Goal: Transaction & Acquisition: Book appointment/travel/reservation

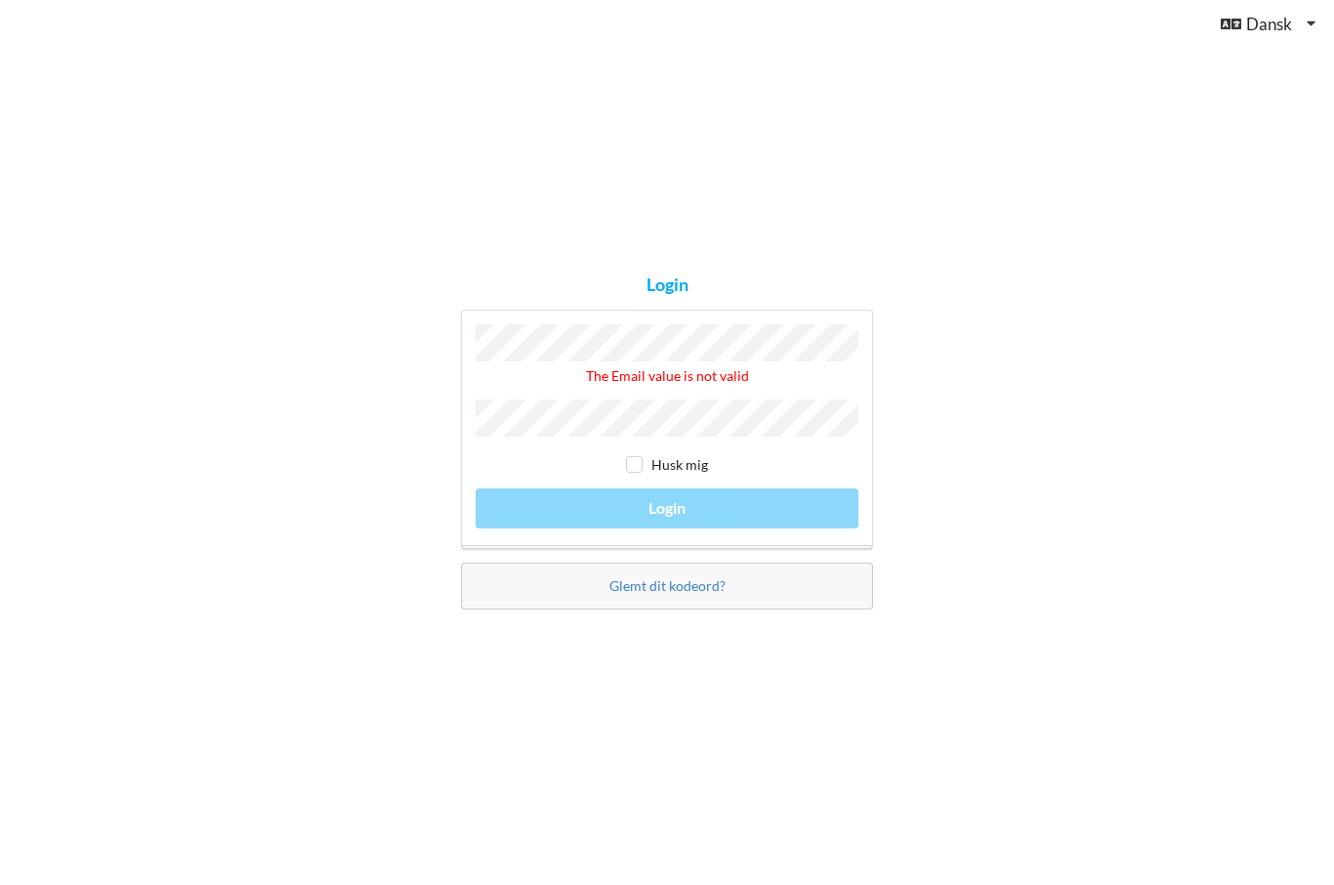
click at [619, 475] on div "Husk mig" at bounding box center [667, 465] width 383 height 20
click at [642, 473] on input "checkbox" at bounding box center [634, 464] width 17 height 17
checkbox input "true"
click at [792, 539] on div "The Email value is not valid Husk mig Login" at bounding box center [667, 429] width 412 height 239
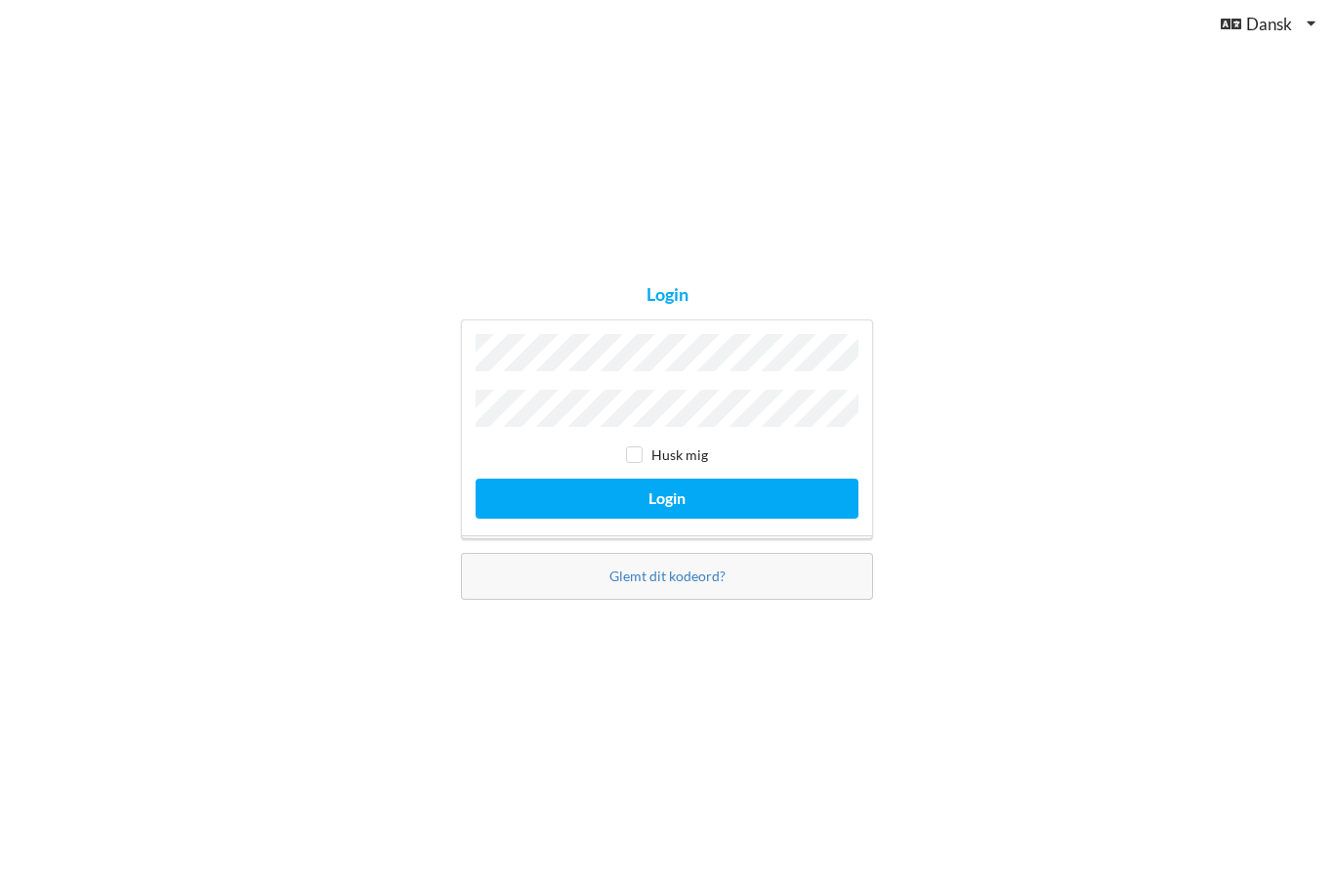
click at [667, 519] on button "Login" at bounding box center [667, 499] width 383 height 40
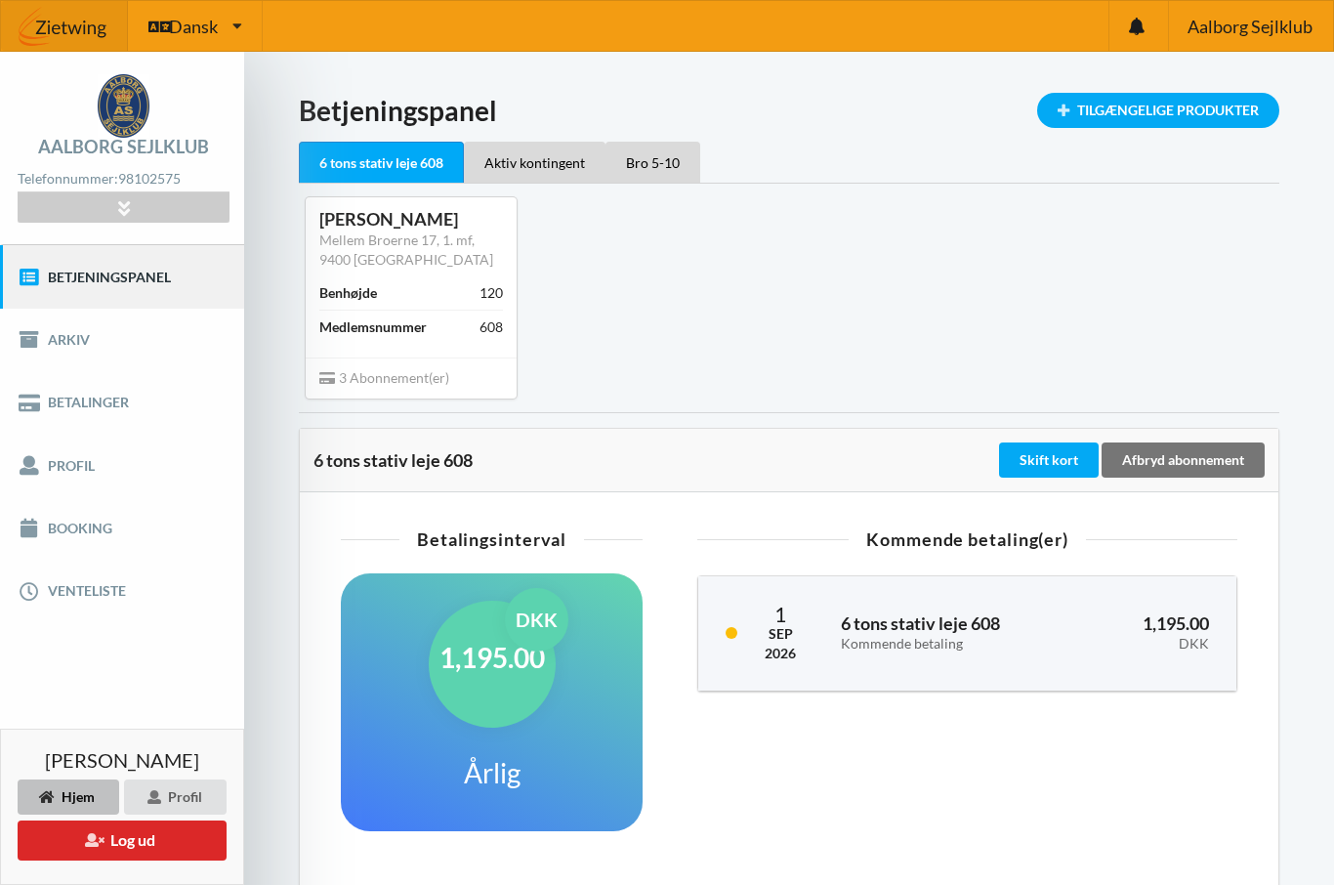
click at [89, 537] on link "Booking" at bounding box center [122, 528] width 244 height 62
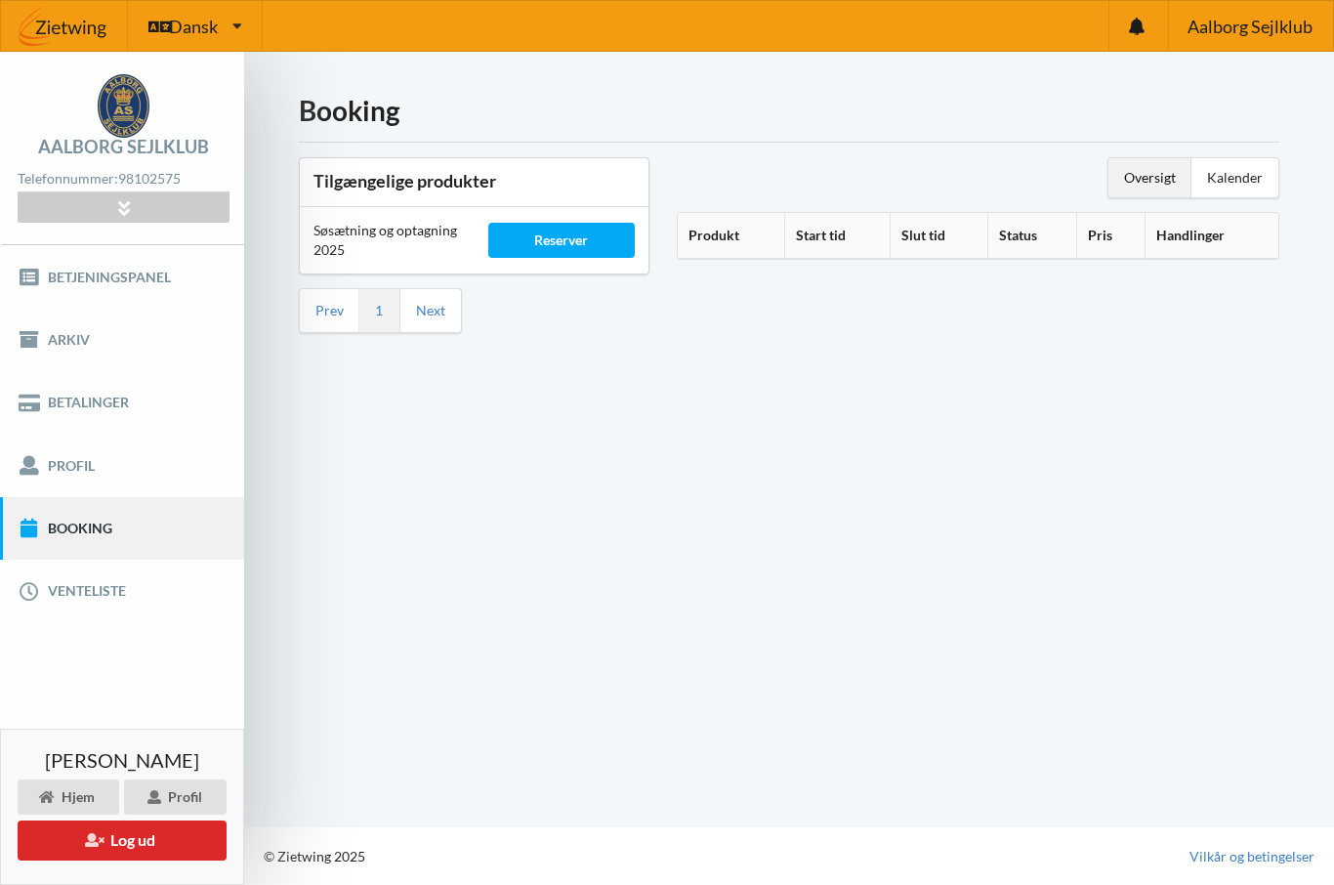
click at [1154, 175] on div "Oversigt" at bounding box center [1149, 177] width 83 height 39
click at [704, 246] on th "Produkt" at bounding box center [731, 236] width 106 height 46
click at [743, 247] on th "Produkt" at bounding box center [742, 236] width 129 height 46
click at [854, 245] on th "Start tid" at bounding box center [858, 236] width 102 height 46
click at [1236, 179] on div "Kalender" at bounding box center [1234, 177] width 87 height 39
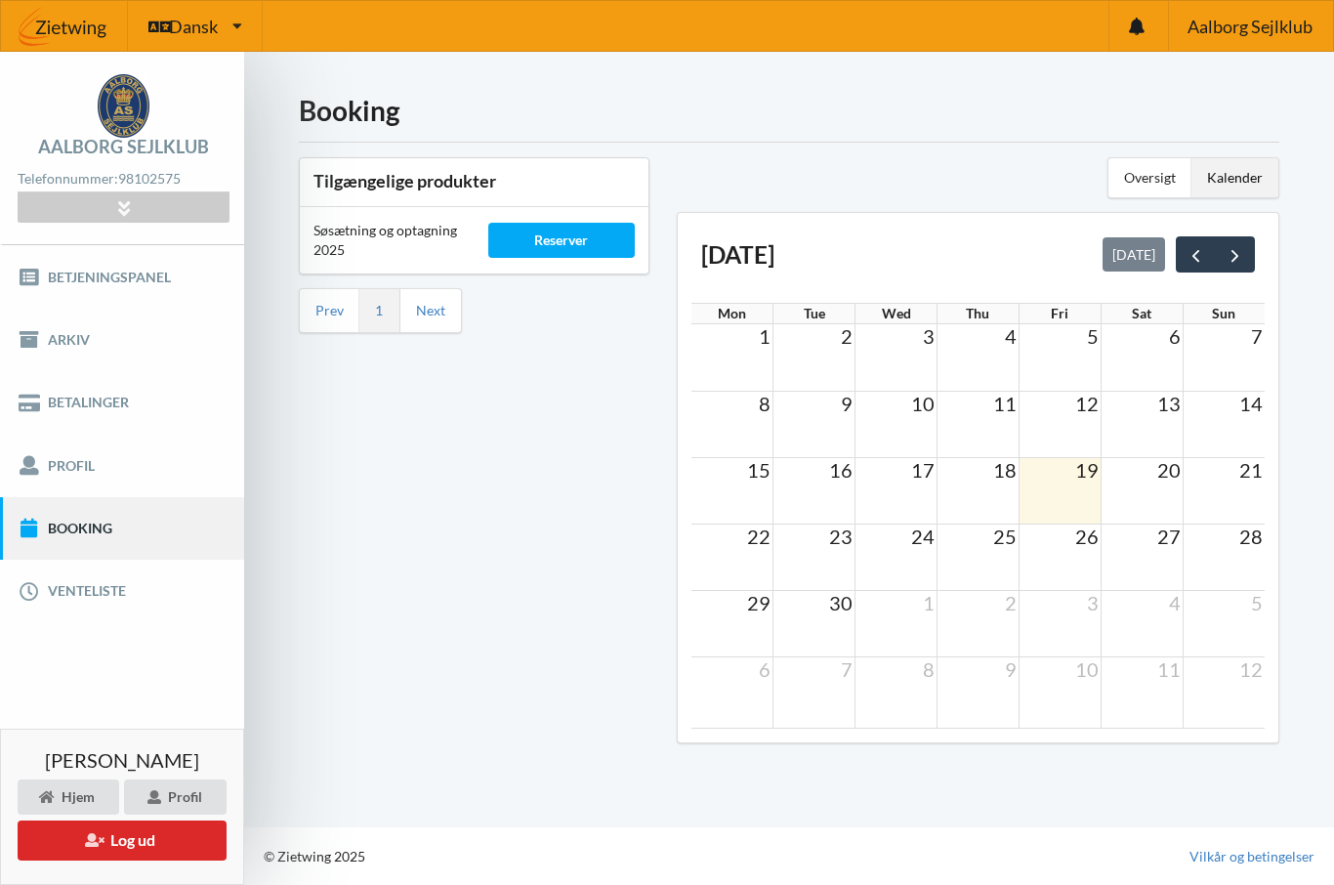
click at [822, 558] on td at bounding box center [814, 556] width 82 height 66
click at [827, 555] on td at bounding box center [814, 556] width 82 height 66
click at [1064, 494] on td at bounding box center [1060, 490] width 82 height 66
click at [1239, 252] on span "next" at bounding box center [1235, 255] width 21 height 21
click at [820, 562] on td at bounding box center [814, 556] width 82 height 66
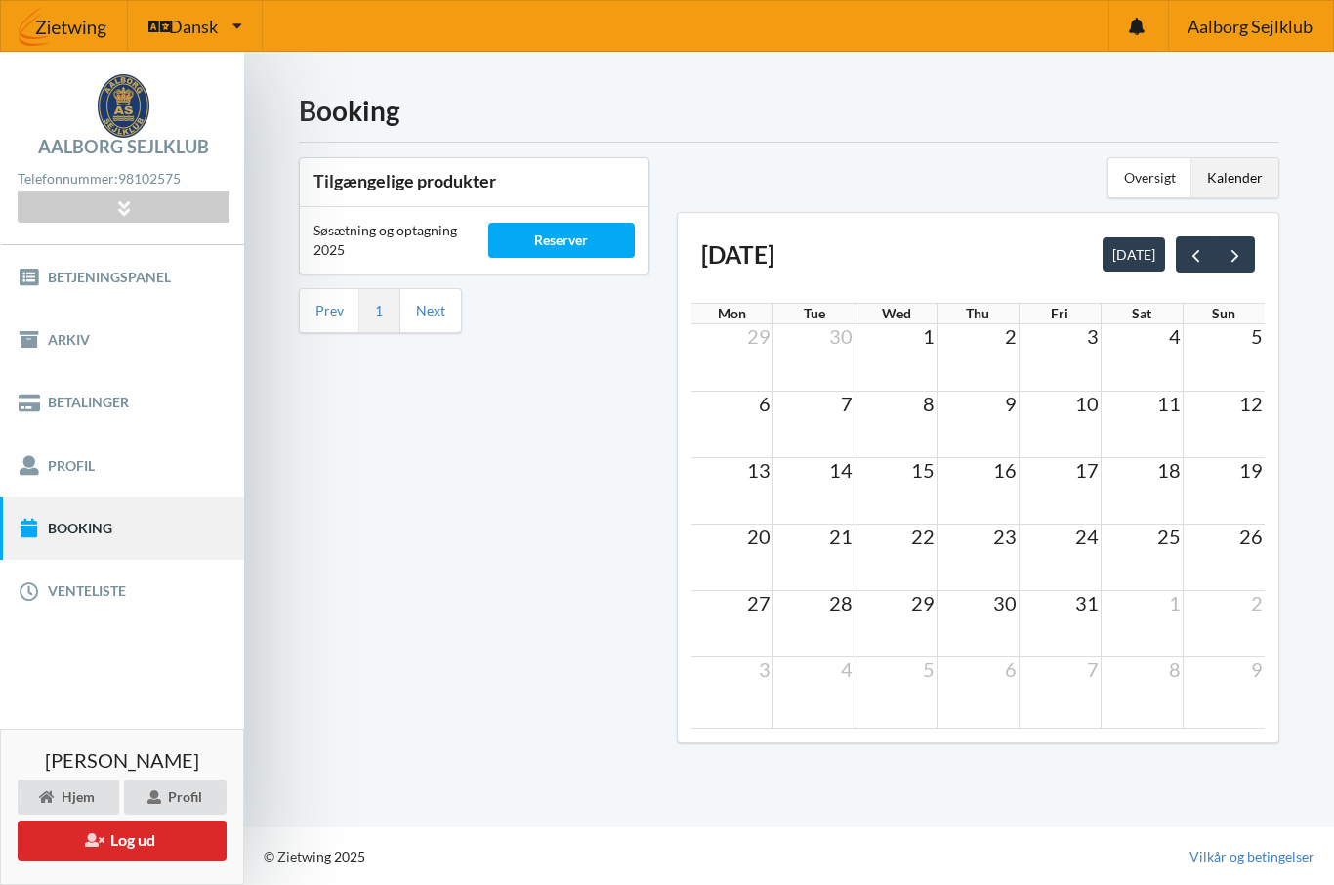
click at [832, 577] on td at bounding box center [814, 556] width 82 height 66
click at [1229, 260] on span "next" at bounding box center [1235, 255] width 21 height 21
click at [1231, 182] on div "Kalender" at bounding box center [1234, 177] width 87 height 39
click at [1235, 189] on div "Kalender" at bounding box center [1234, 177] width 87 height 39
click at [556, 242] on div "Reserver" at bounding box center [561, 240] width 147 height 35
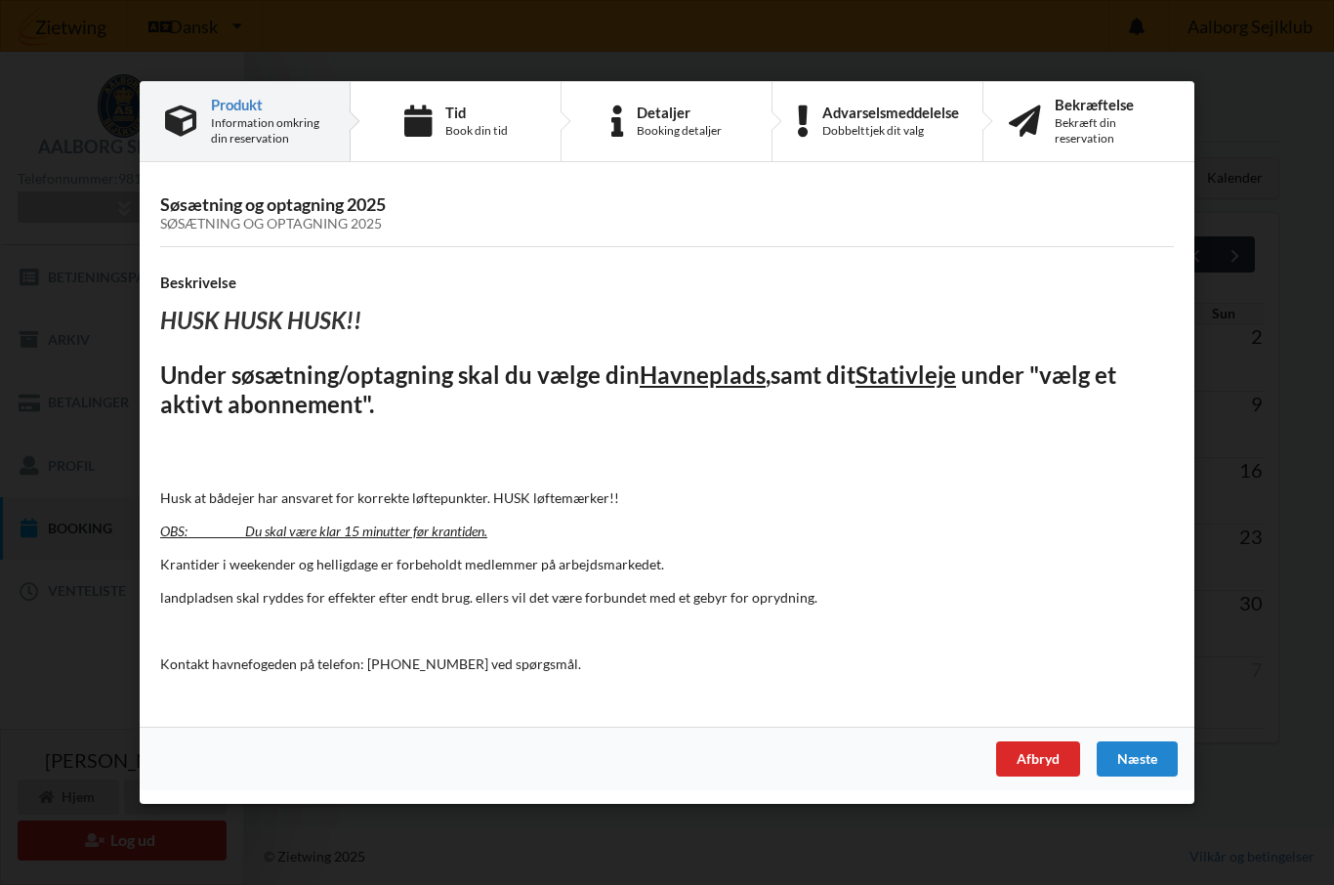
click at [1150, 741] on div "Næste" at bounding box center [1137, 758] width 81 height 35
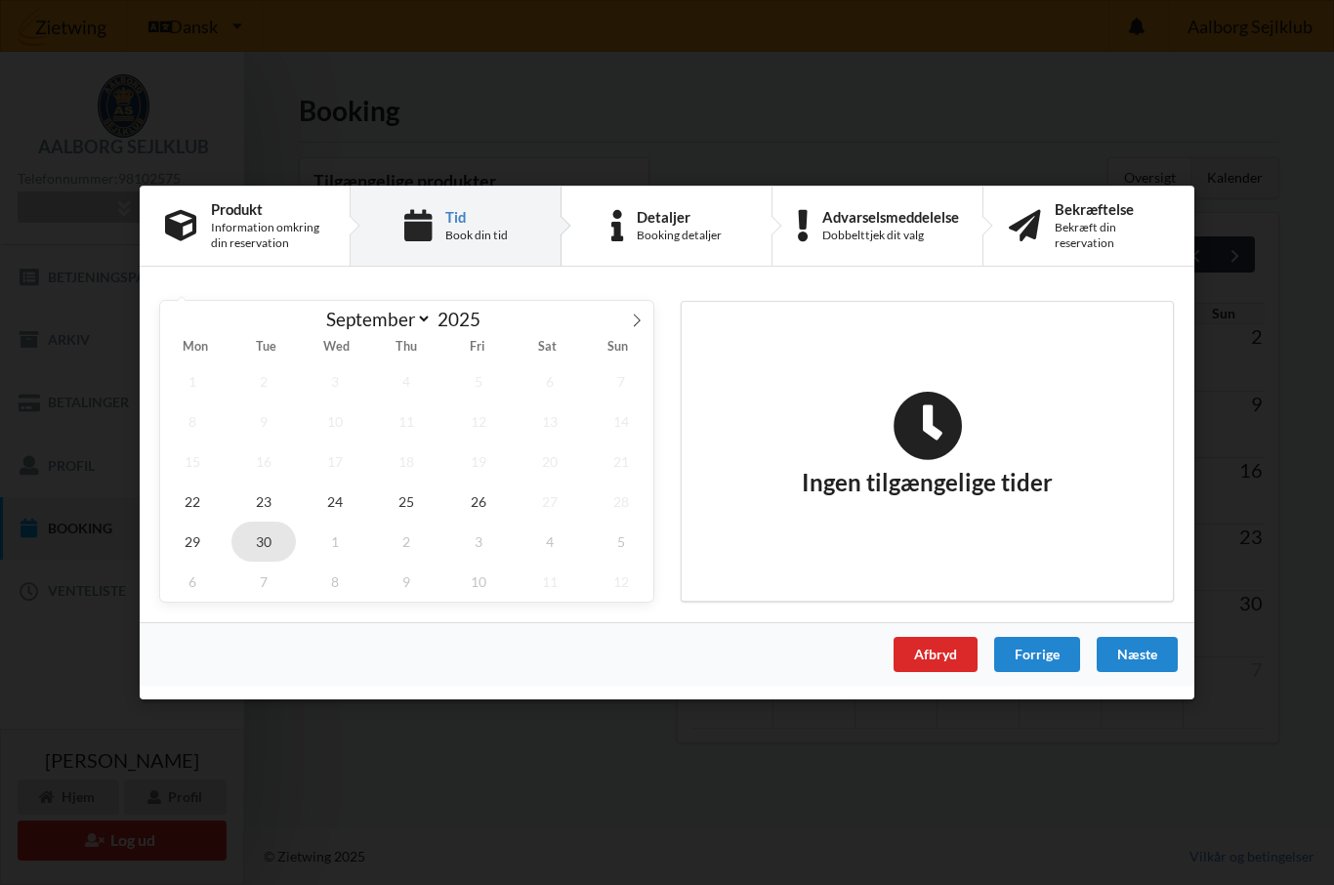
click at [270, 543] on span "30" at bounding box center [263, 541] width 64 height 40
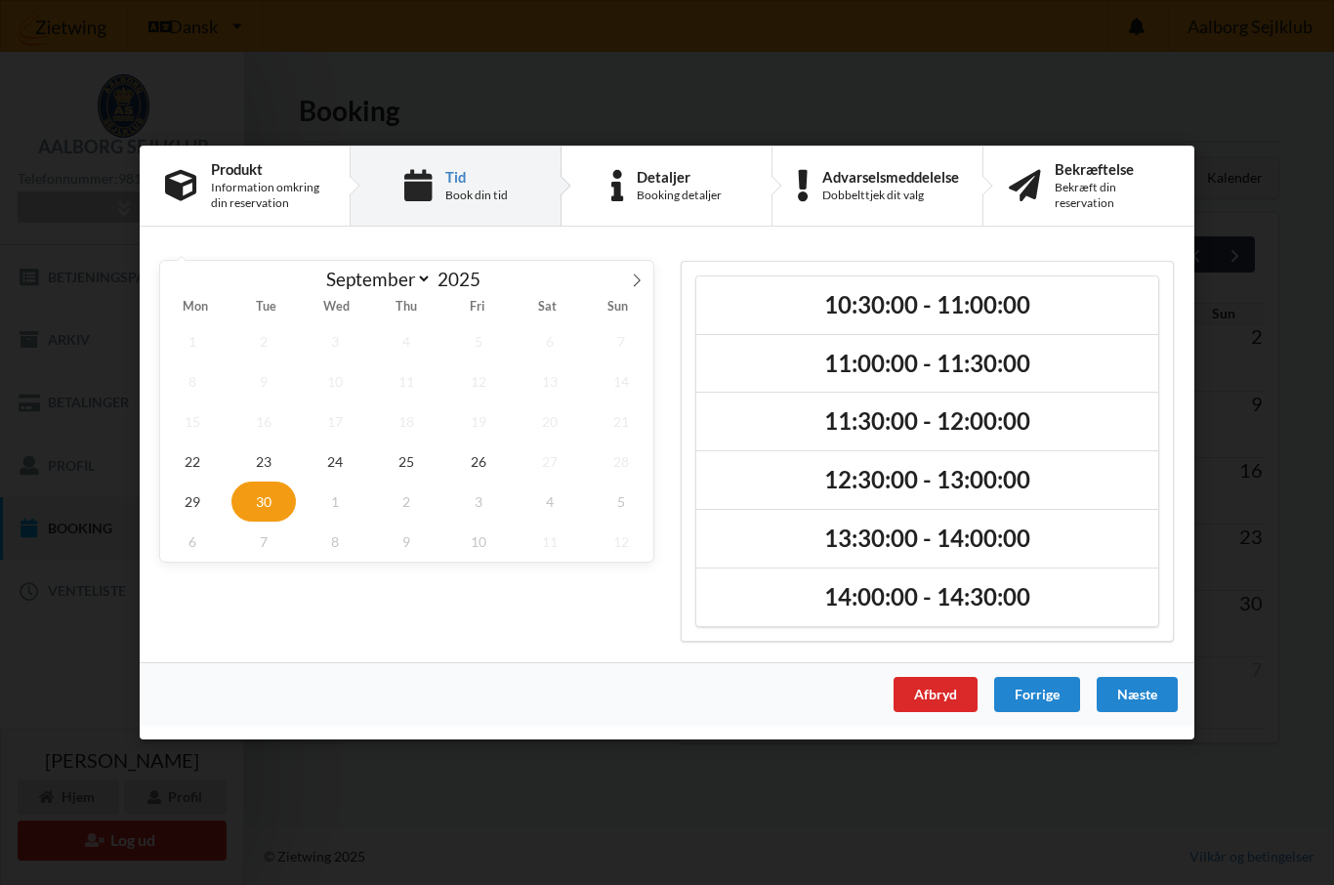
click at [900, 366] on h2 "11:00:00 - 11:30:00" at bounding box center [927, 364] width 435 height 30
click at [1111, 366] on icon at bounding box center [1117, 363] width 27 height 38
click at [259, 464] on span "23" at bounding box center [263, 461] width 64 height 40
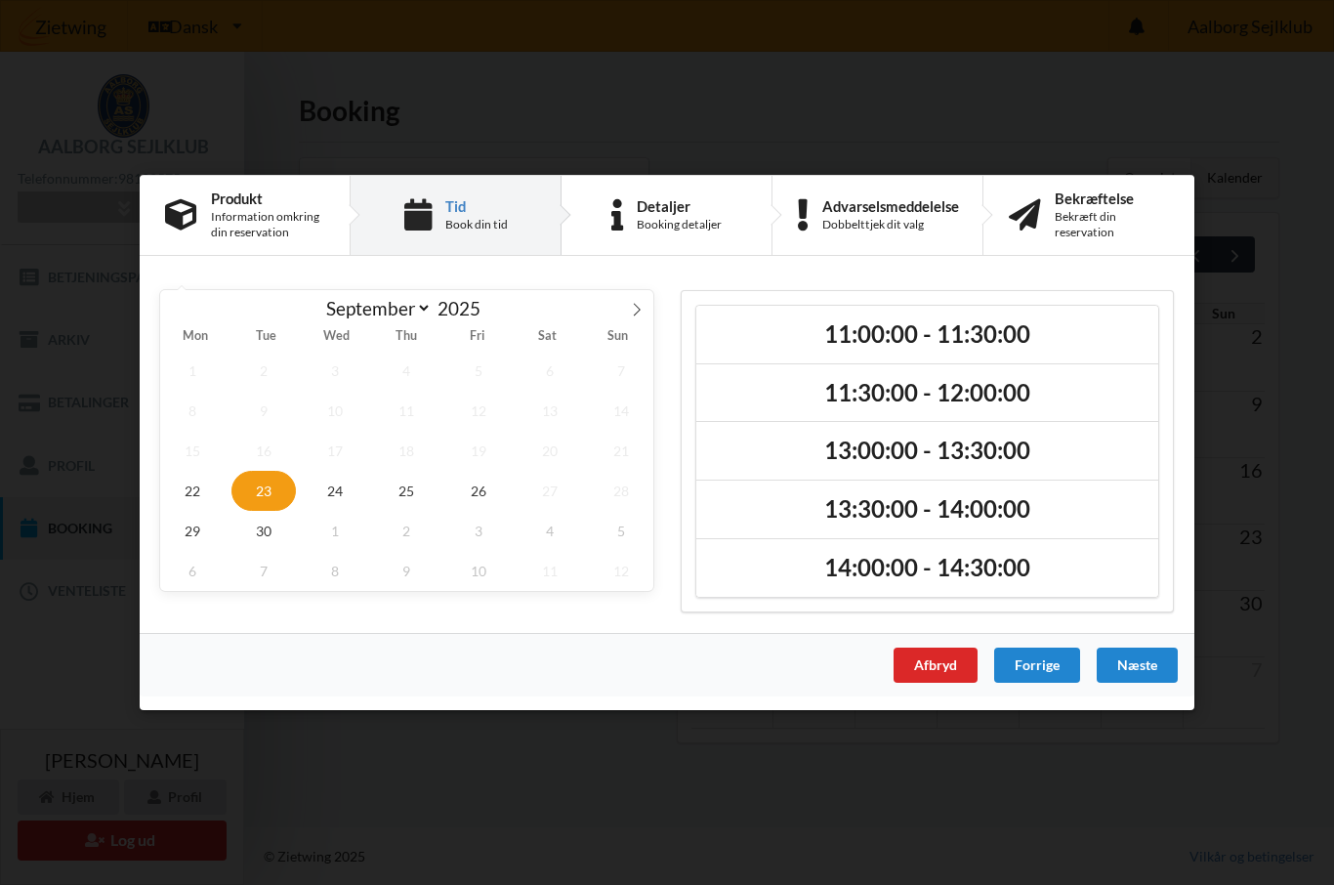
click at [979, 333] on h2 "11:00:00 - 11:30:00" at bounding box center [927, 334] width 435 height 30
click at [1136, 669] on div "Næste" at bounding box center [1137, 664] width 81 height 35
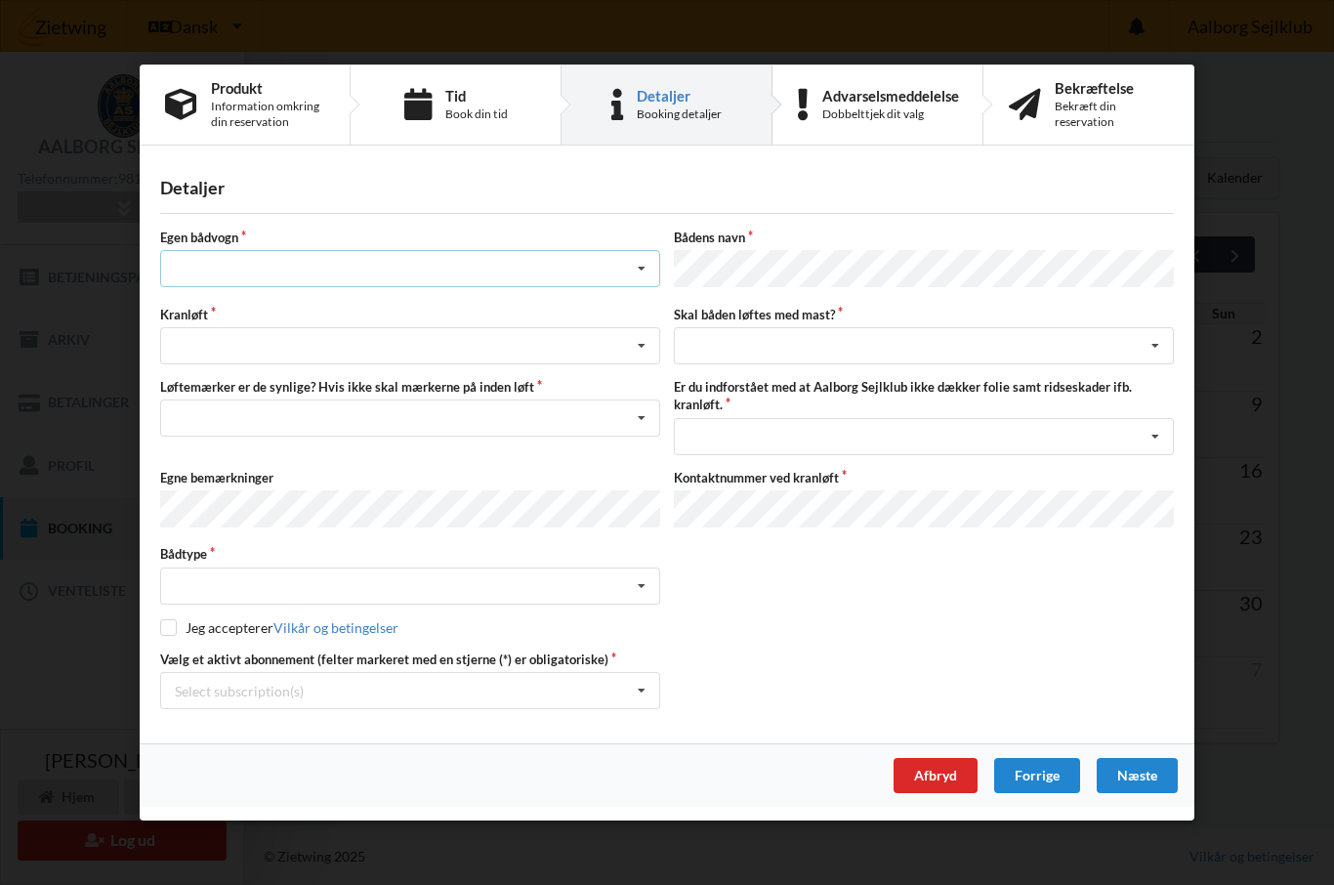
click at [647, 274] on icon at bounding box center [641, 269] width 29 height 36
click at [181, 395] on div "nej" at bounding box center [410, 376] width 498 height 36
click at [643, 354] on icon at bounding box center [641, 346] width 29 height 36
click at [219, 435] on div "Optagning" at bounding box center [410, 417] width 498 height 36
click at [640, 426] on icon at bounding box center [641, 418] width 29 height 36
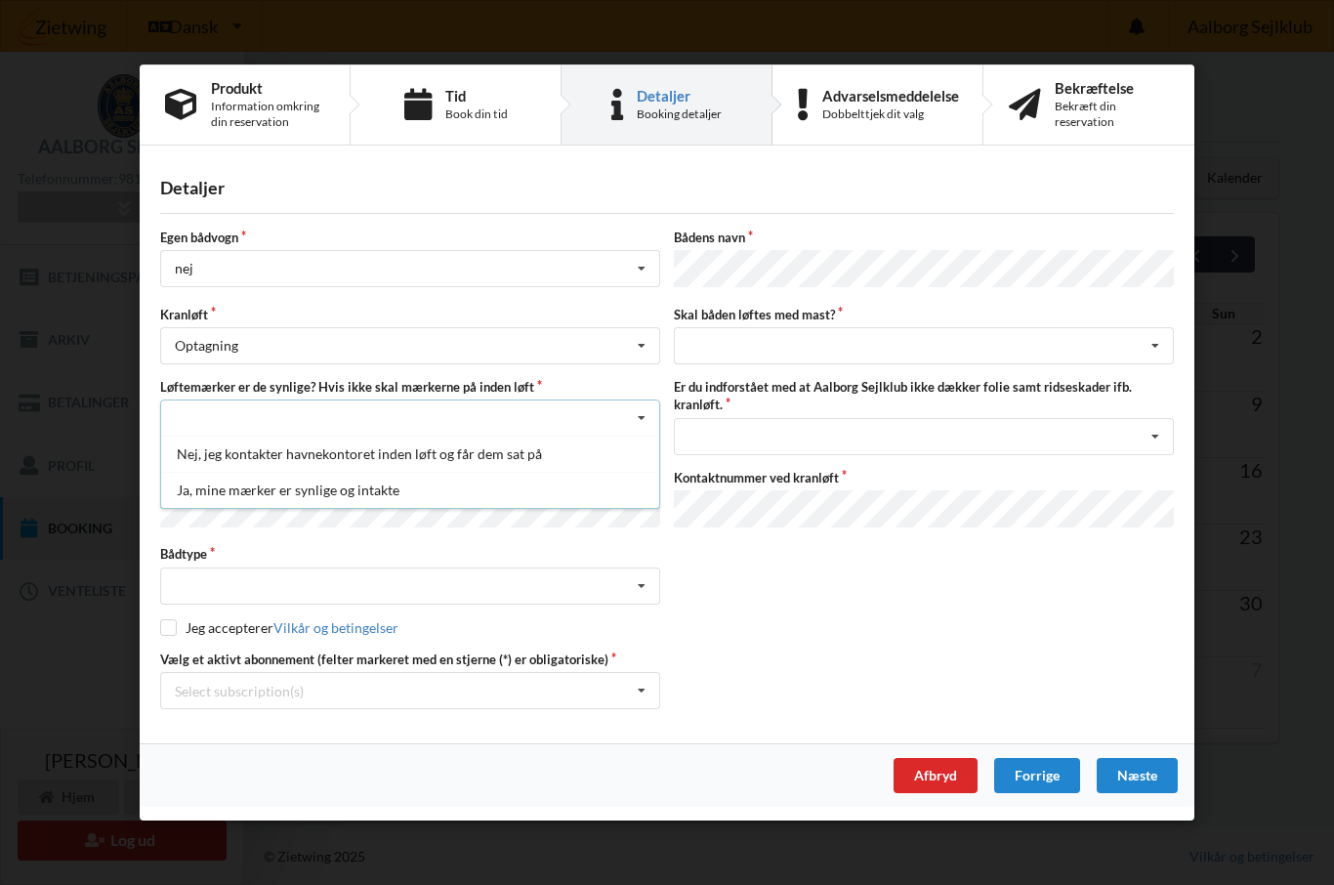
click at [358, 505] on div "Ja, mine mærker er synlige og intakte" at bounding box center [410, 490] width 498 height 36
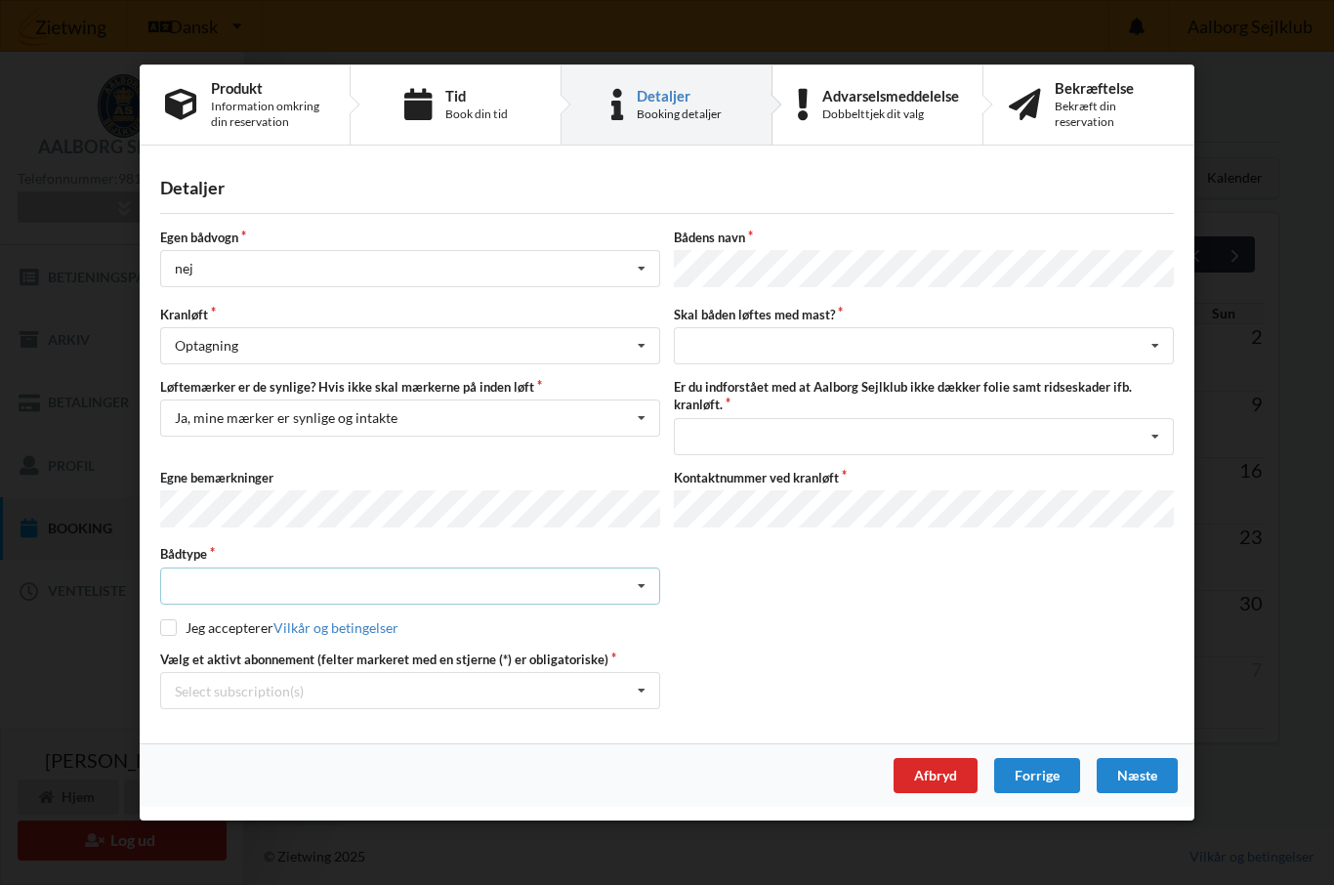
click at [646, 592] on icon at bounding box center [641, 585] width 29 height 36
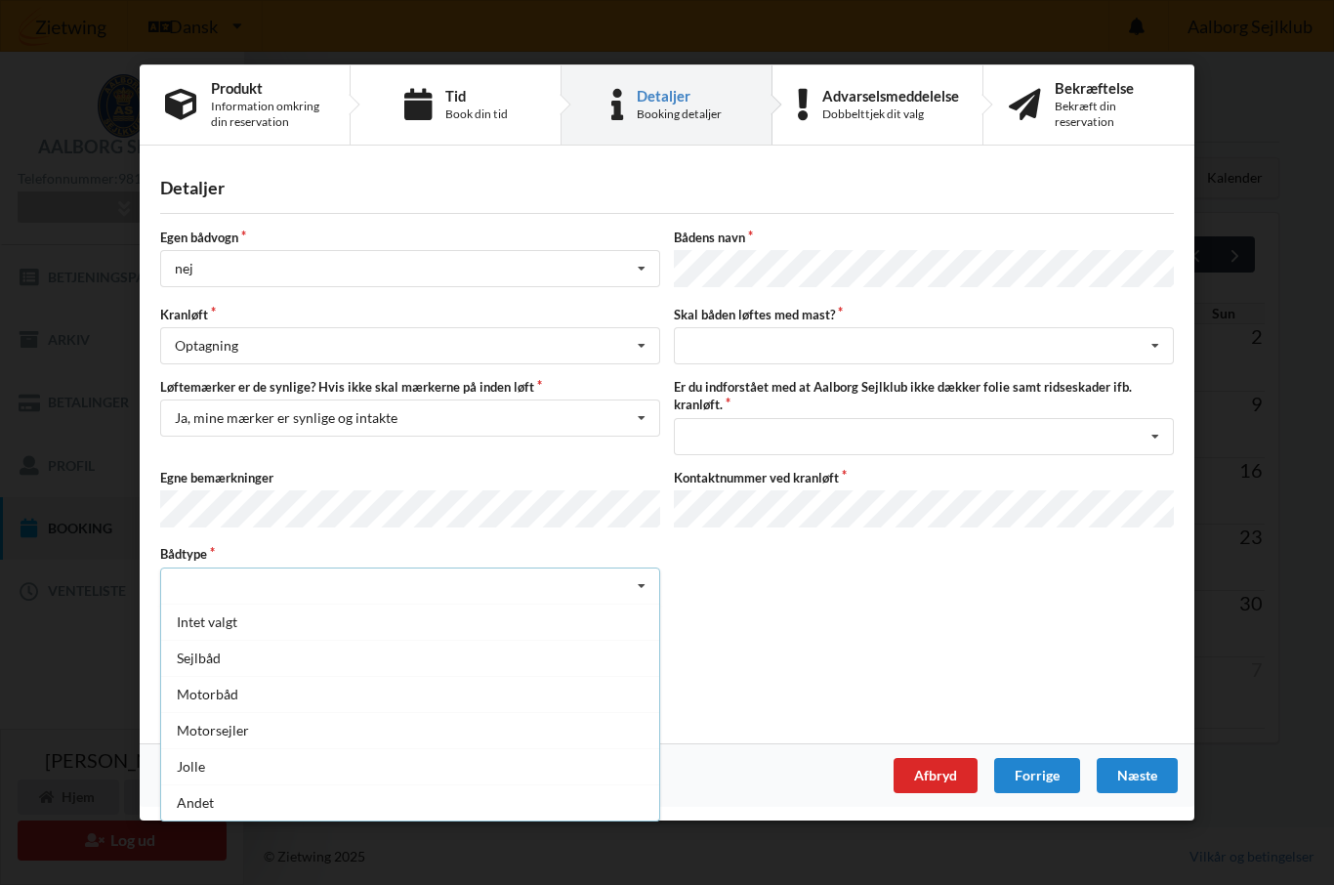
click at [210, 664] on div "Sejlbåd" at bounding box center [410, 657] width 498 height 36
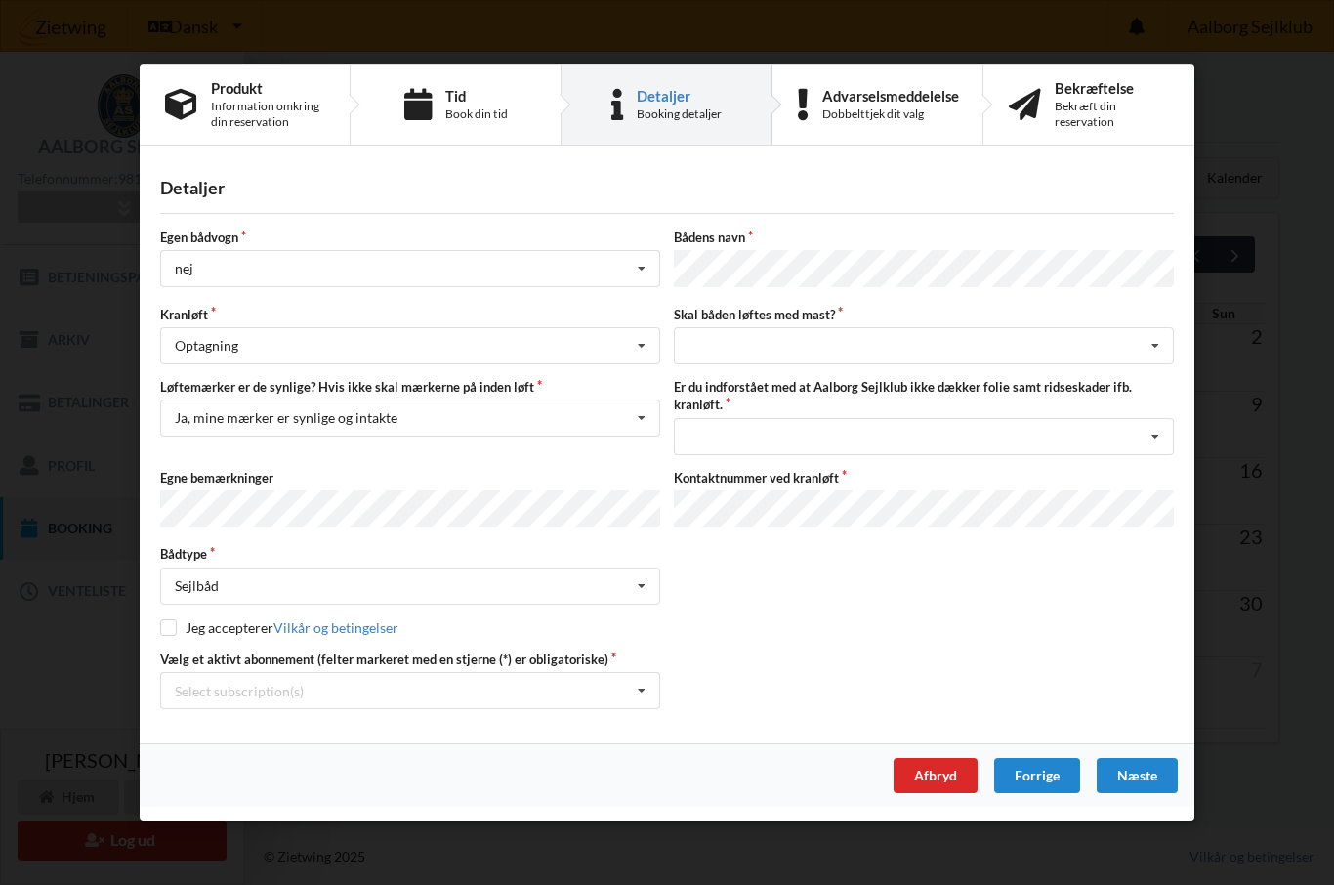
click at [172, 634] on input "checkbox" at bounding box center [168, 626] width 17 height 17
click at [646, 699] on icon at bounding box center [641, 691] width 29 height 36
click at [1155, 345] on icon at bounding box center [1155, 346] width 29 height 36
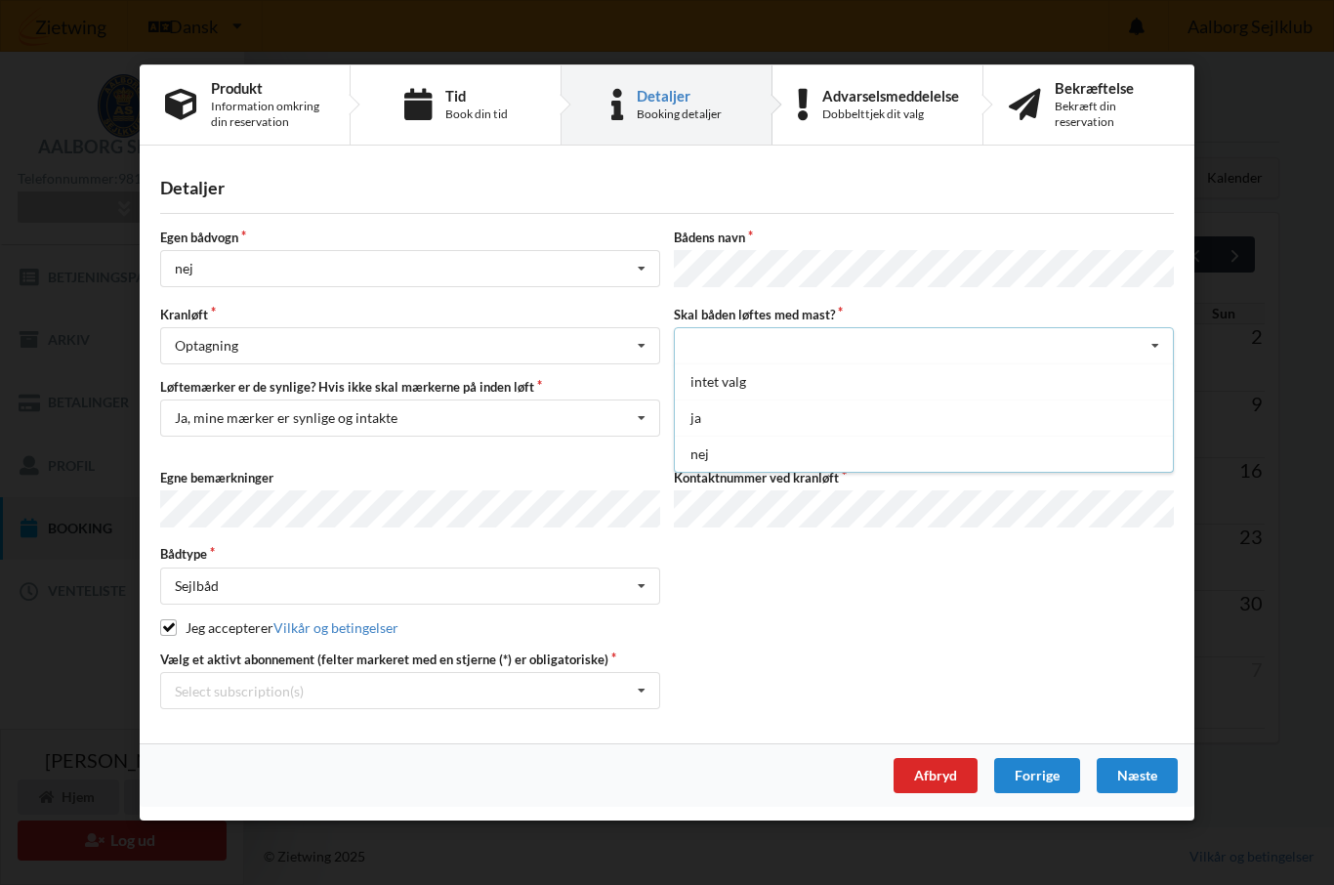
click at [702, 419] on div "ja" at bounding box center [924, 417] width 498 height 36
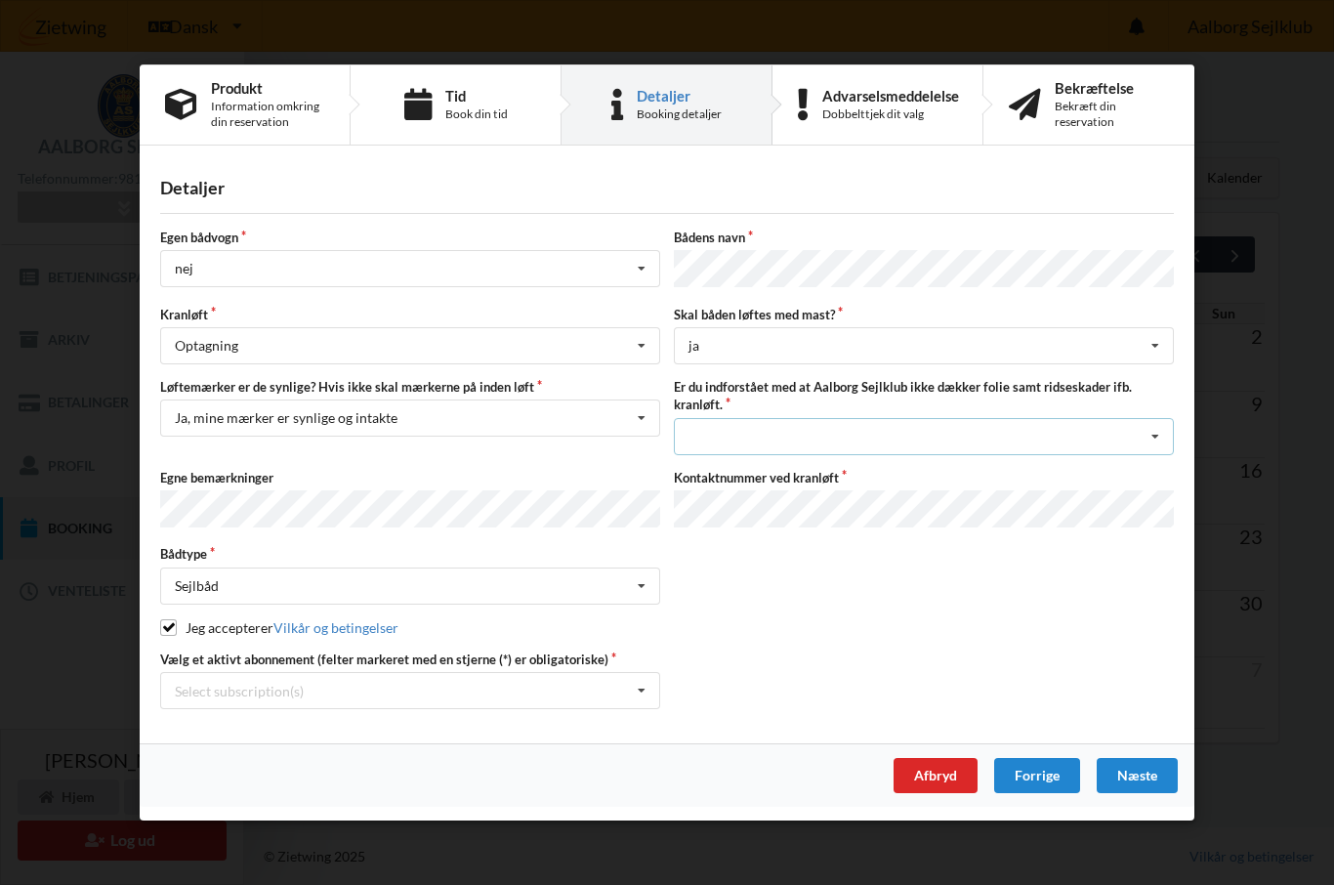
click at [1169, 436] on icon at bounding box center [1155, 436] width 29 height 36
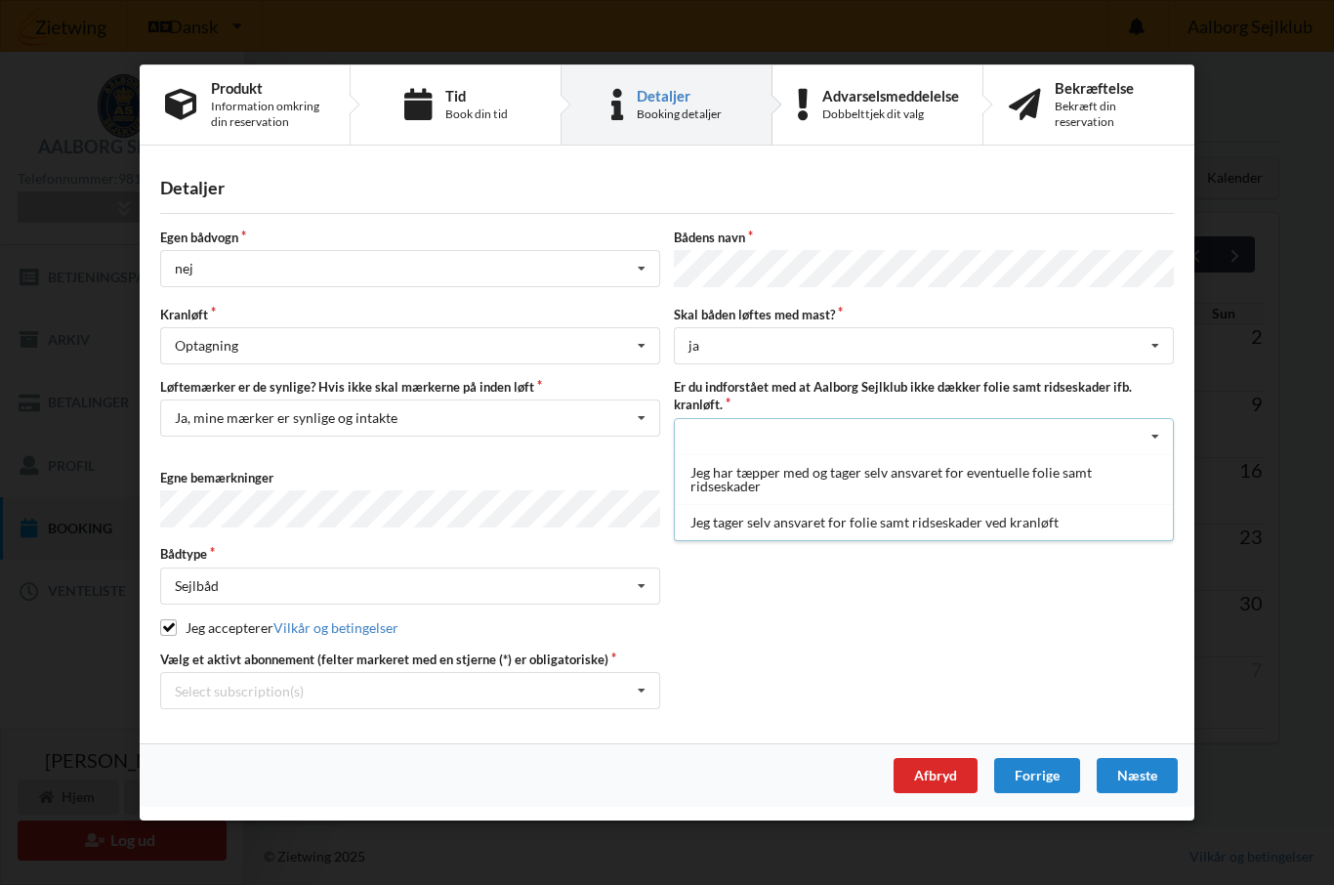
click at [979, 472] on div "Jeg har tæpper med og tager selv ansvaret for eventuelle folie samt ridseskader" at bounding box center [924, 478] width 498 height 50
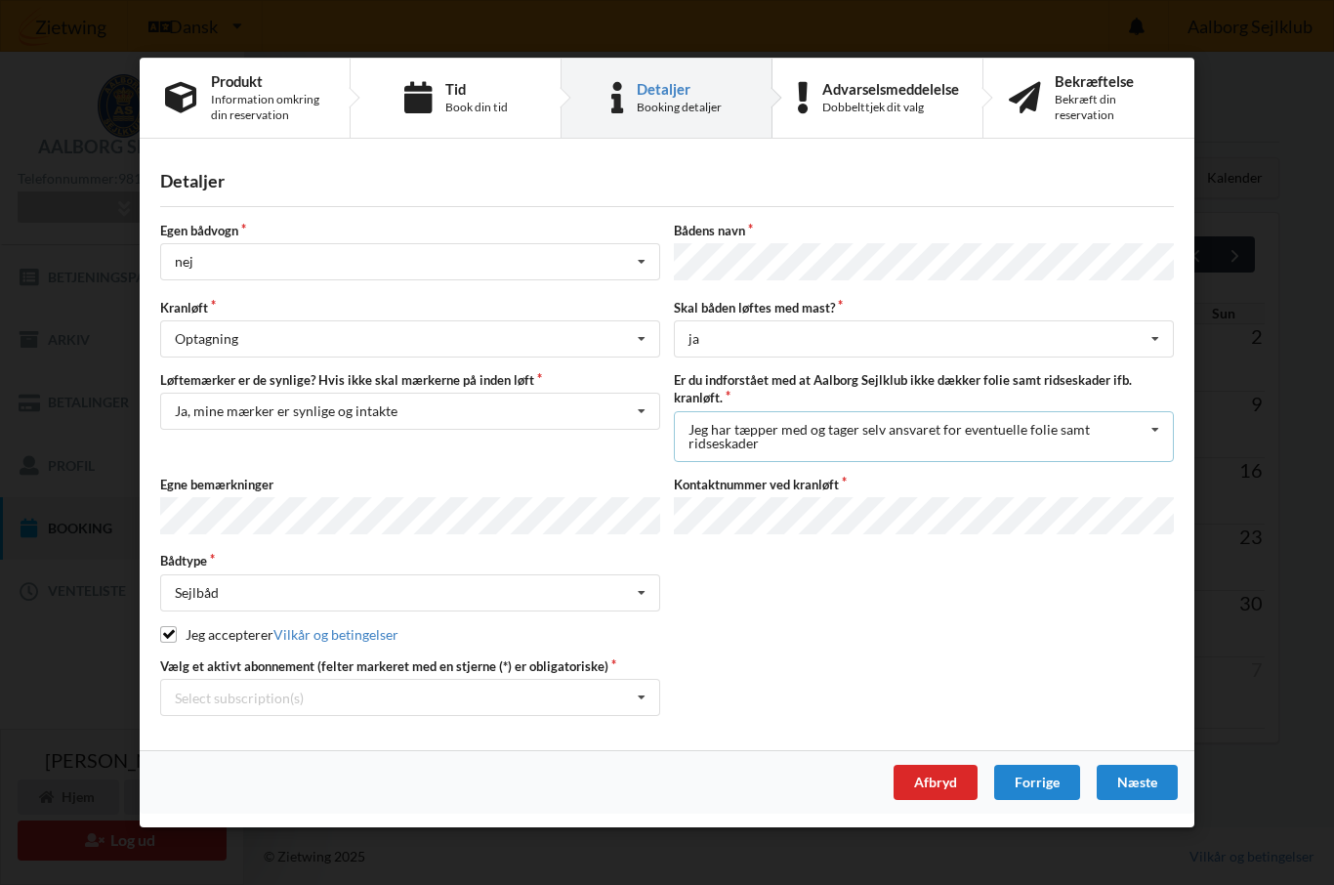
click at [1158, 434] on icon at bounding box center [1155, 429] width 29 height 36
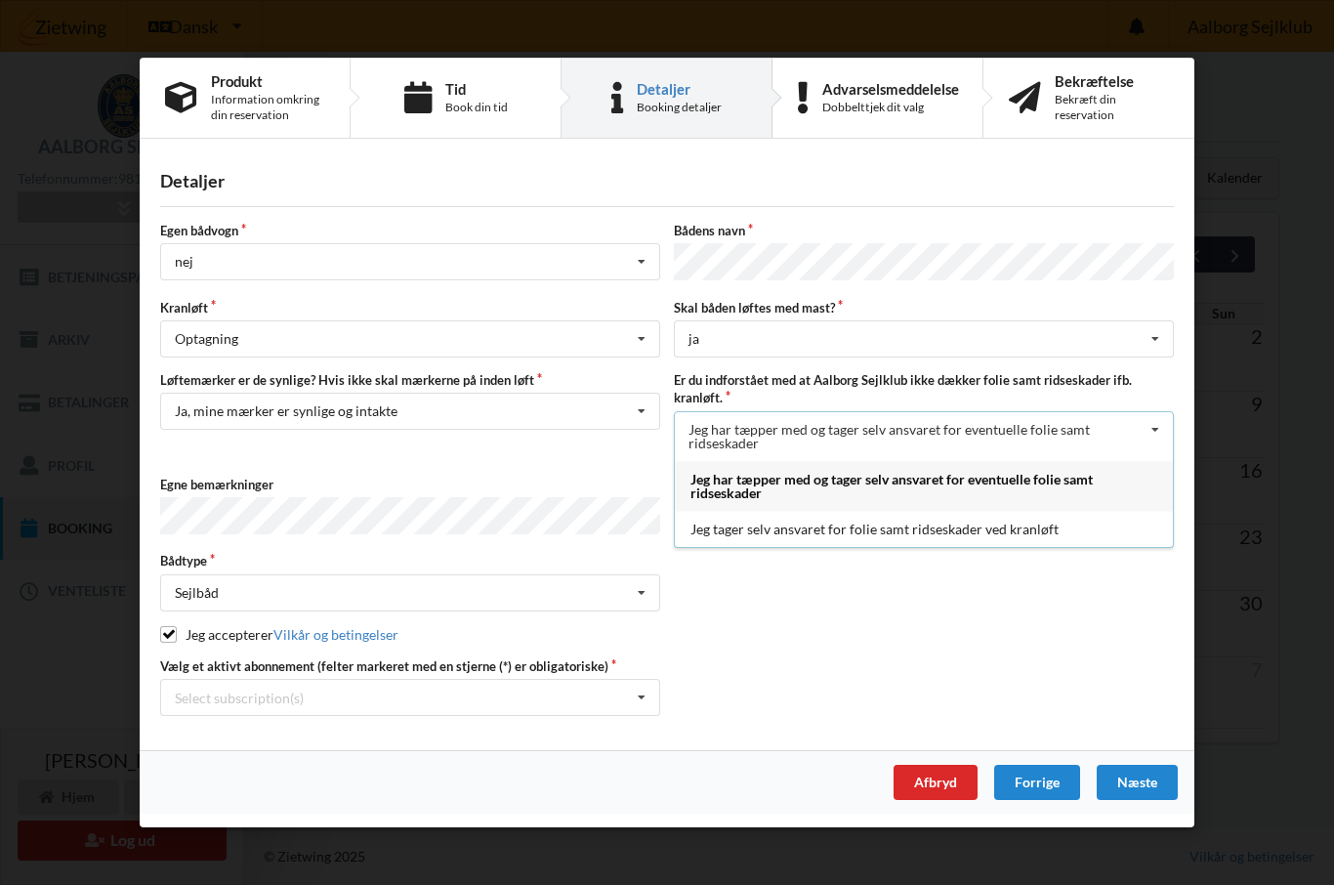
click at [952, 535] on div "Jeg tager selv ansvaret for folie samt ridseskader ved kranløft" at bounding box center [924, 528] width 498 height 36
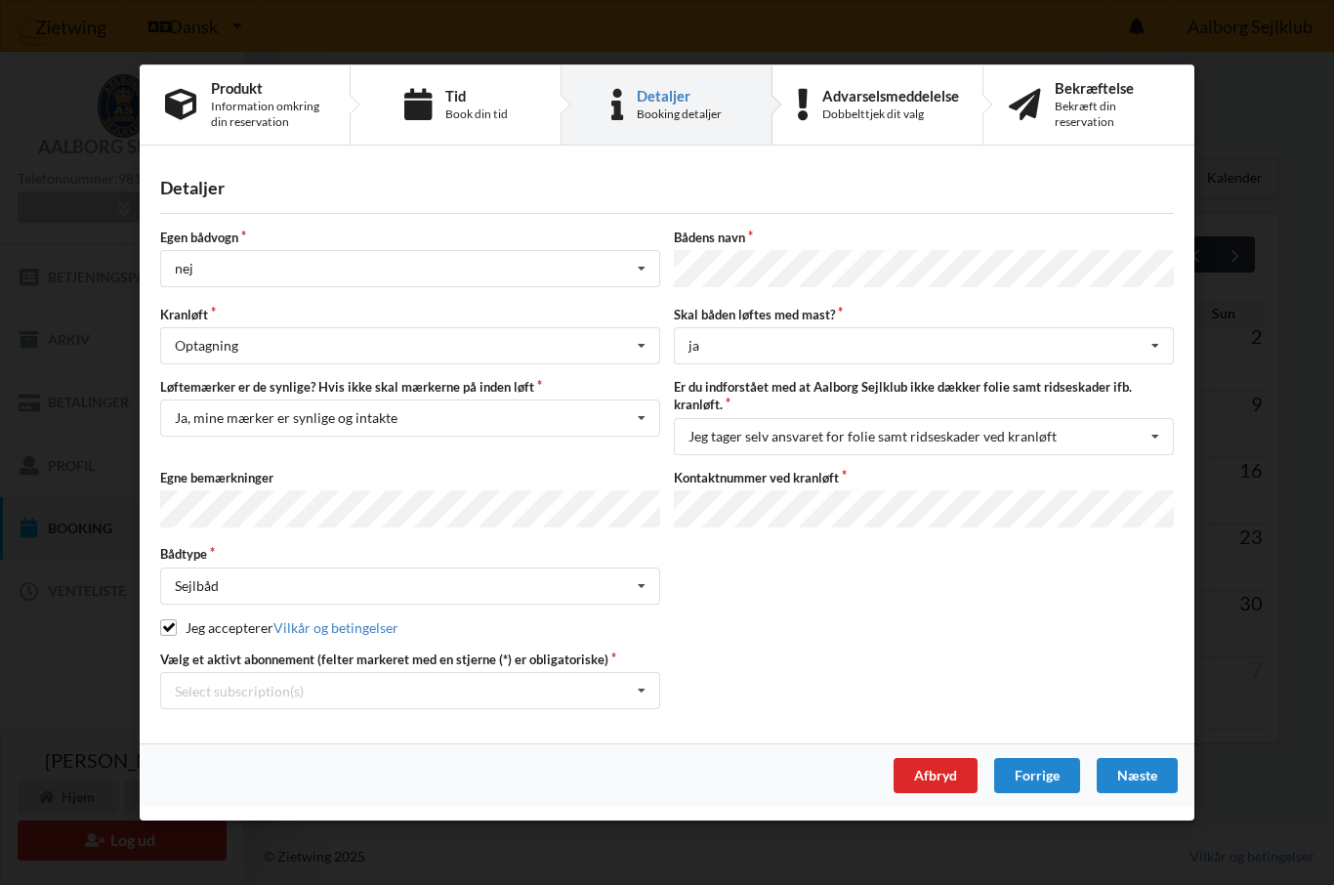
click at [1140, 772] on div "Næste" at bounding box center [1137, 775] width 81 height 35
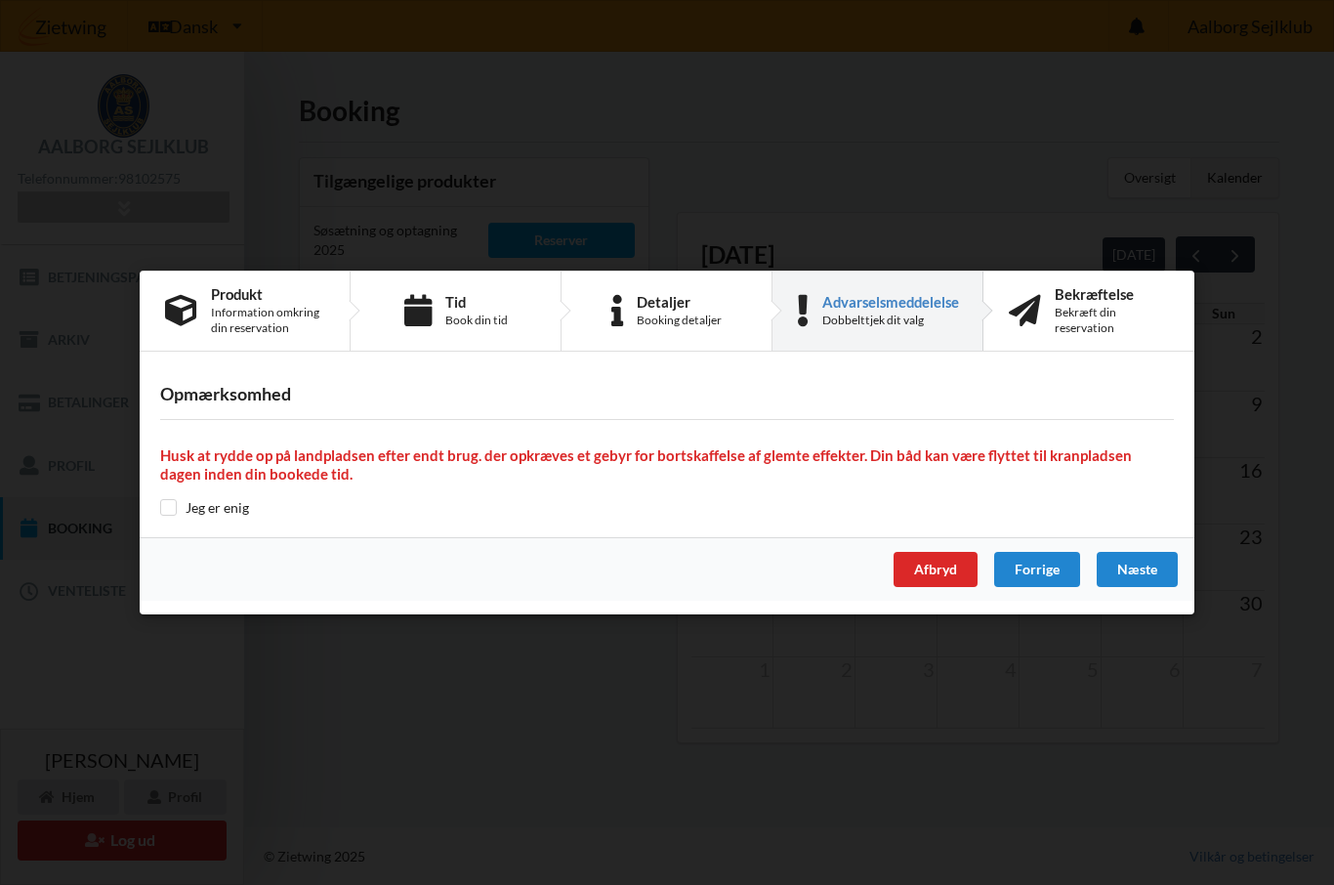
click at [1138, 569] on div "Næste" at bounding box center [1137, 569] width 81 height 35
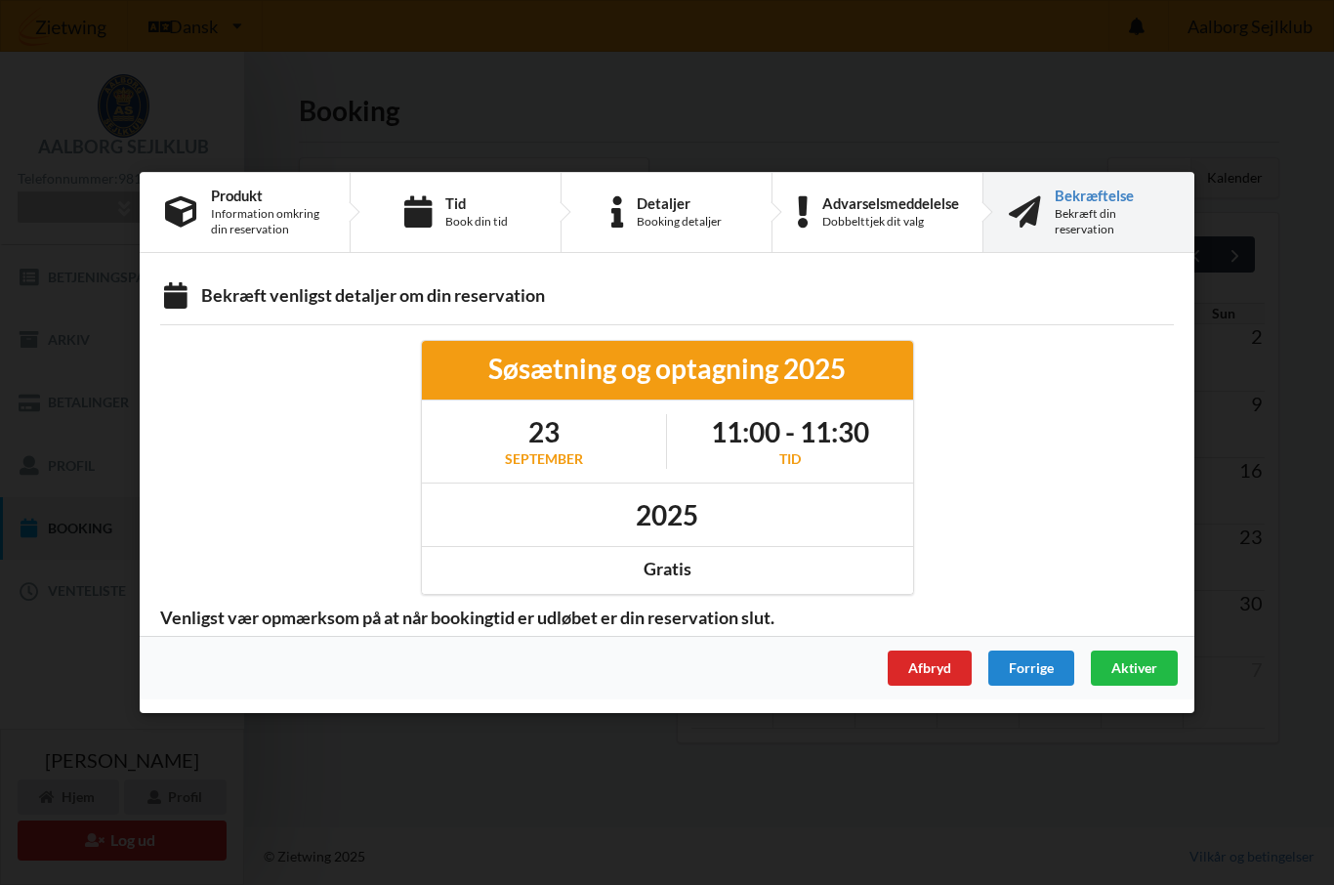
click at [1135, 671] on span "Aktiver" at bounding box center [1134, 667] width 46 height 17
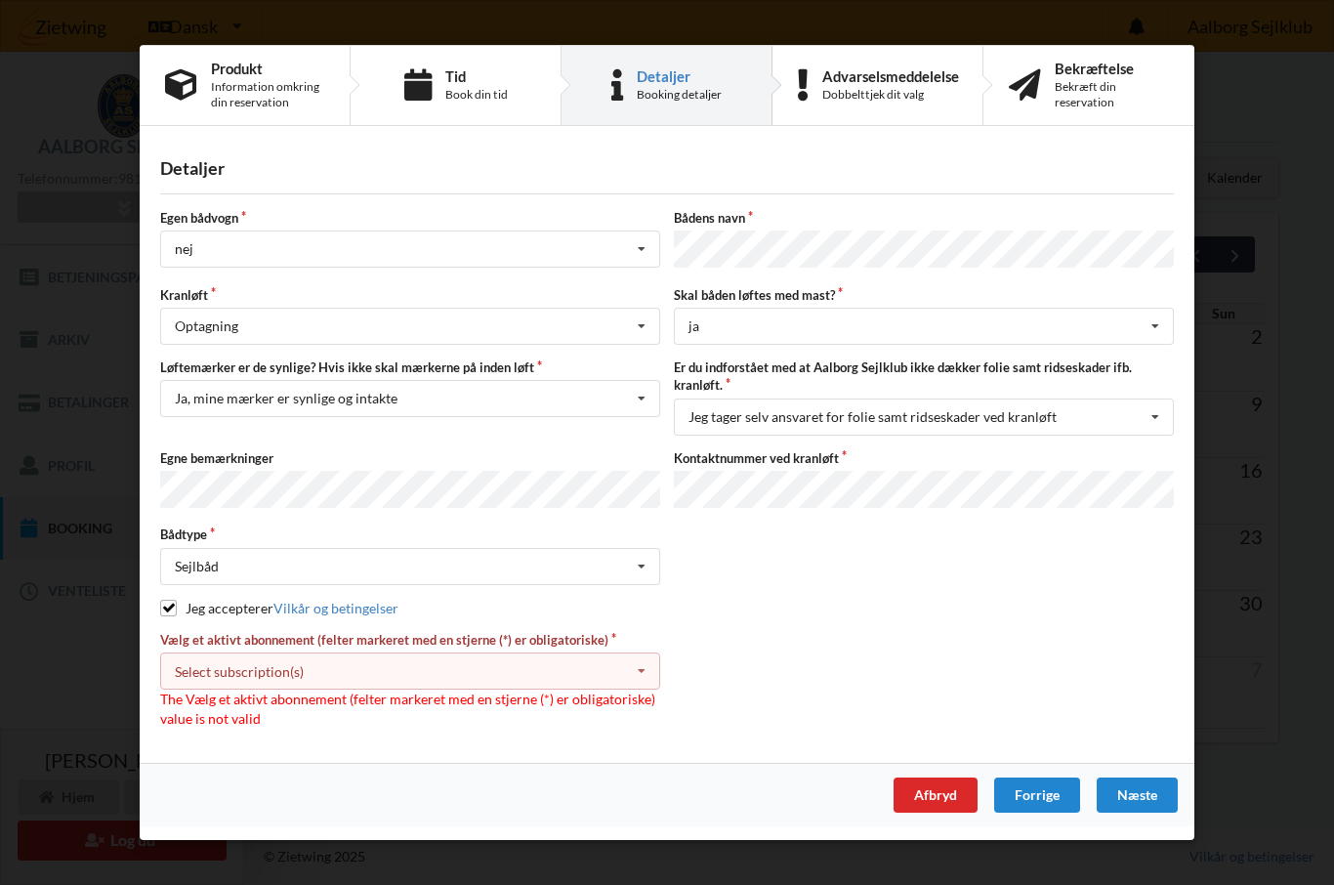
click at [636, 670] on icon at bounding box center [641, 672] width 29 height 36
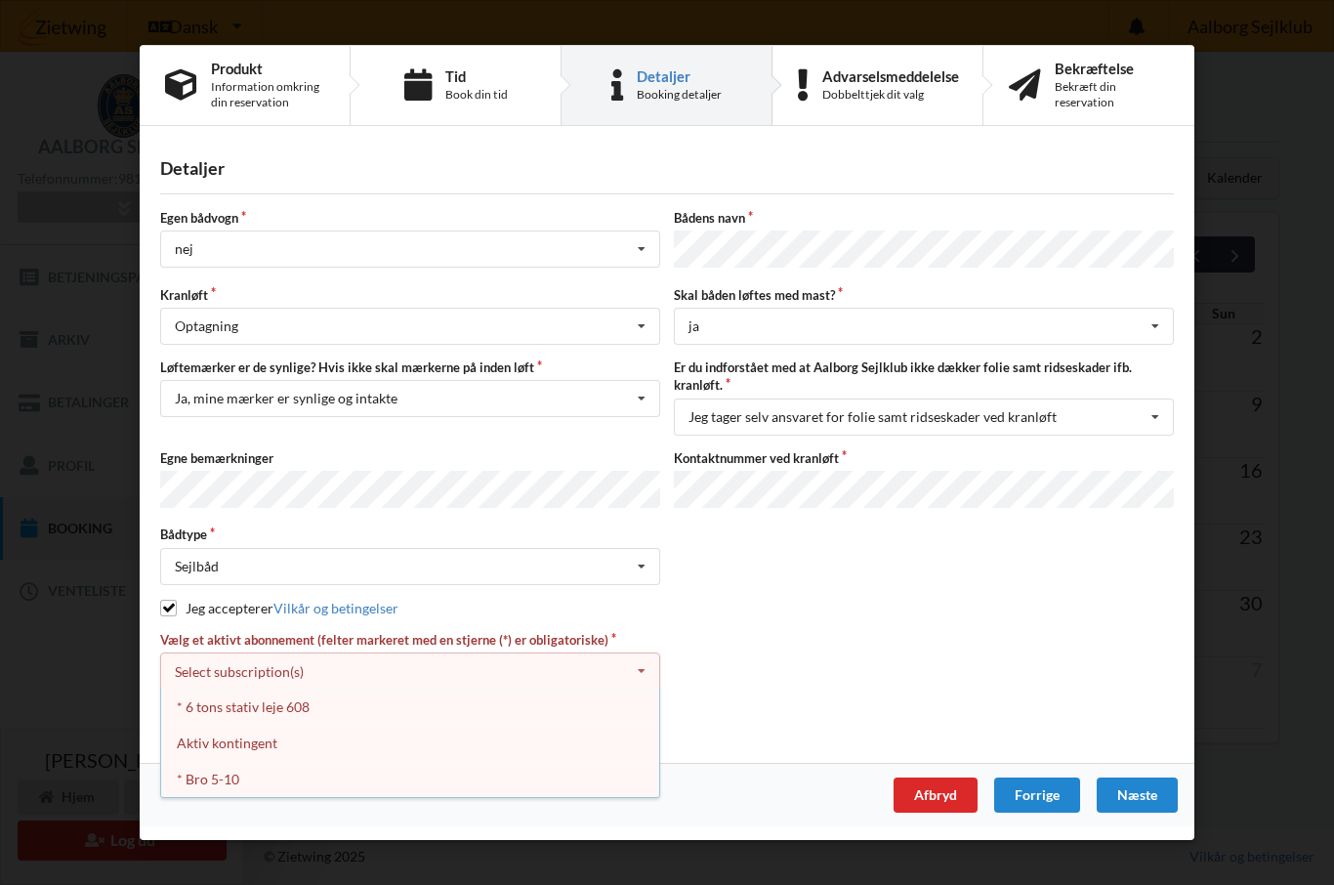
click at [286, 721] on div "* 6 tons stativ leje 608" at bounding box center [410, 707] width 498 height 36
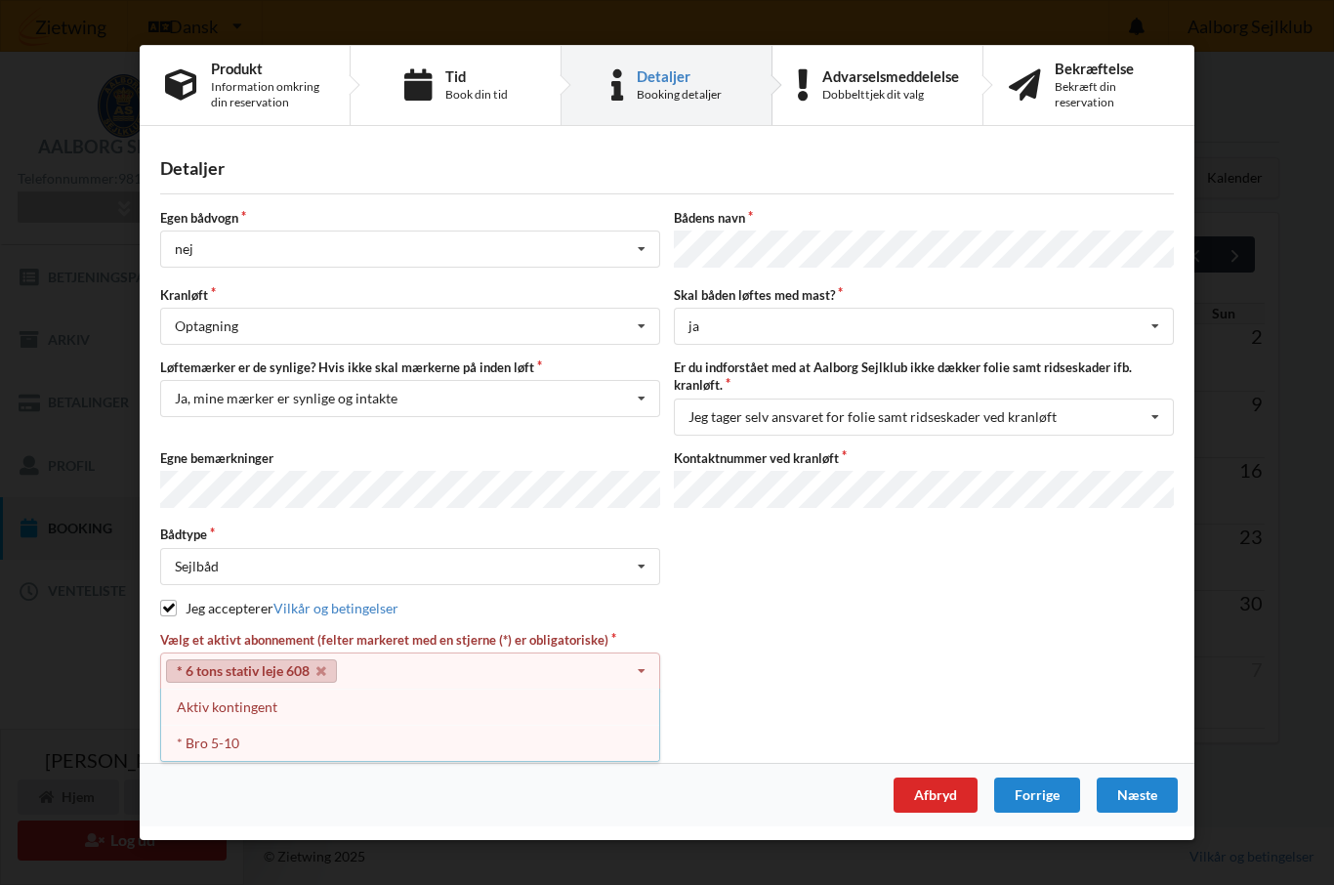
click at [254, 718] on div "Aktiv kontingent" at bounding box center [410, 707] width 498 height 36
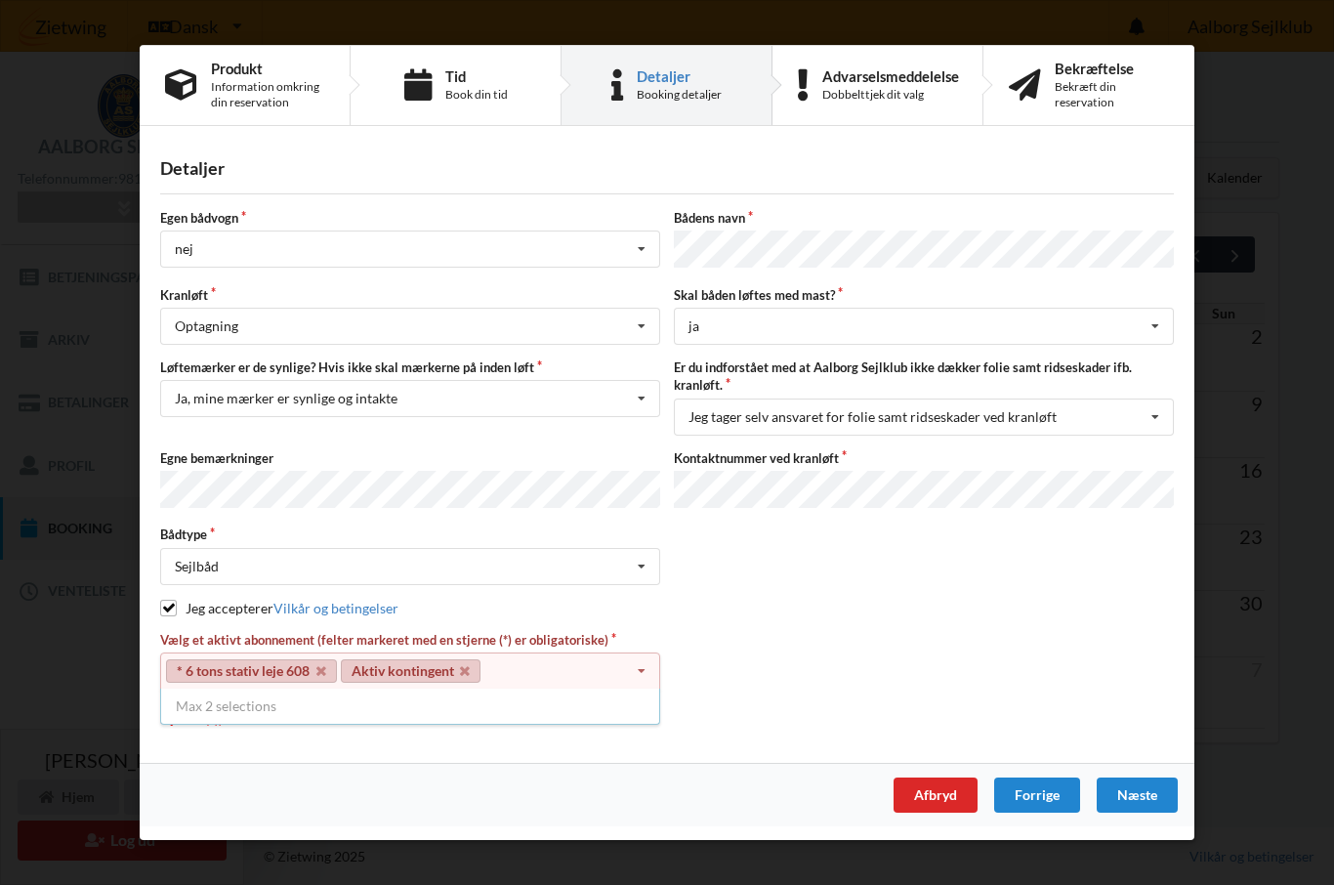
click at [1141, 798] on div "Næste" at bounding box center [1137, 794] width 81 height 35
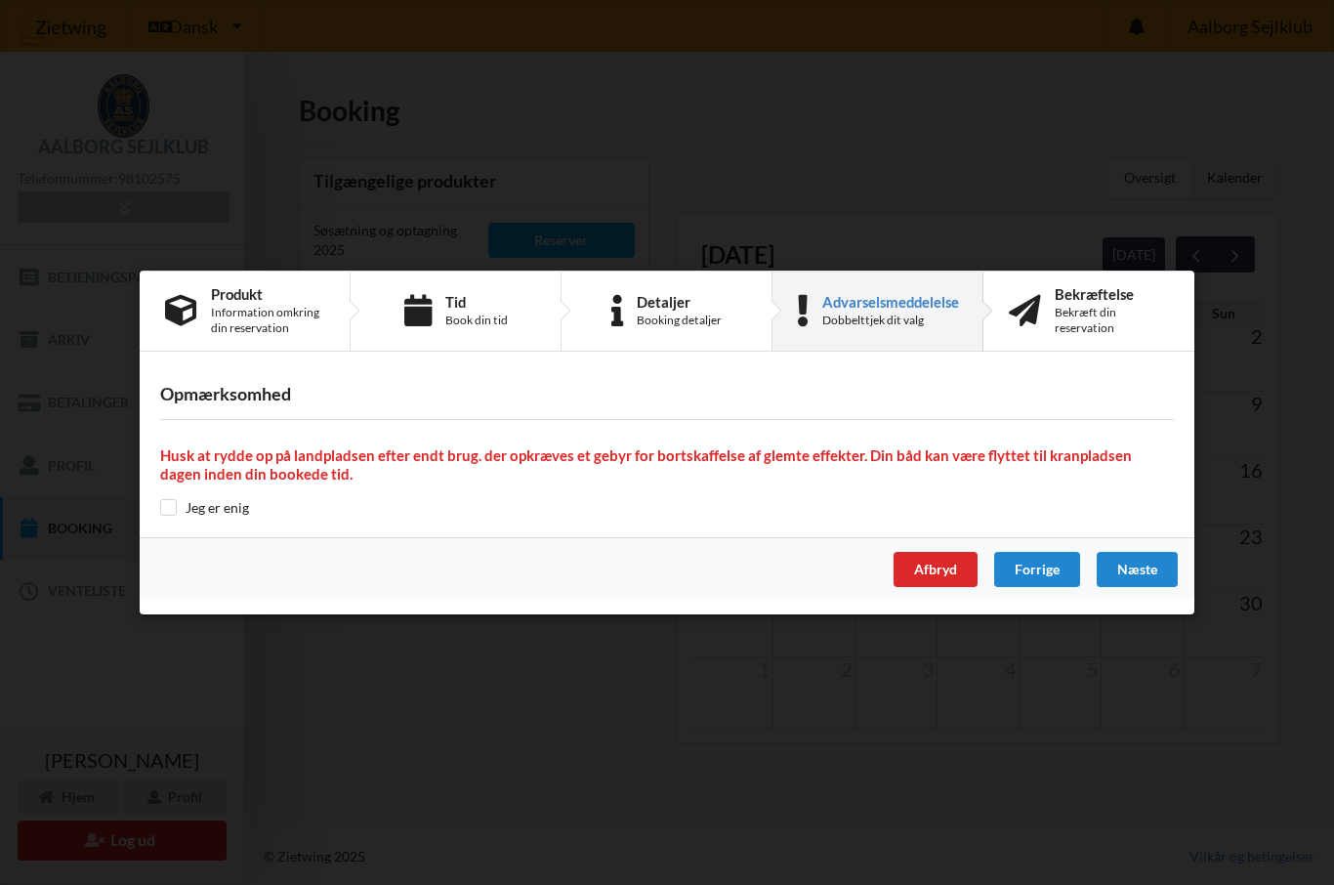
click at [1142, 571] on div "Næste" at bounding box center [1137, 569] width 81 height 35
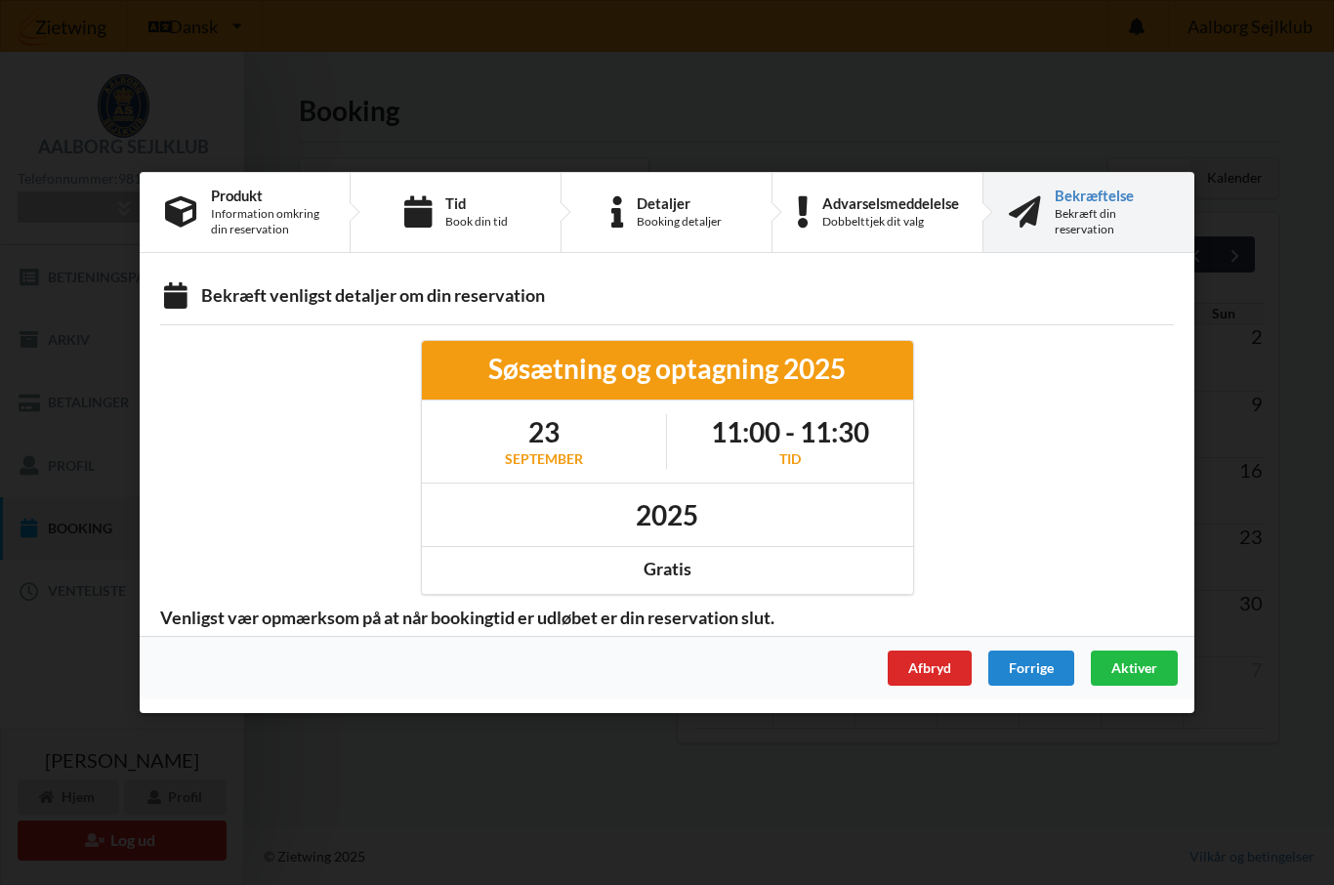
click at [1132, 673] on span "Aktiver" at bounding box center [1134, 667] width 46 height 17
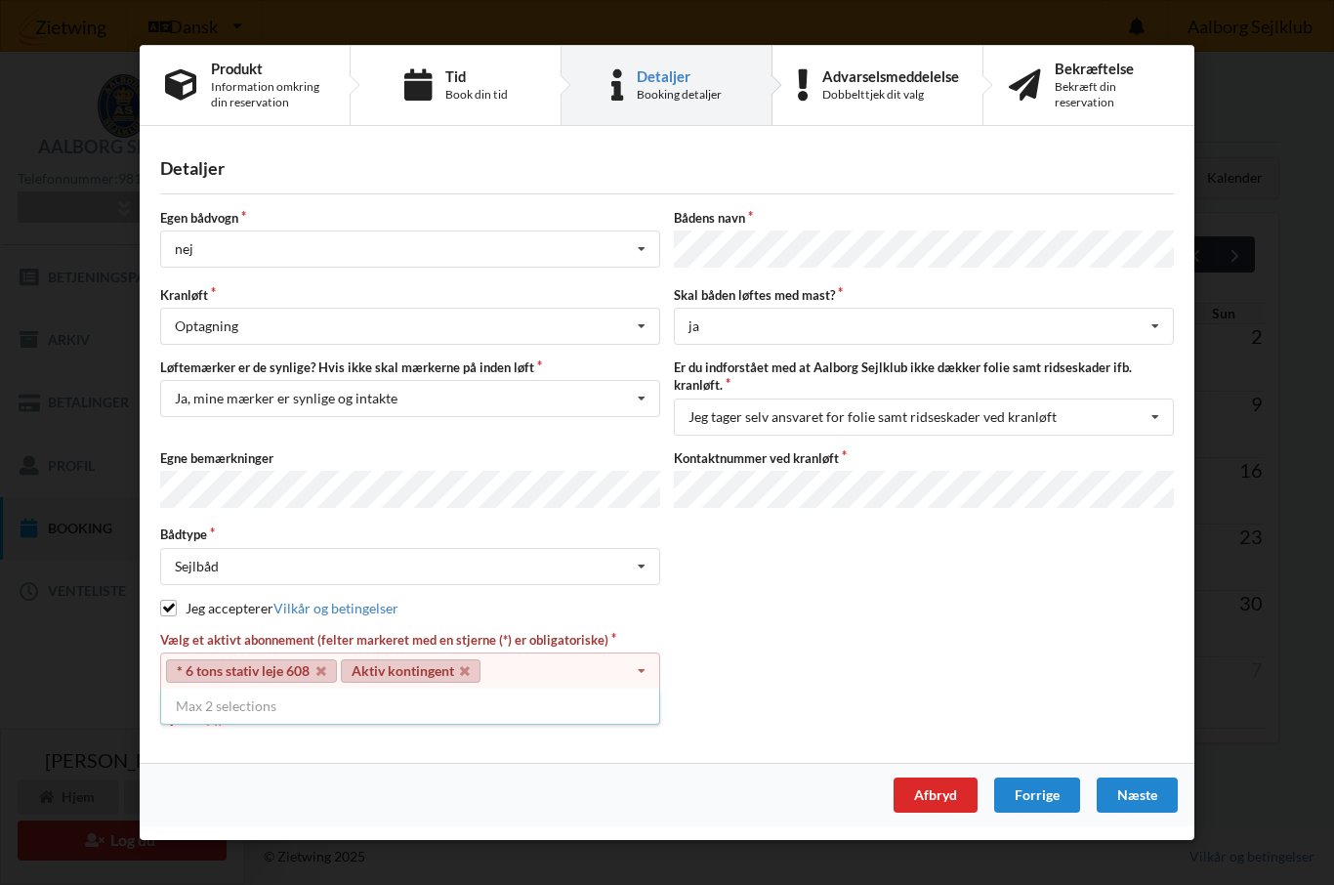
click at [642, 672] on icon at bounding box center [641, 672] width 29 height 36
click at [418, 682] on div "* 6 tons stativ leje 608 Aktiv kontingent Select subscription(s) * 6 tons stati…" at bounding box center [410, 671] width 500 height 37
click at [277, 691] on span "Sørg for, at du har valgt alle de nødvendige abonnementer (markeret med en stje…" at bounding box center [388, 709] width 456 height 36
click at [639, 676] on icon at bounding box center [641, 672] width 29 height 36
click at [1147, 801] on div "Næste" at bounding box center [1137, 794] width 81 height 35
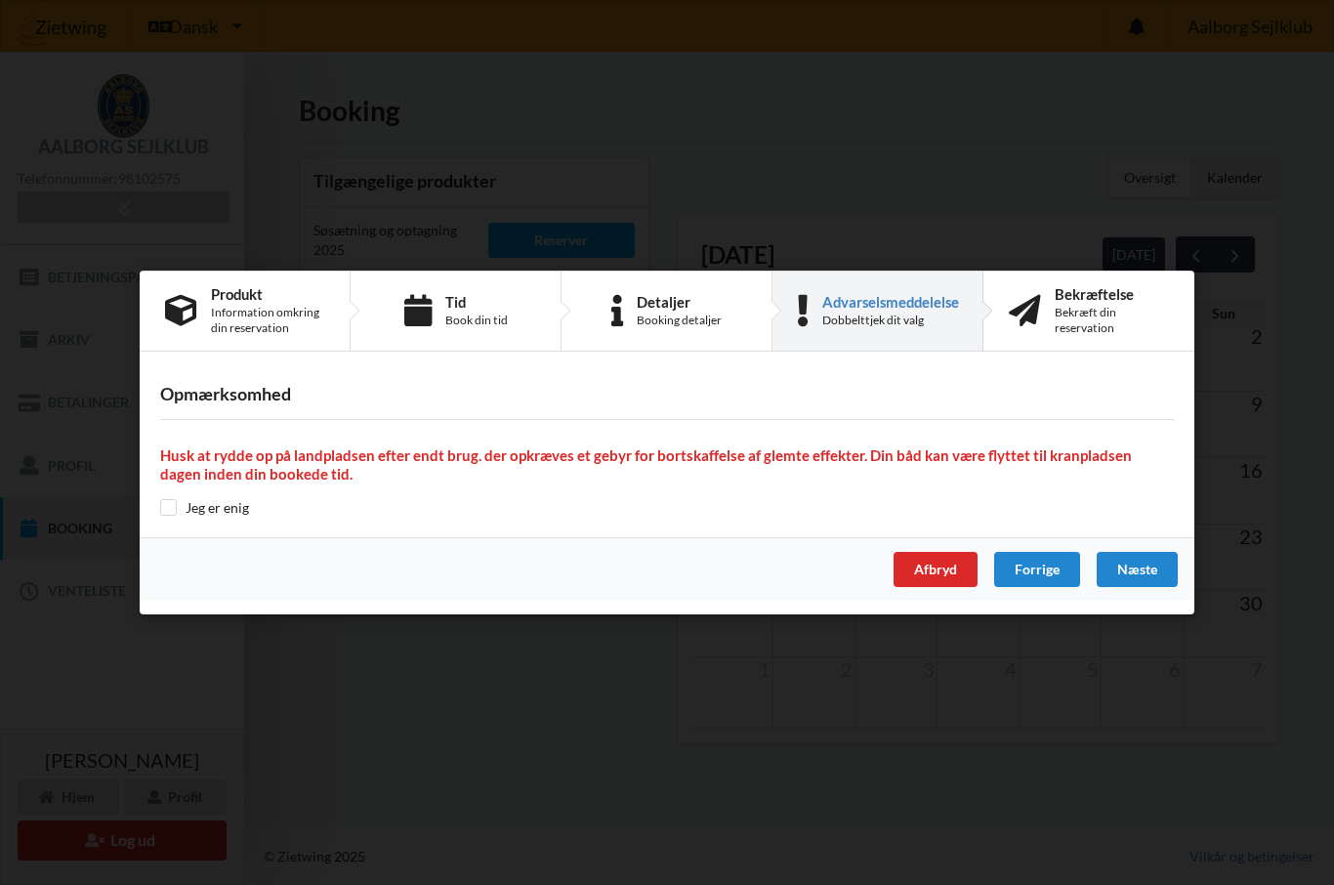
click at [1142, 571] on div "Næste" at bounding box center [1137, 569] width 81 height 35
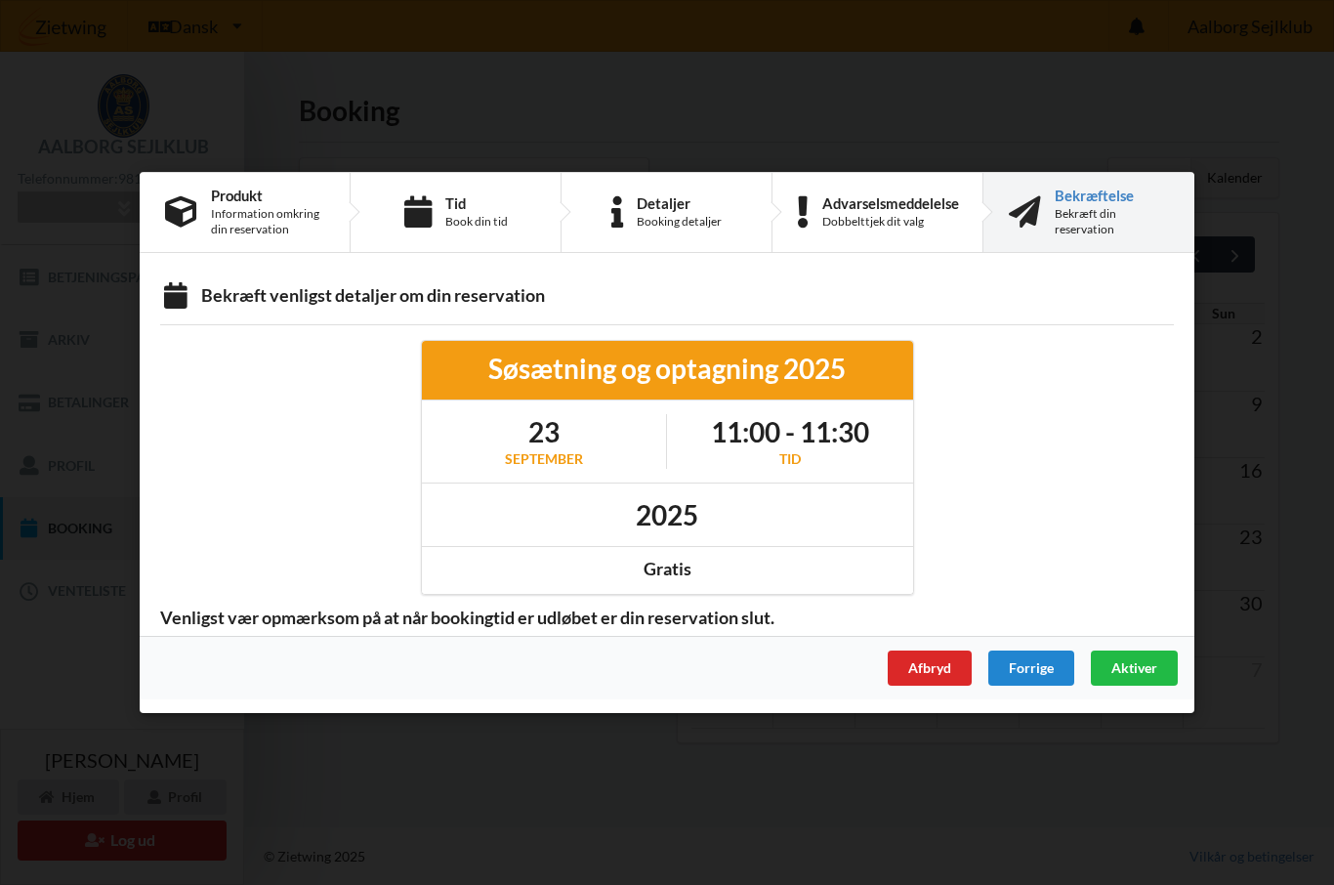
click at [1138, 667] on span "Aktiver" at bounding box center [1134, 667] width 46 height 17
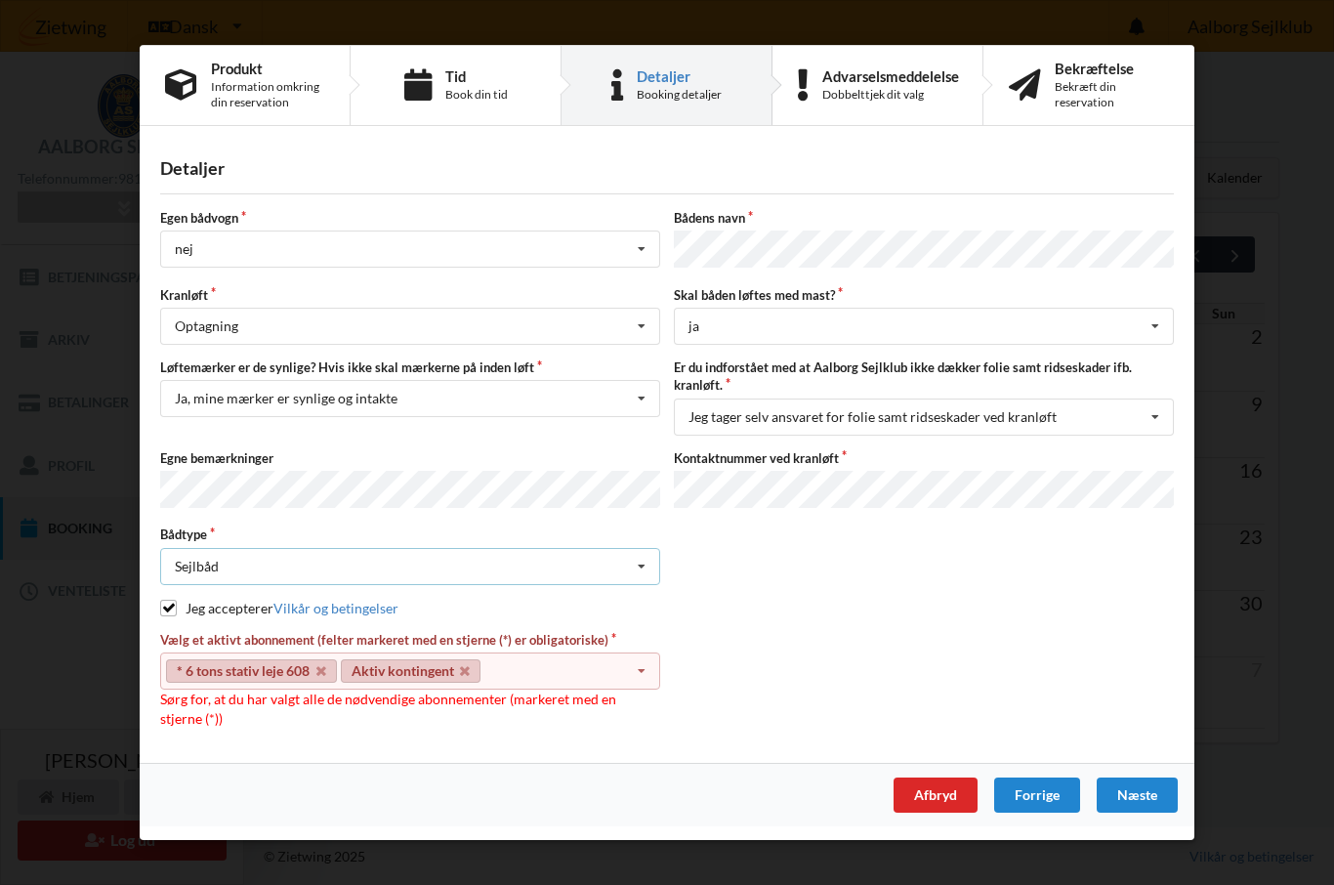
click at [649, 567] on icon at bounding box center [641, 567] width 29 height 36
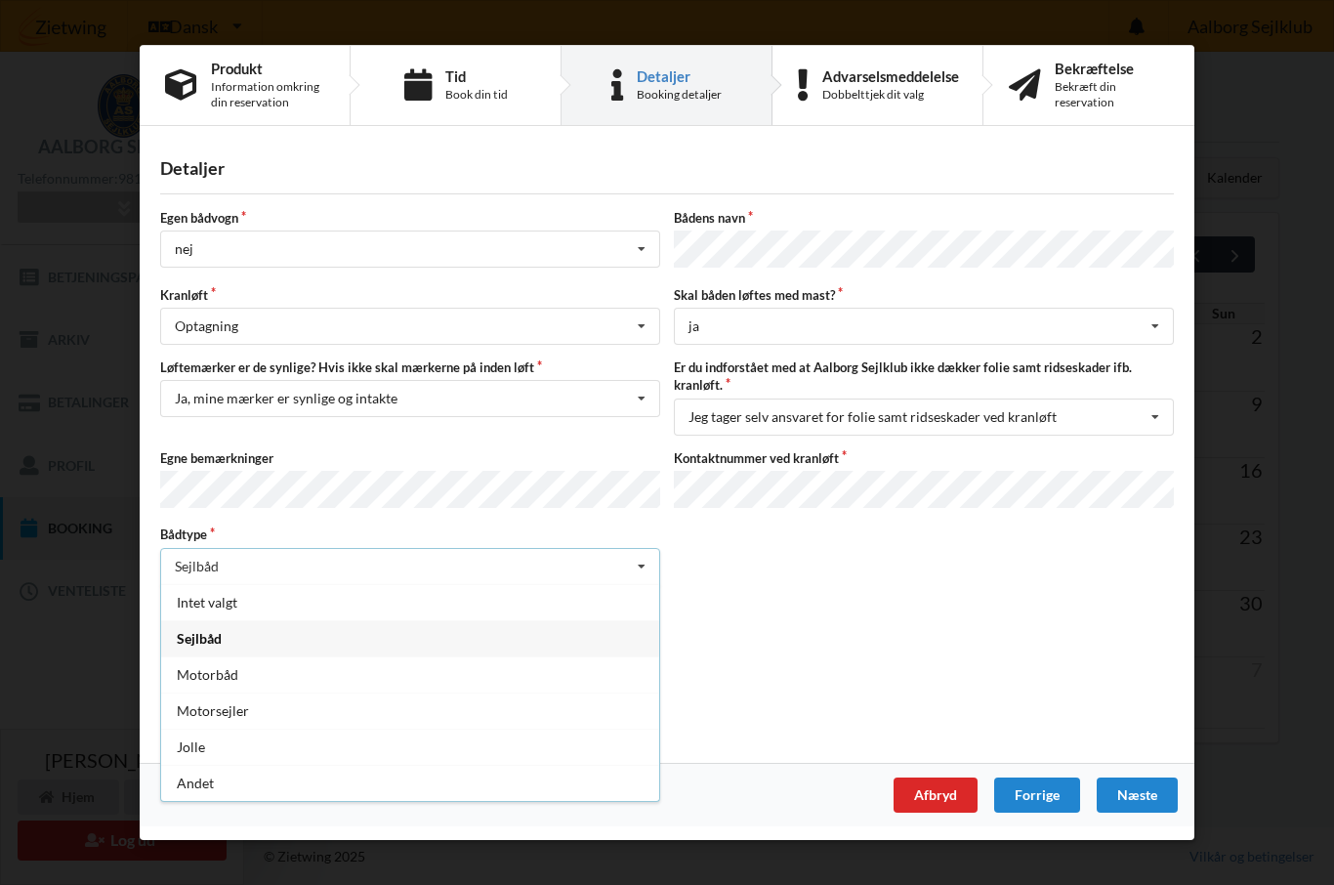
click at [359, 640] on div "Sejlbåd" at bounding box center [410, 638] width 498 height 36
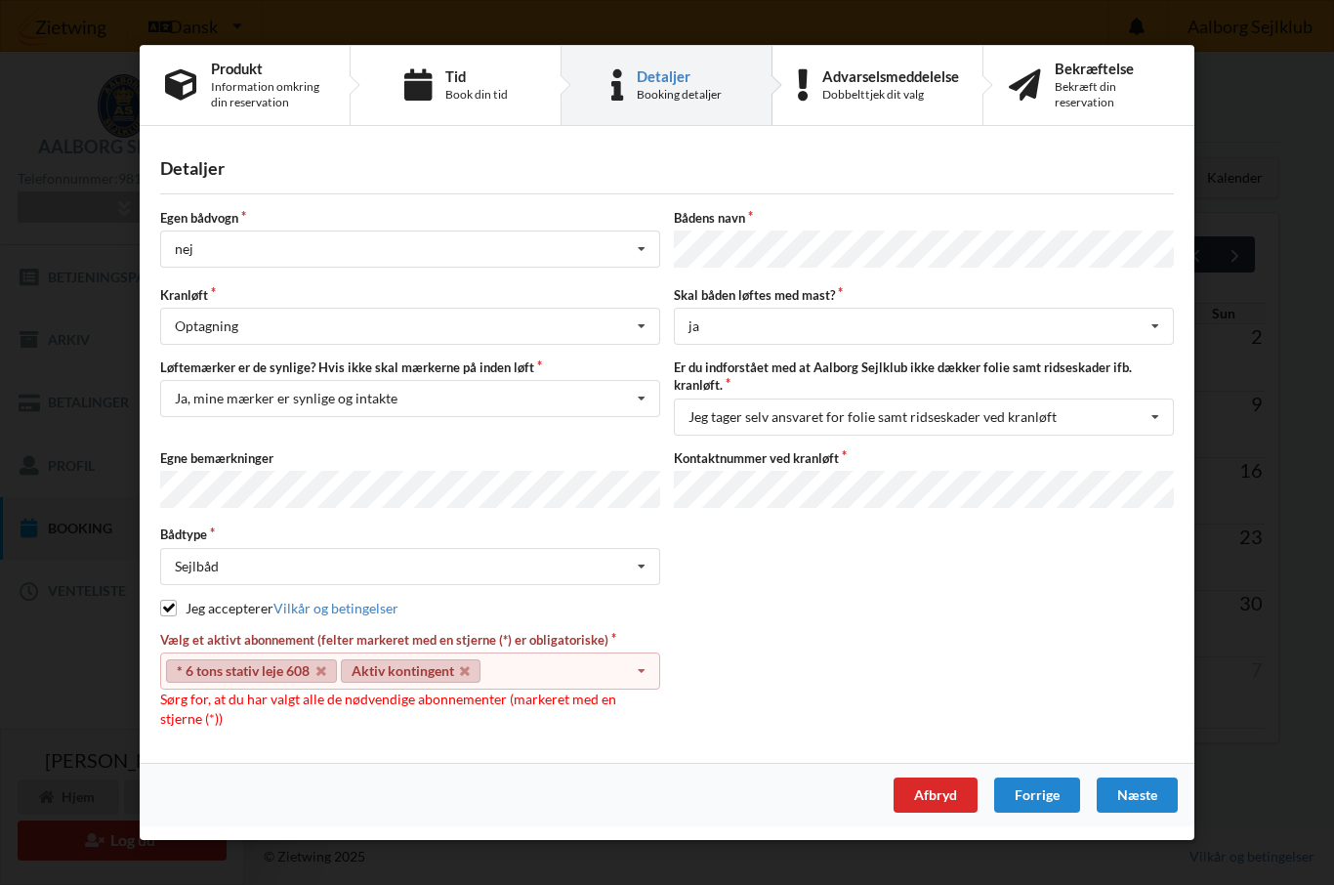
click at [258, 681] on div "* 6 tons stativ leje 608 Aktiv kontingent Select subscription(s) * 6 tons stati…" at bounding box center [410, 671] width 500 height 37
click at [278, 668] on link "* 6 tons stativ leje 608" at bounding box center [251, 670] width 171 height 23
click at [430, 680] on link "Aktiv kontingent" at bounding box center [411, 670] width 141 height 23
click at [444, 665] on link "Aktiv kontingent" at bounding box center [411, 670] width 141 height 23
click at [638, 679] on icon at bounding box center [641, 672] width 29 height 36
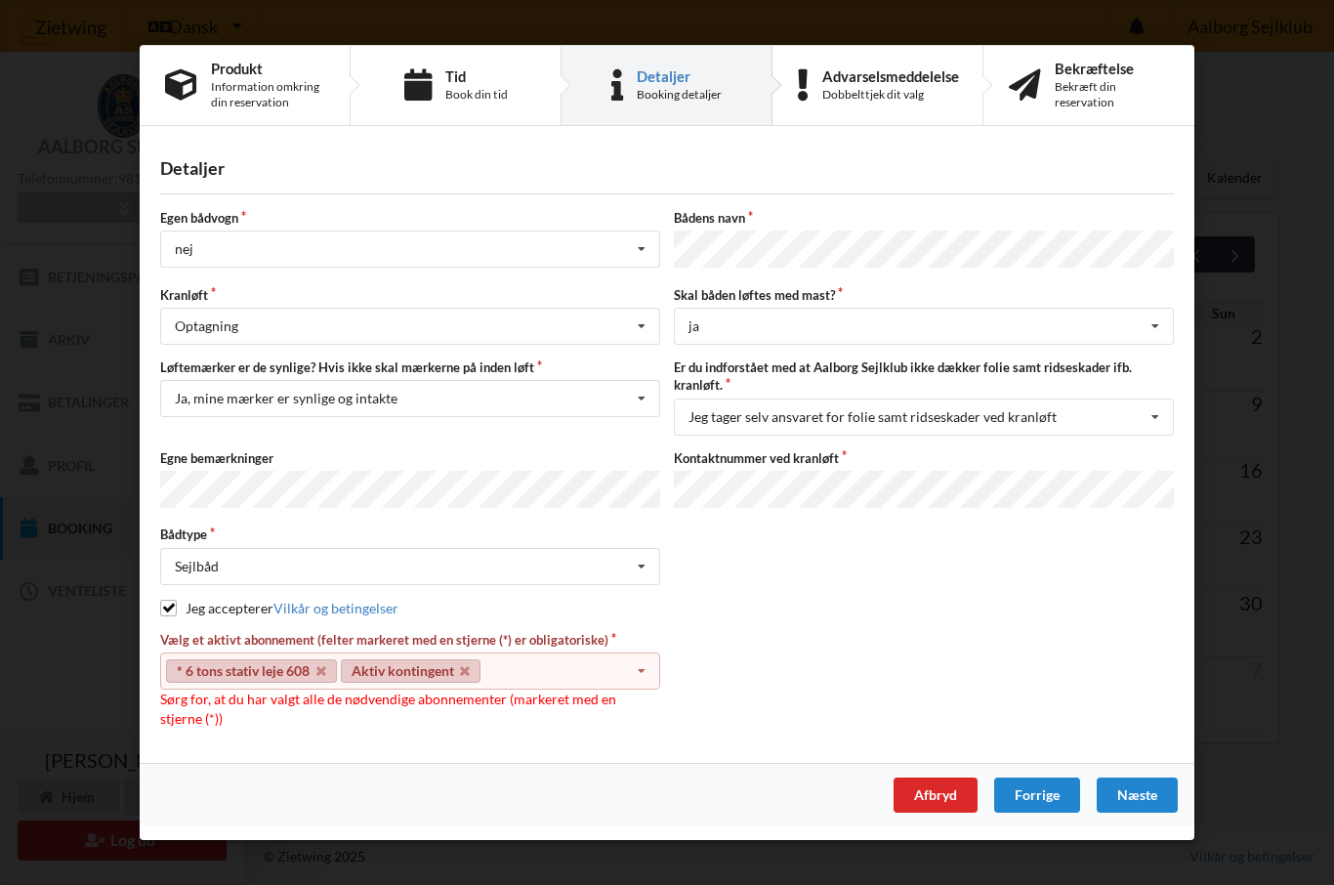
click at [642, 668] on icon at bounding box center [641, 672] width 29 height 36
click at [454, 672] on link "Aktiv kontingent" at bounding box center [411, 670] width 141 height 23
click at [164, 605] on input "checkbox" at bounding box center [168, 608] width 17 height 17
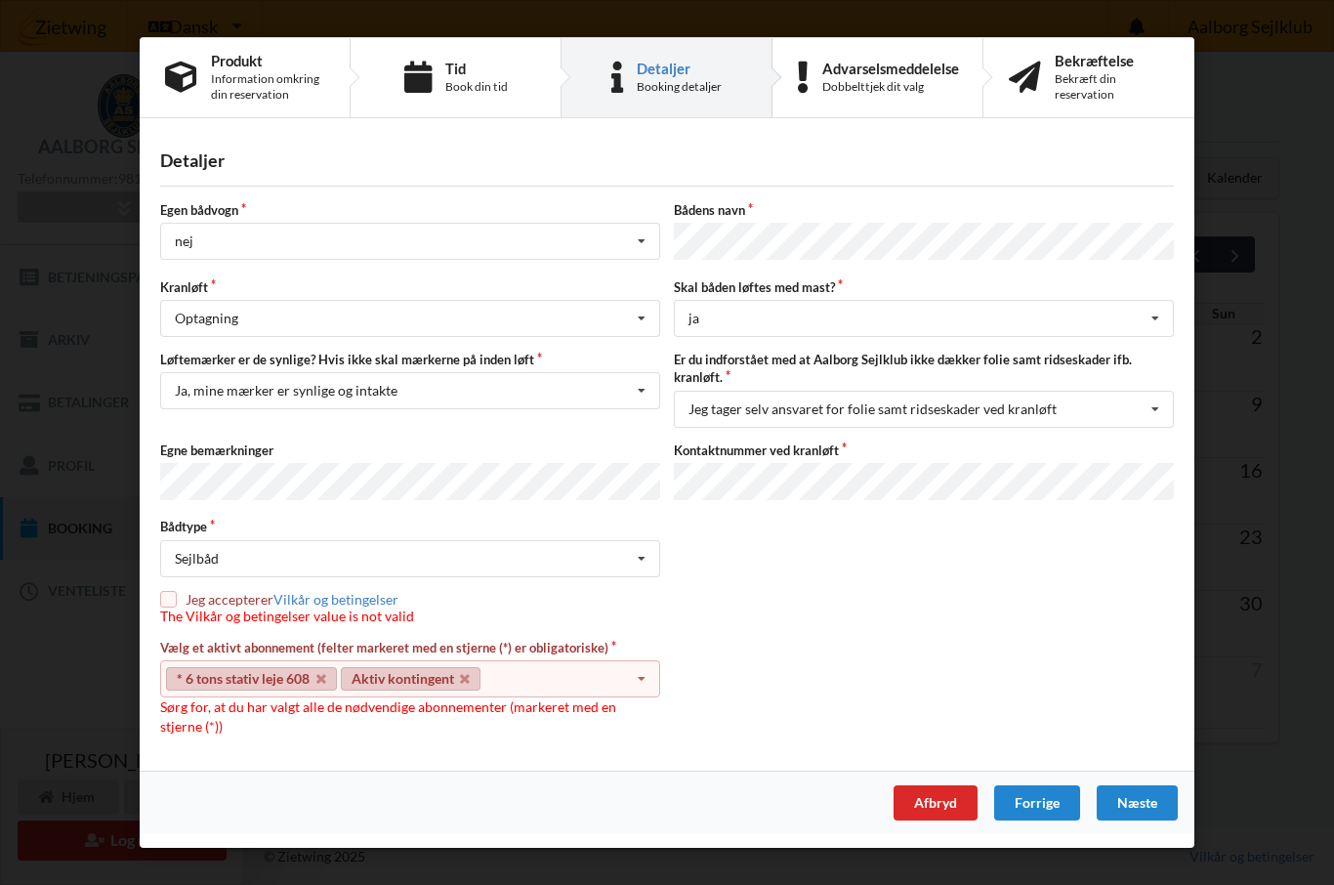
click at [644, 688] on icon at bounding box center [641, 680] width 29 height 36
click at [260, 712] on div "Max 2 selections" at bounding box center [410, 714] width 500 height 35
click at [250, 671] on link "* 6 tons stativ leje 608" at bounding box center [251, 678] width 171 height 23
click at [166, 601] on input "checkbox" at bounding box center [168, 599] width 17 height 17
checkbox input "true"
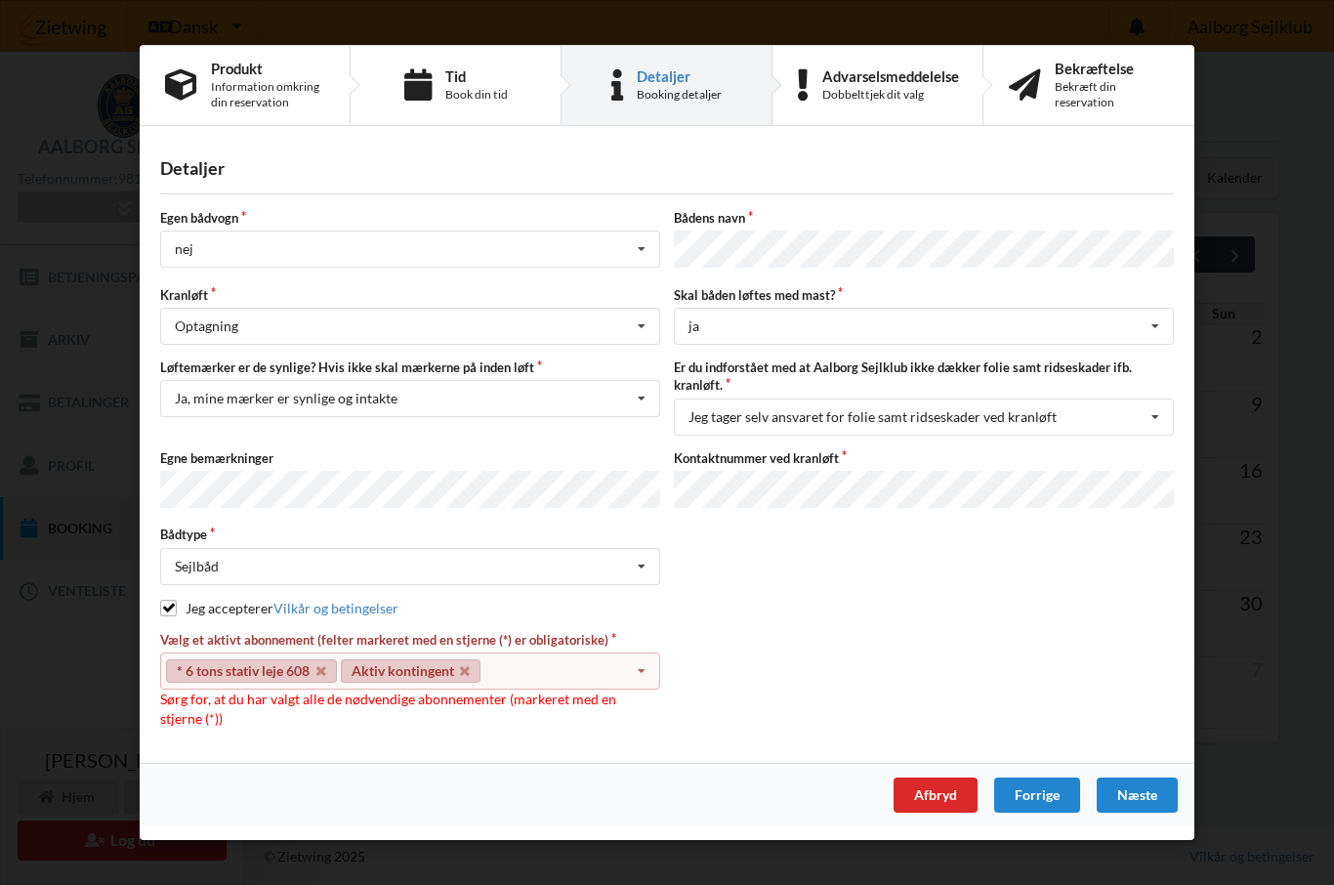
click at [255, 673] on link "* 6 tons stativ leje 608" at bounding box center [251, 670] width 171 height 23
click at [429, 686] on div "* 6 tons stativ leje 608 Aktiv kontingent Select subscription(s) * 6 tons stati…" at bounding box center [410, 671] width 500 height 37
click at [1142, 803] on div "Næste" at bounding box center [1137, 794] width 81 height 35
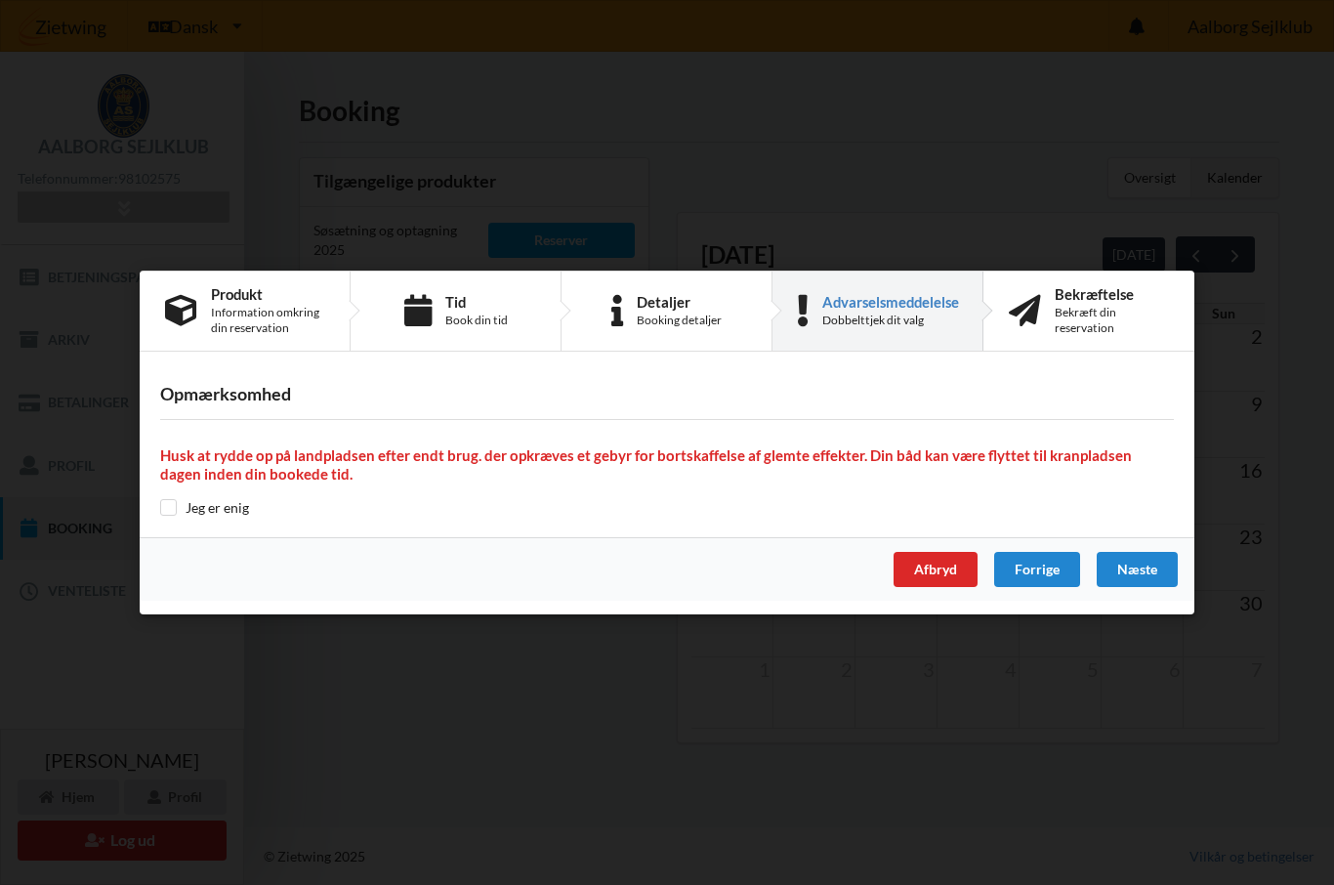
click at [163, 517] on div "Opmærksomhed Husk at rydde op på landpladsen efter endt brug. der opkræves et g…" at bounding box center [667, 451] width 1055 height 173
click at [164, 515] on input "checkbox" at bounding box center [168, 507] width 17 height 17
checkbox input "true"
click at [1137, 579] on div "Næste" at bounding box center [1137, 569] width 81 height 35
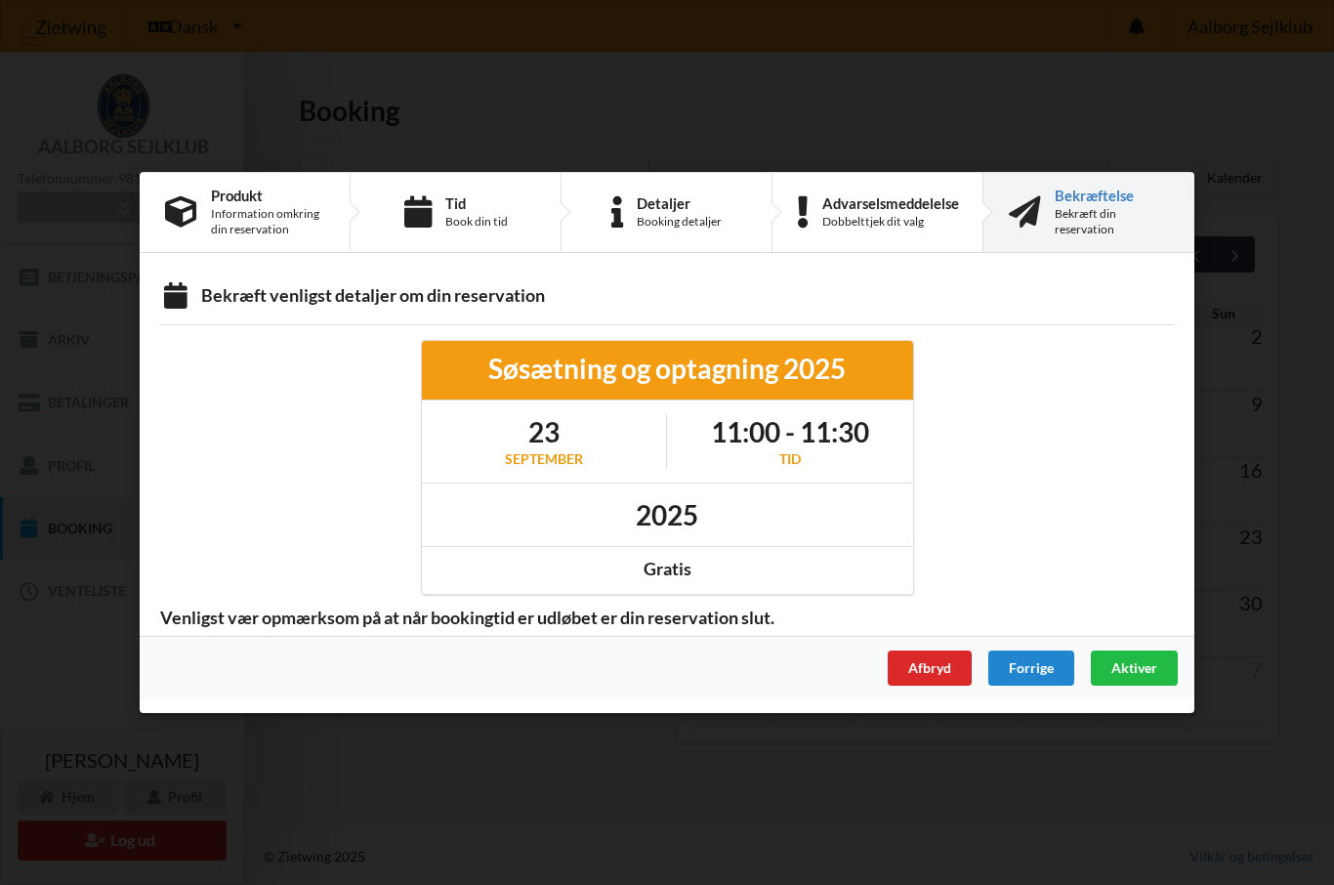
click at [881, 196] on div "Advarselsmeddelelse" at bounding box center [890, 203] width 137 height 16
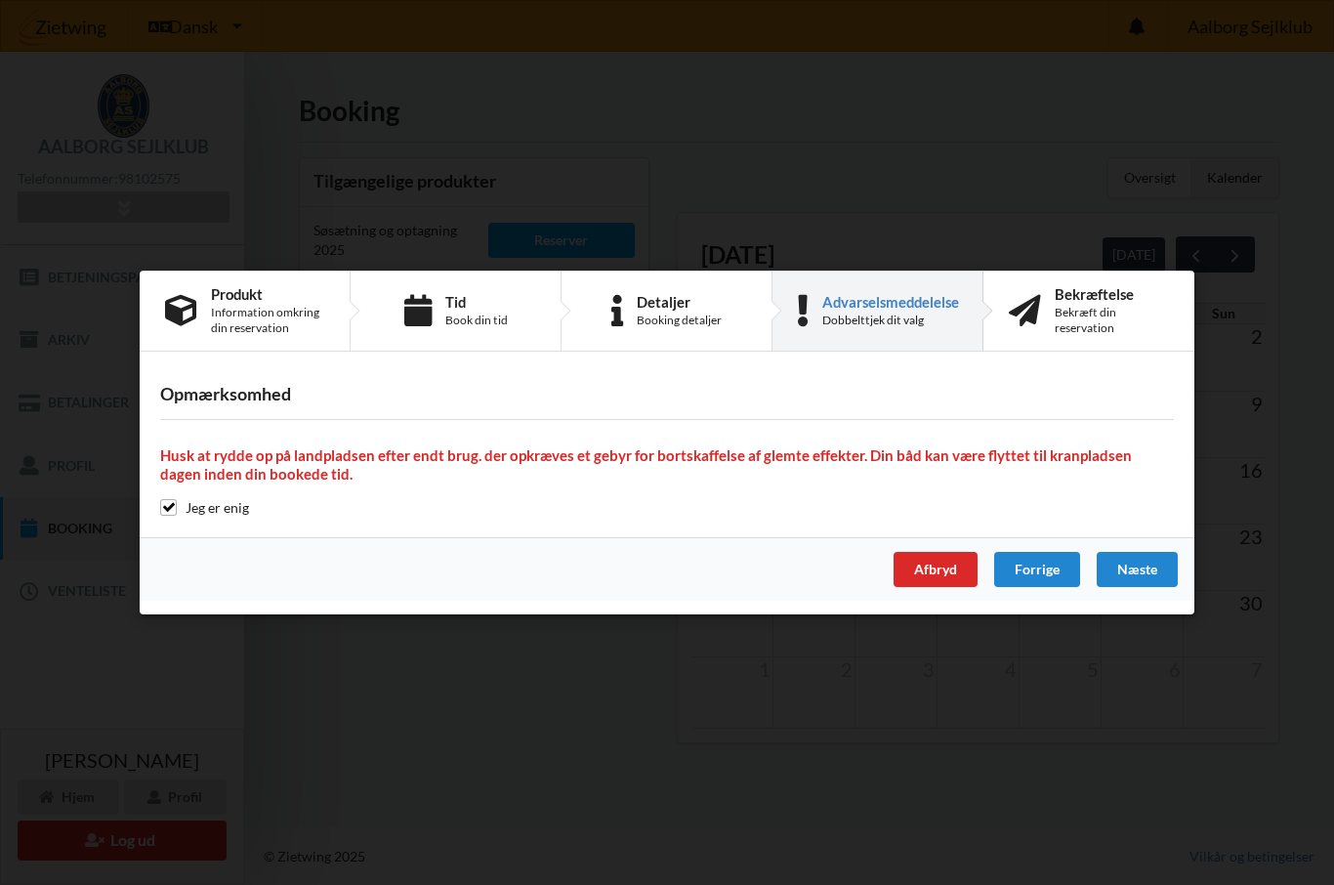
click at [1137, 572] on div "Næste" at bounding box center [1137, 569] width 81 height 35
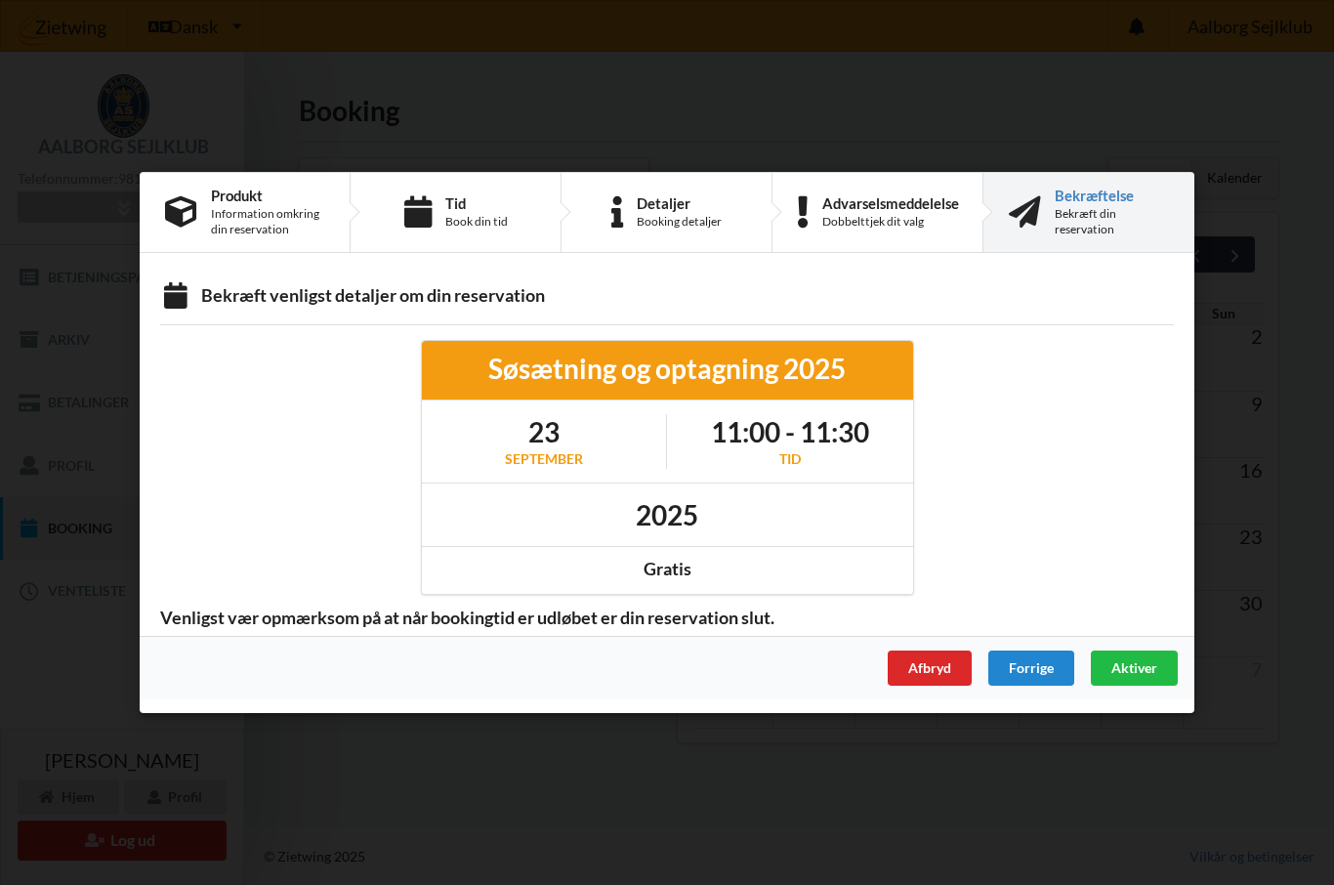
click at [1139, 668] on span "Aktiver" at bounding box center [1134, 667] width 46 height 17
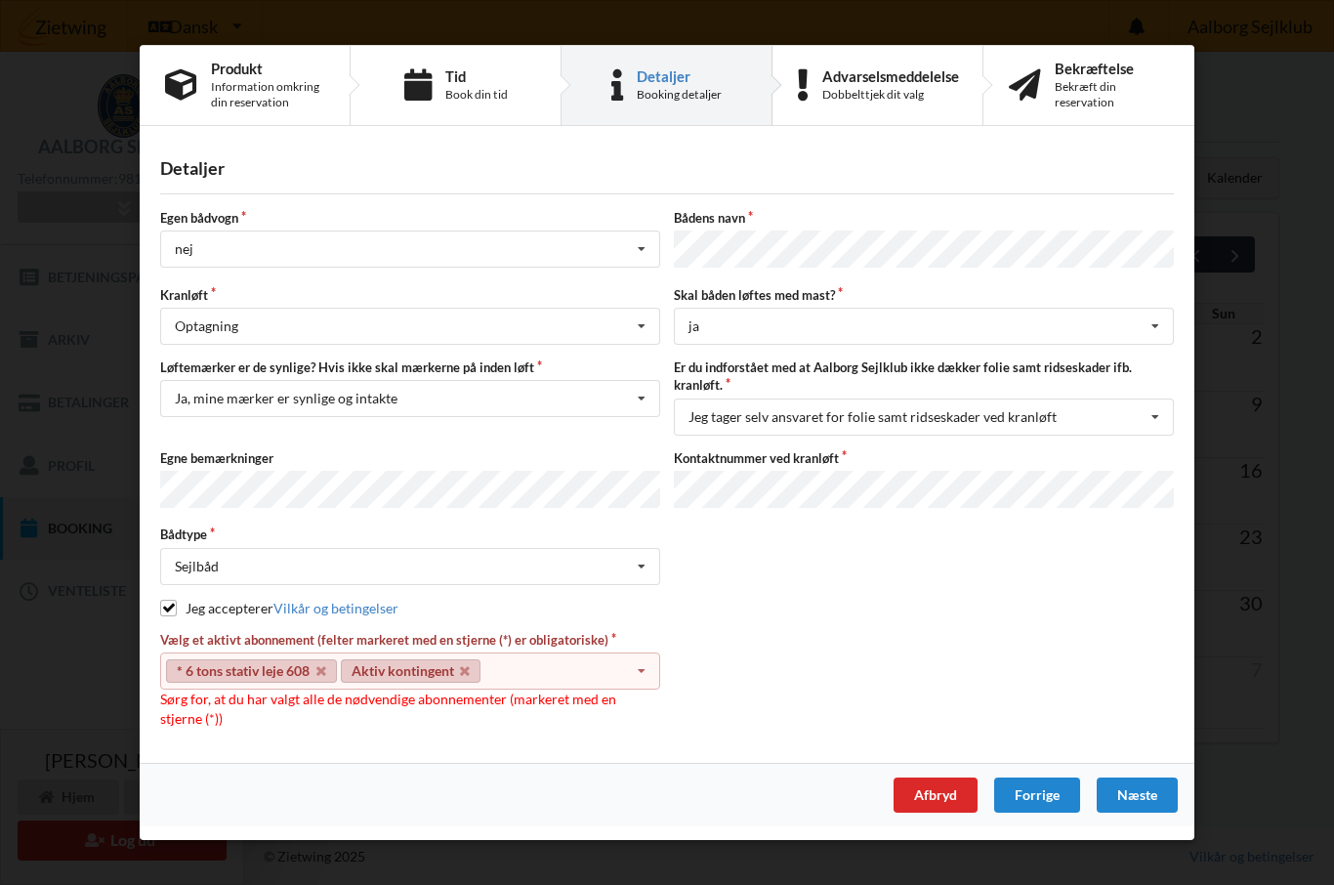
click at [424, 681] on div "* 6 tons stativ leje 608 Aktiv kontingent Select subscription(s) * 6 tons stati…" at bounding box center [410, 671] width 500 height 37
click at [358, 689] on div "Max 2 selections" at bounding box center [410, 706] width 500 height 35
click at [255, 76] on div "Produkt" at bounding box center [267, 69] width 113 height 16
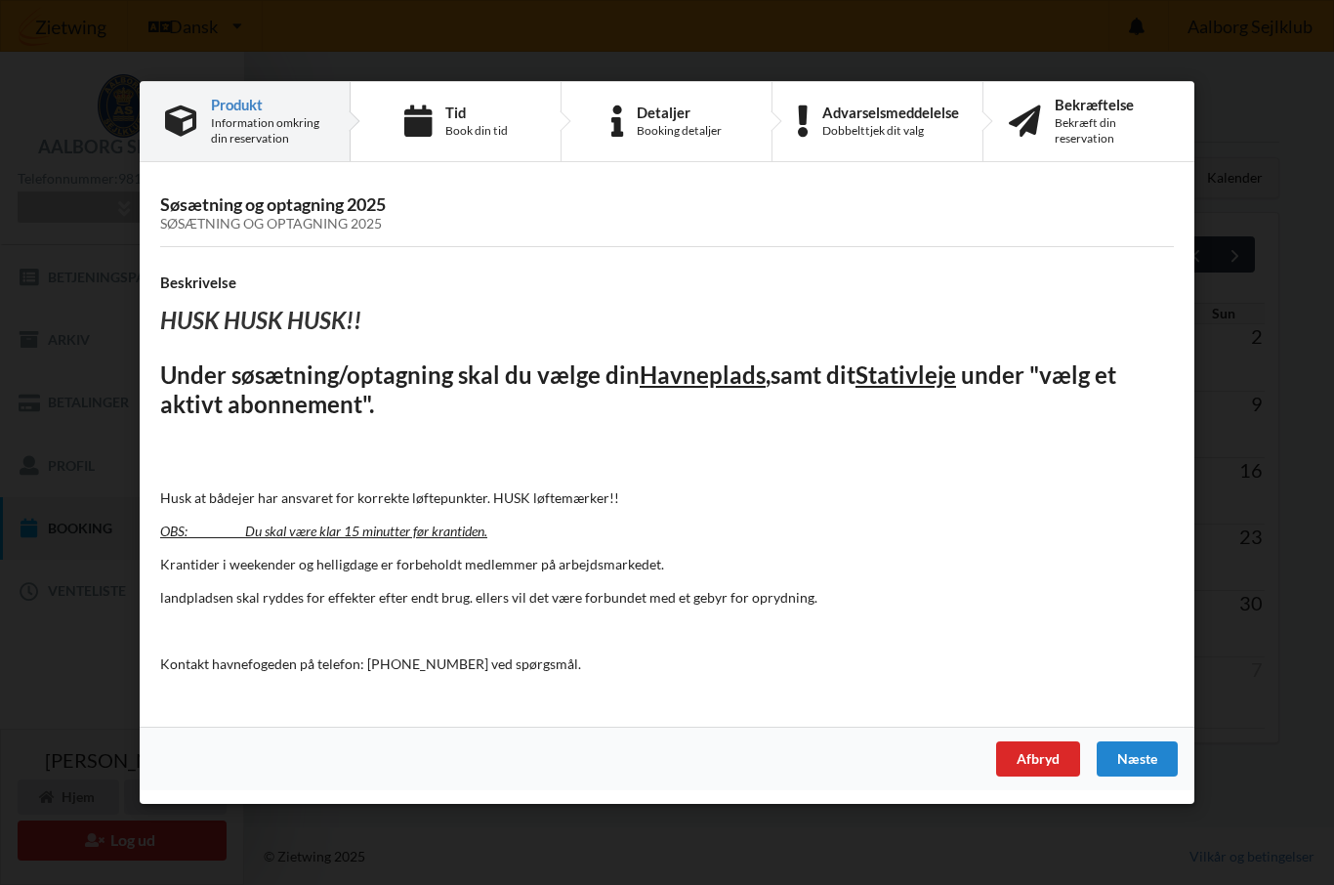
click at [1146, 758] on div "Næste" at bounding box center [1137, 758] width 81 height 35
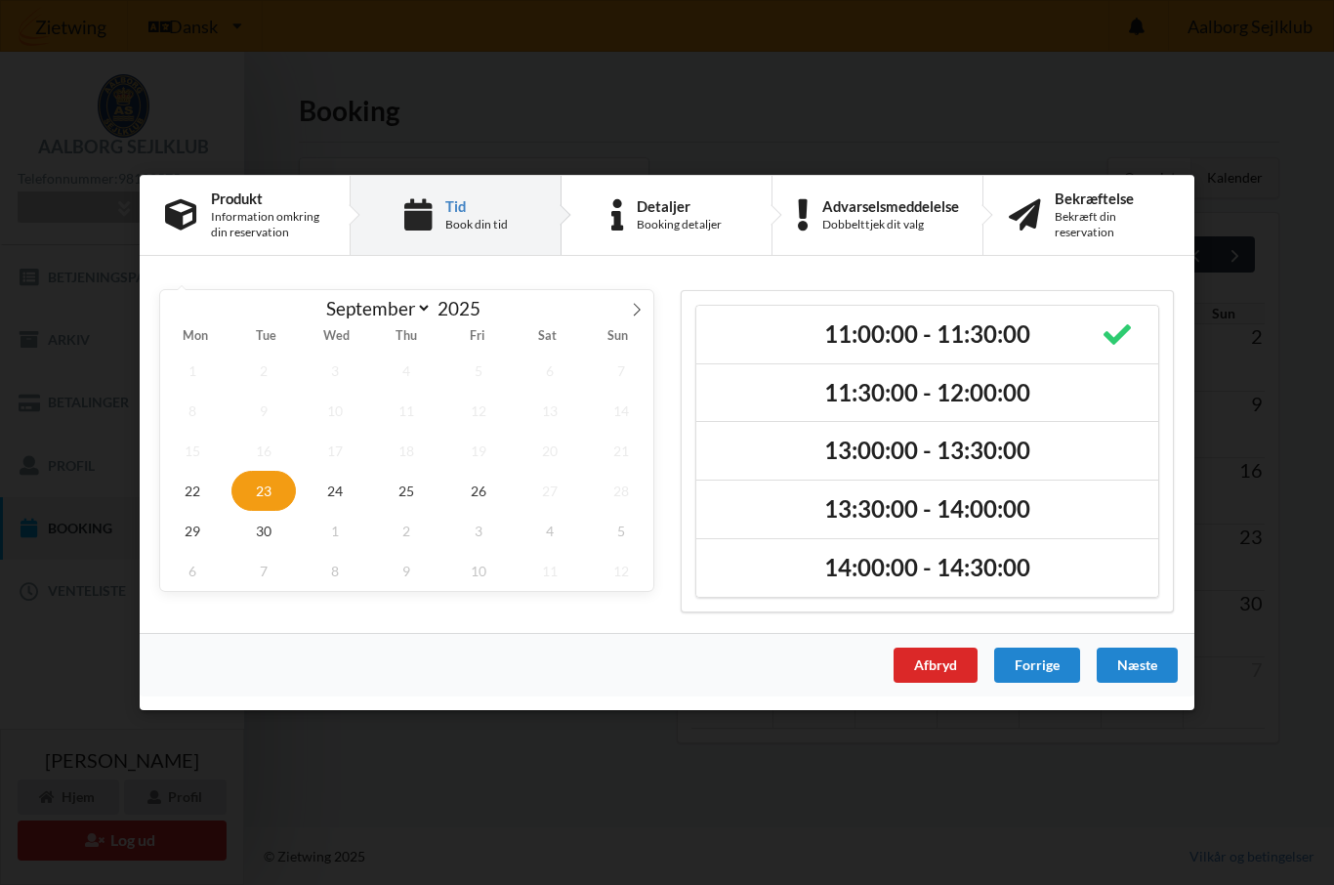
click at [1131, 669] on div "Næste" at bounding box center [1137, 664] width 81 height 35
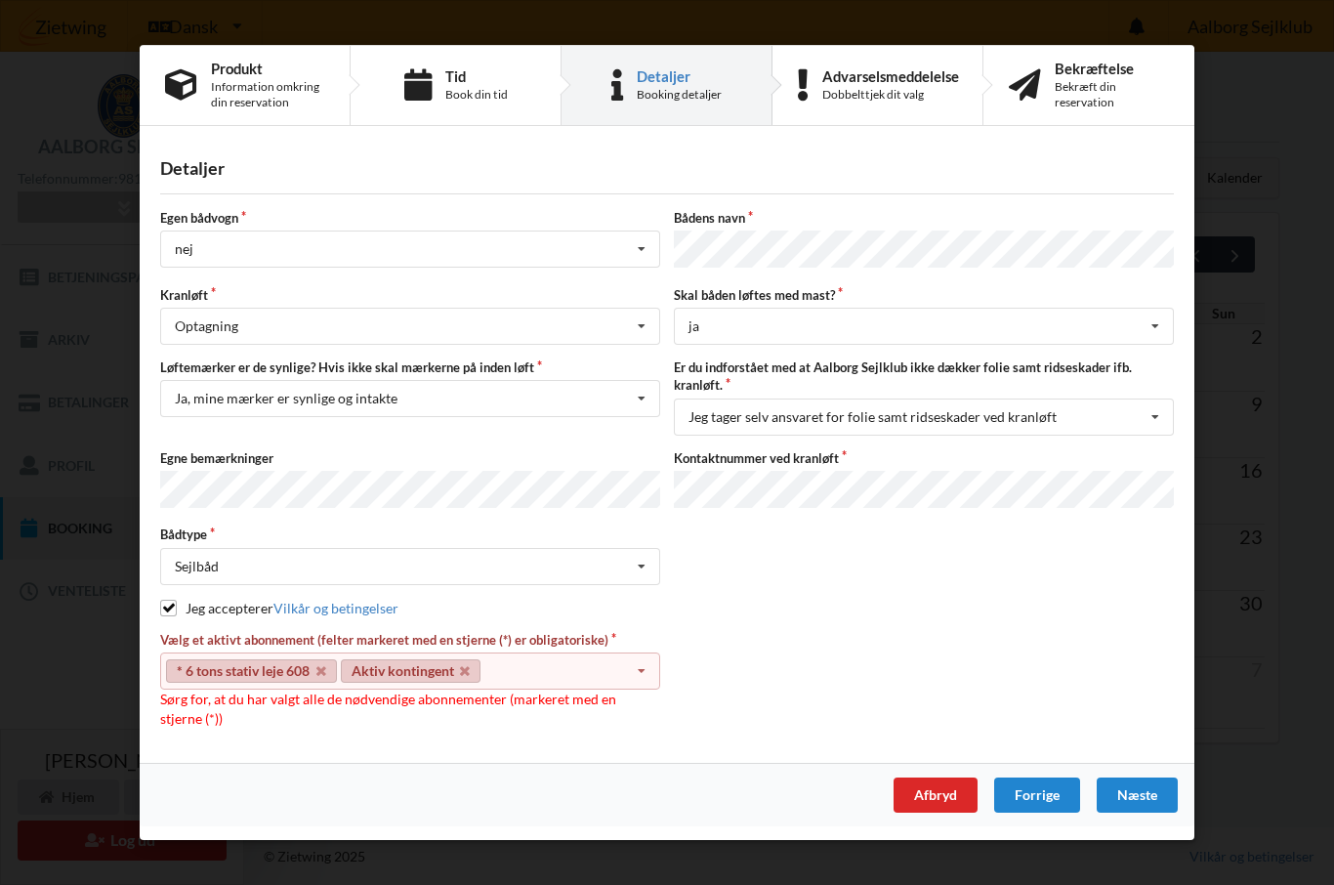
click at [428, 676] on link "Aktiv kontingent" at bounding box center [411, 670] width 141 height 23
click at [269, 683] on div "* 6 tons stativ leje 608 Aktiv kontingent Select subscription(s) * 6 tons stati…" at bounding box center [410, 671] width 500 height 37
click at [911, 84] on div "Advarselsmeddelelse" at bounding box center [890, 76] width 137 height 16
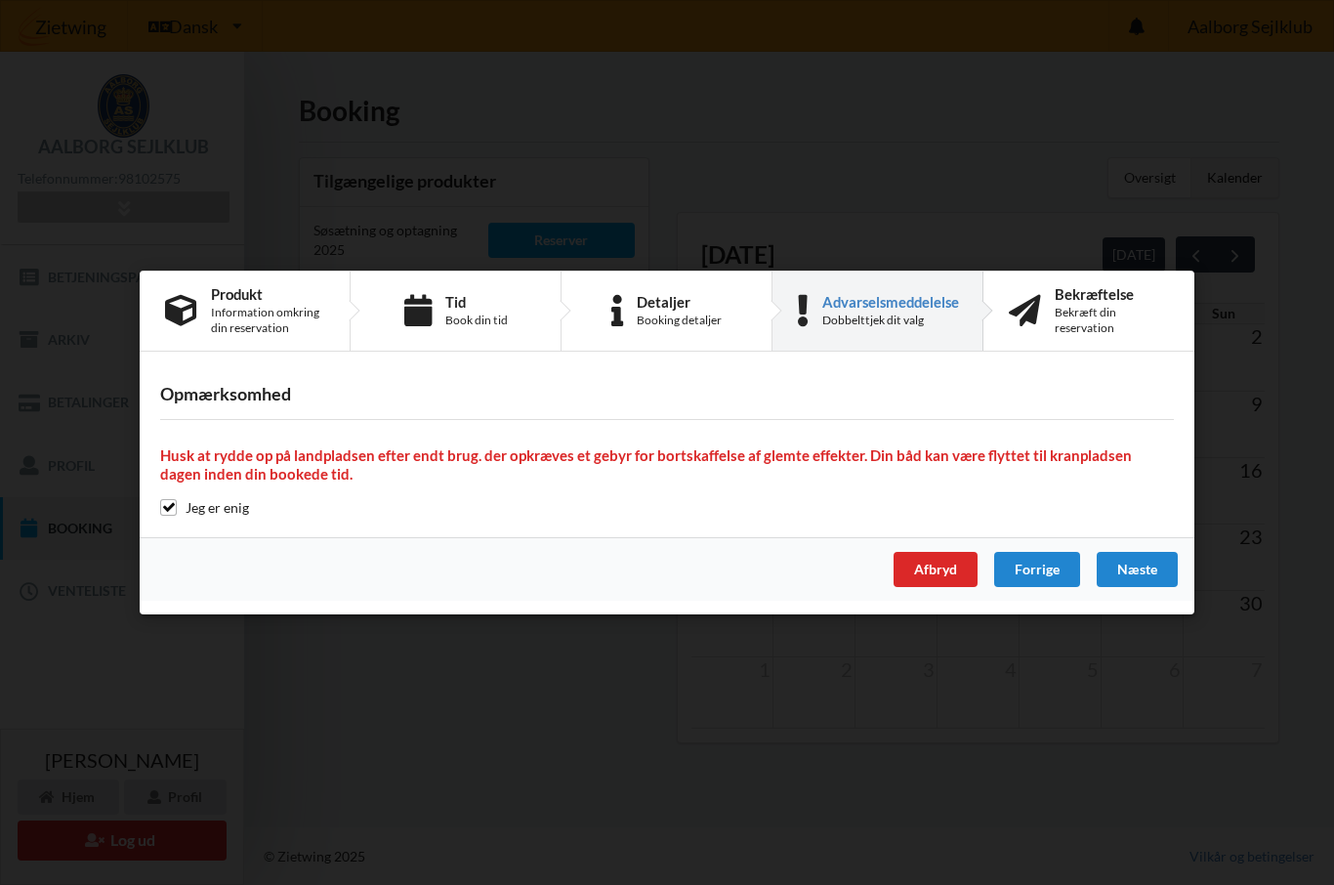
click at [1153, 573] on div "Næste" at bounding box center [1137, 569] width 81 height 35
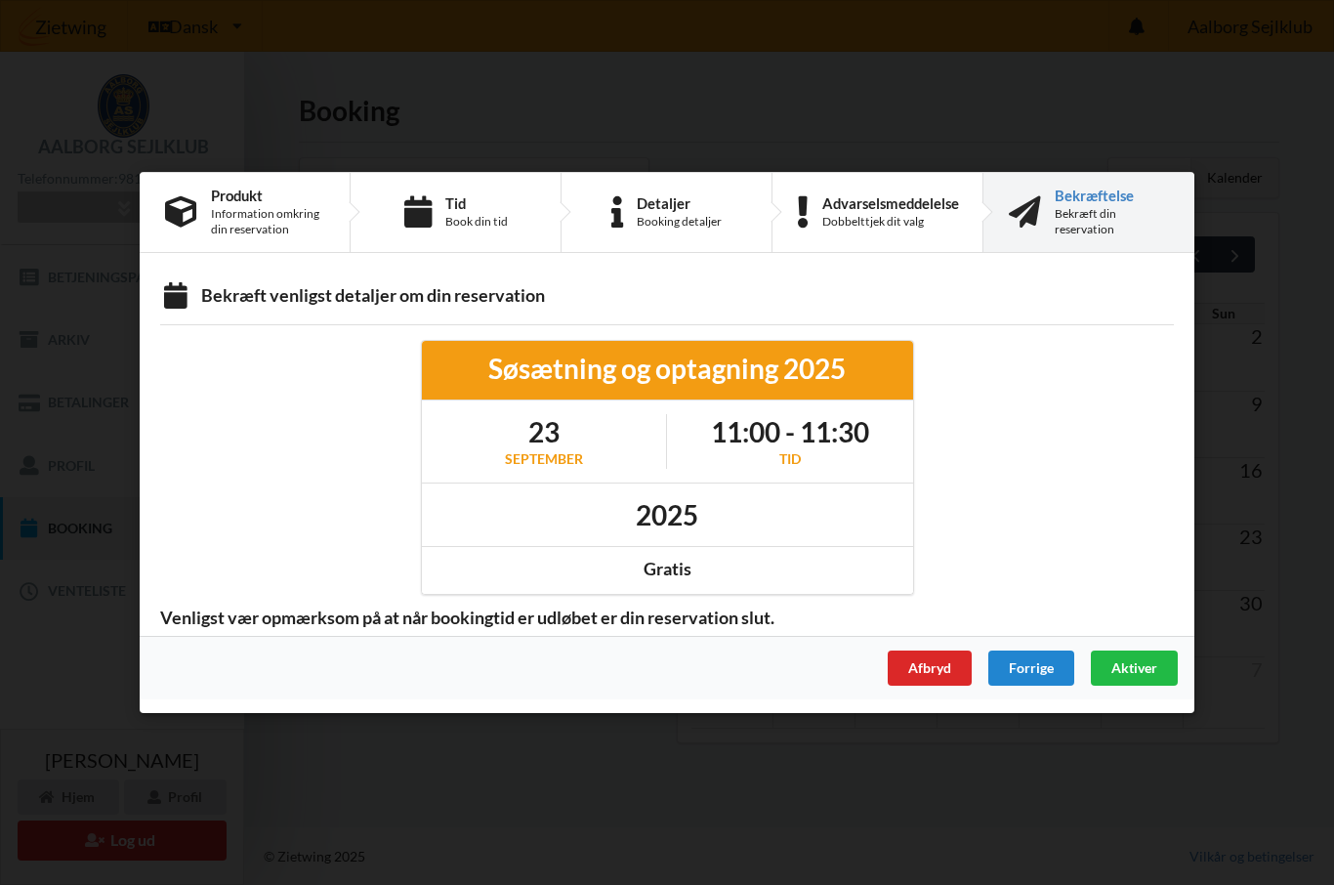
click at [803, 516] on div "2025" at bounding box center [667, 513] width 491 height 63
click at [780, 587] on div "Gratis" at bounding box center [667, 570] width 491 height 49
click at [778, 506] on div "2025" at bounding box center [667, 513] width 491 height 63
click at [798, 437] on h1 "11:00 - 11:30" at bounding box center [790, 431] width 158 height 35
click at [376, 637] on div "Afbryd Forrige Aktiver" at bounding box center [667, 667] width 1055 height 63
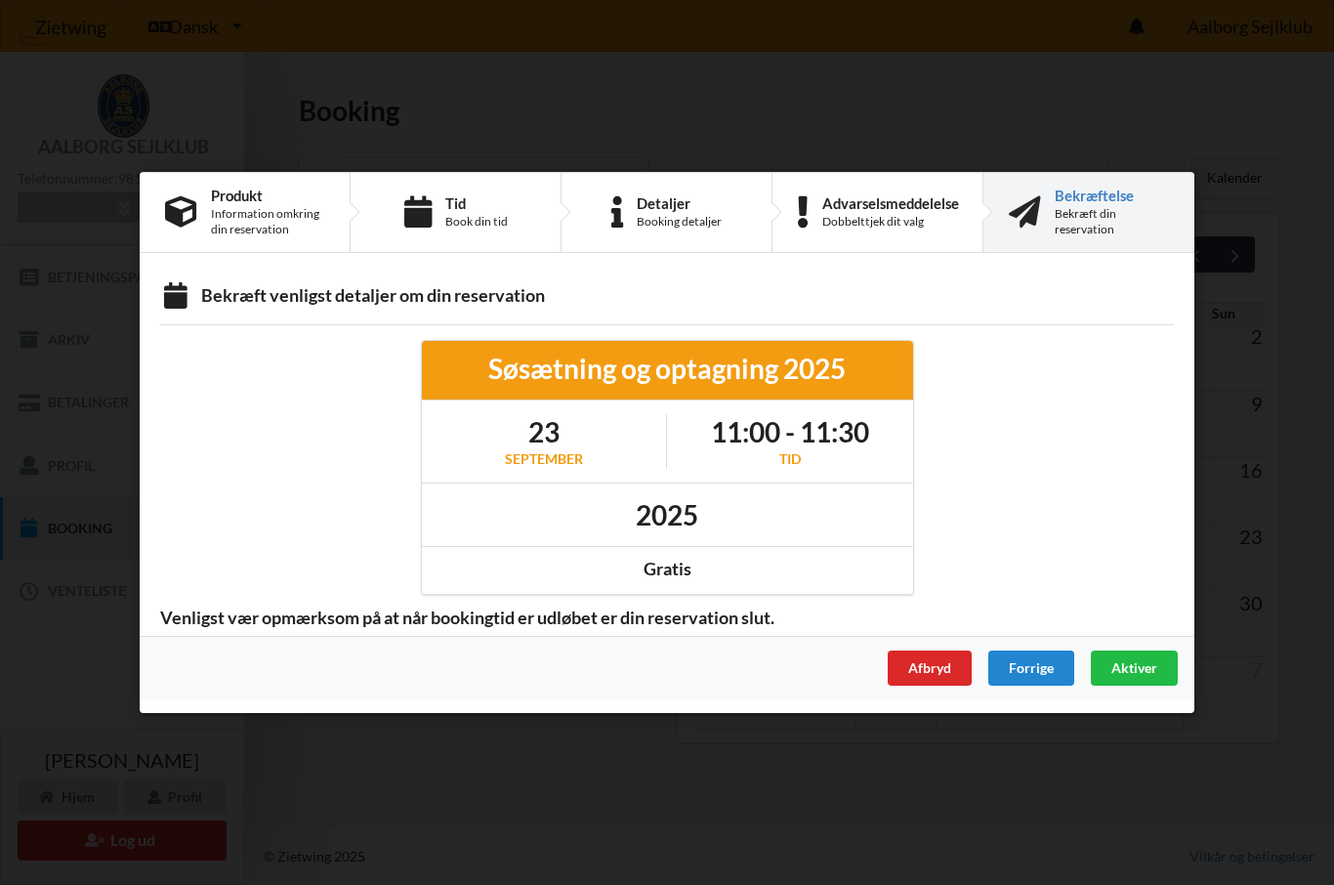
click at [189, 311] on icon at bounding box center [175, 297] width 31 height 26
click at [1150, 676] on div "Aktiver" at bounding box center [1134, 667] width 87 height 35
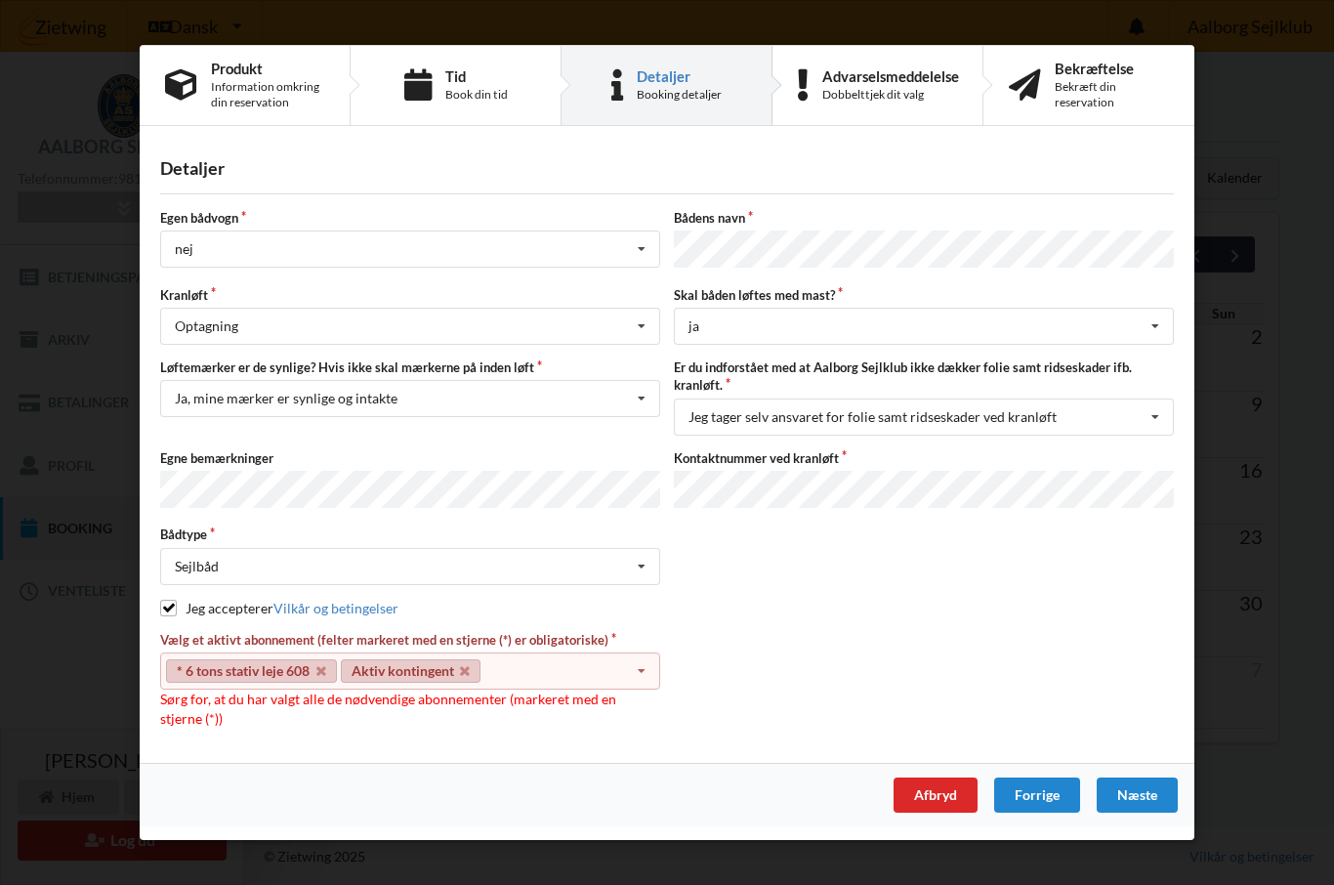
click at [6, 189] on div "Er du sikker på du vil logge ud? Nej Ja Vilkår og betingelser Brugerbetingelser…" at bounding box center [667, 442] width 1334 height 885
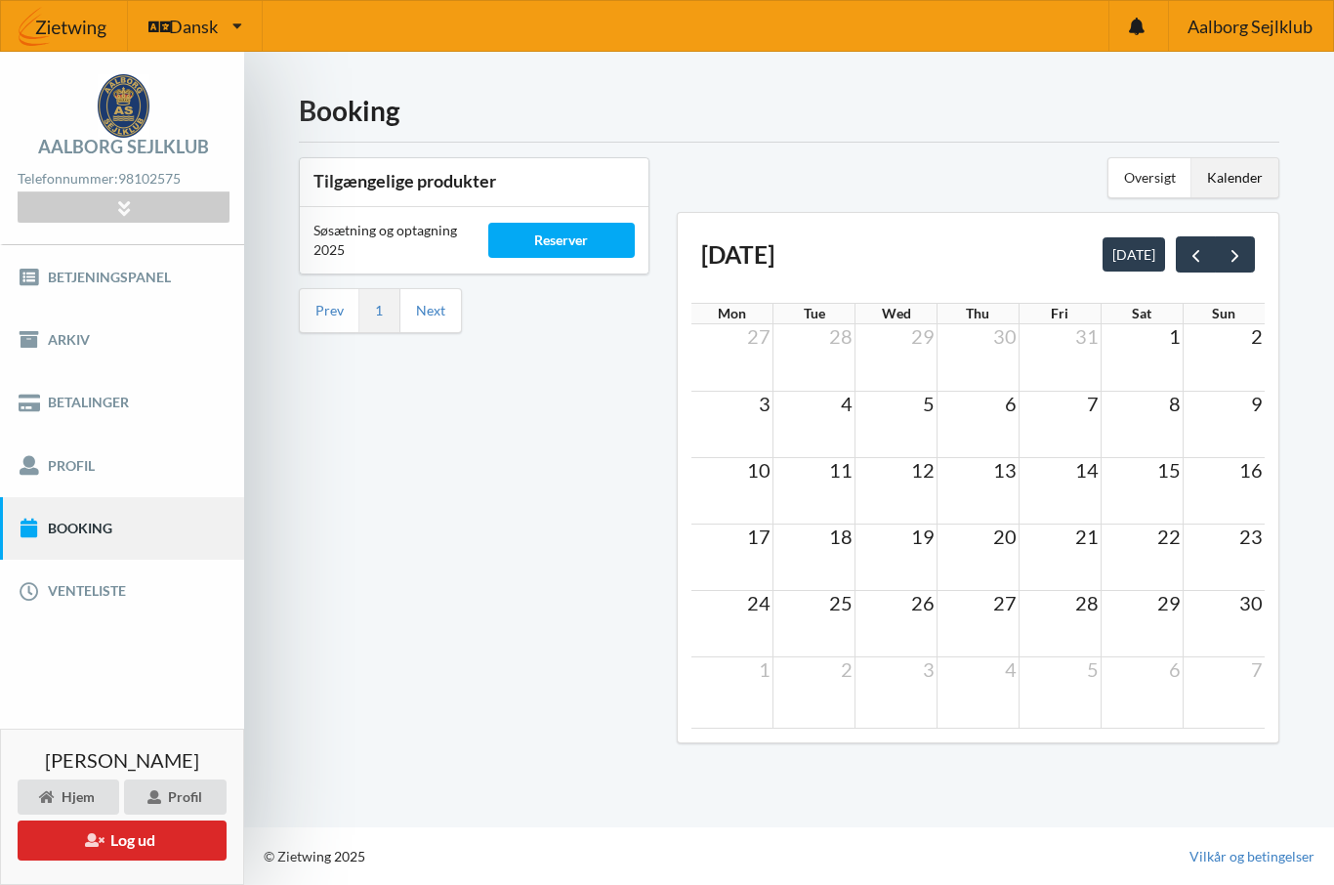
click at [564, 240] on div "Reserver" at bounding box center [561, 240] width 147 height 35
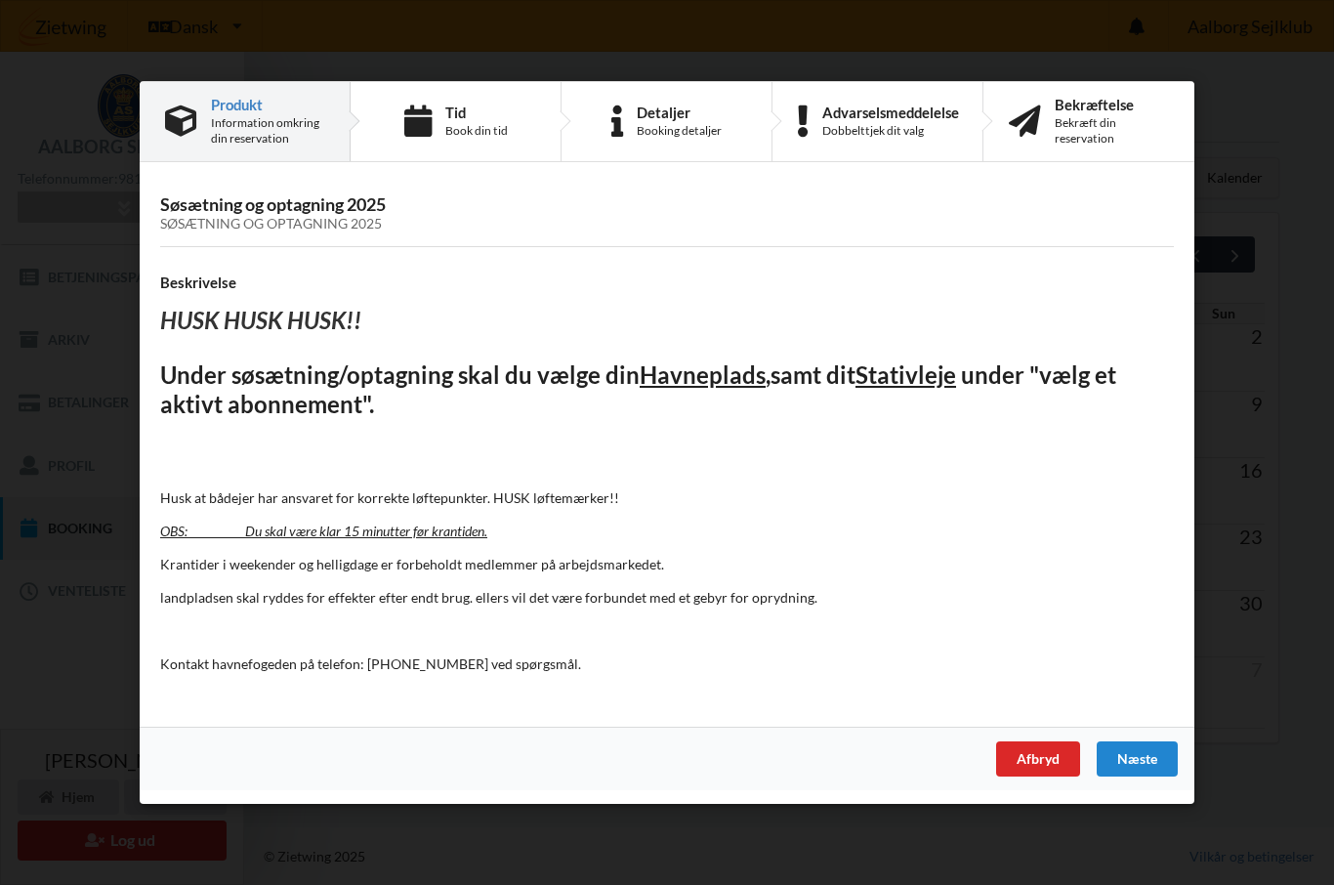
click at [476, 129] on div "Book din tid" at bounding box center [476, 131] width 62 height 16
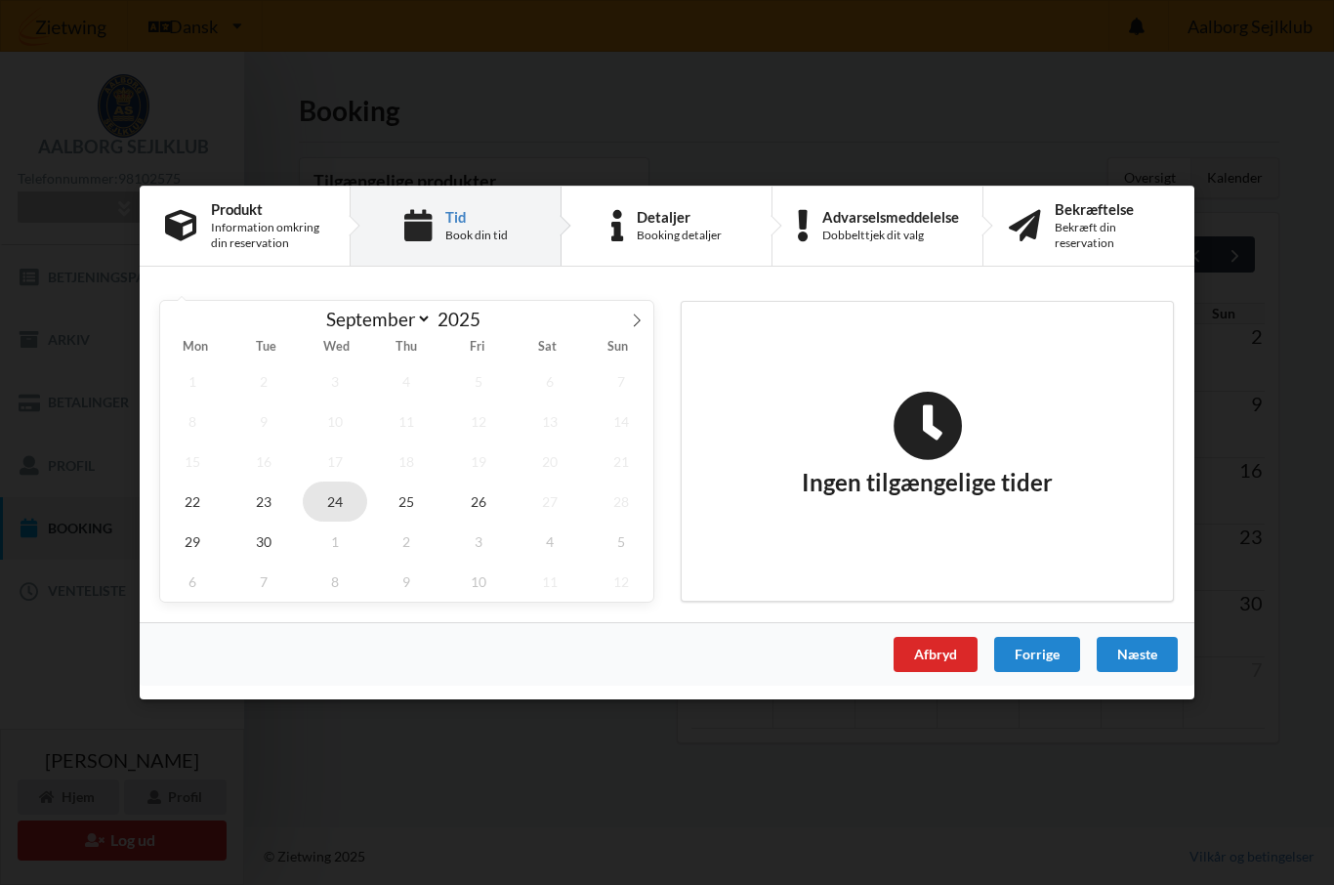
click at [333, 507] on span "24" at bounding box center [335, 501] width 64 height 40
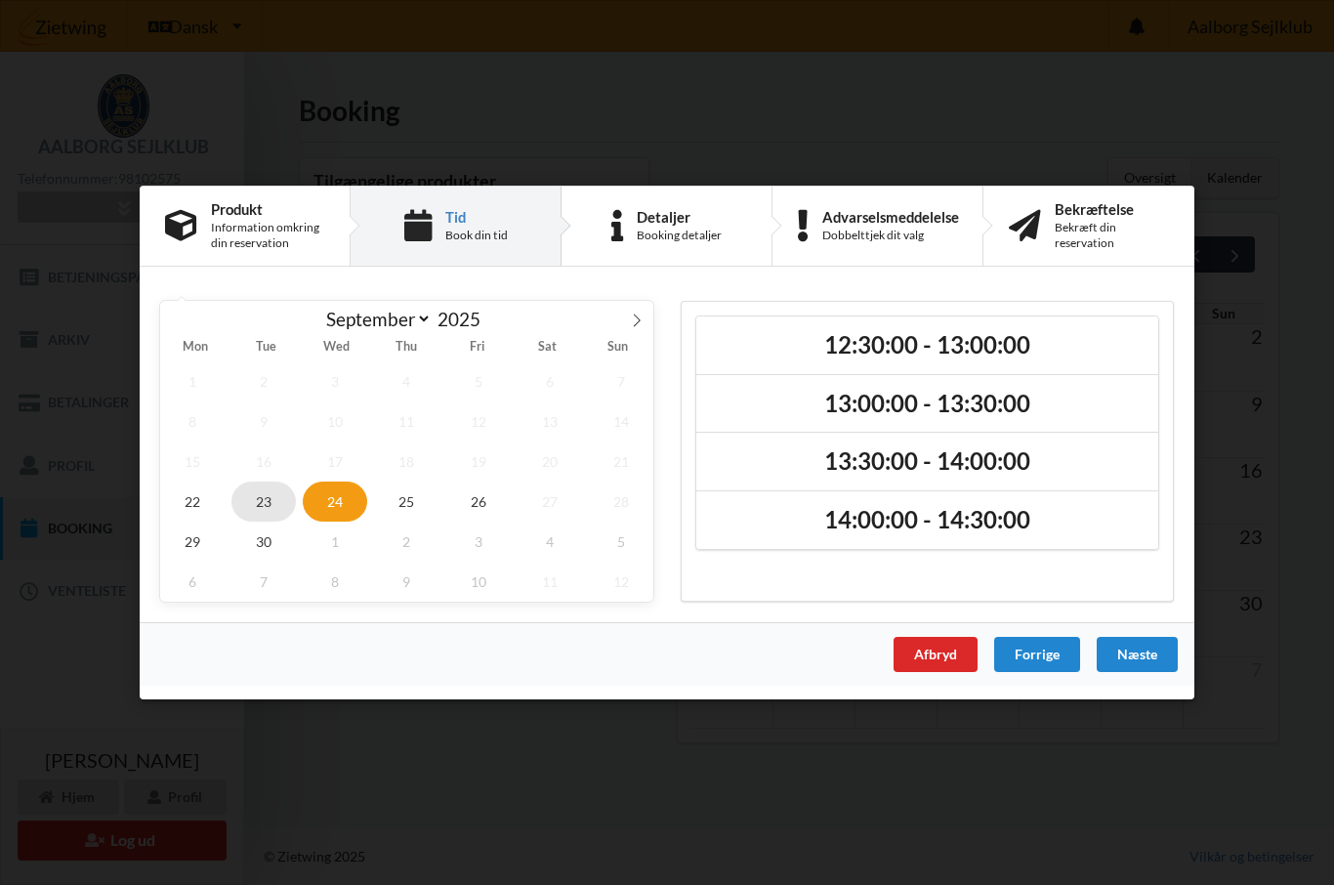
click at [260, 502] on span "23" at bounding box center [263, 501] width 64 height 40
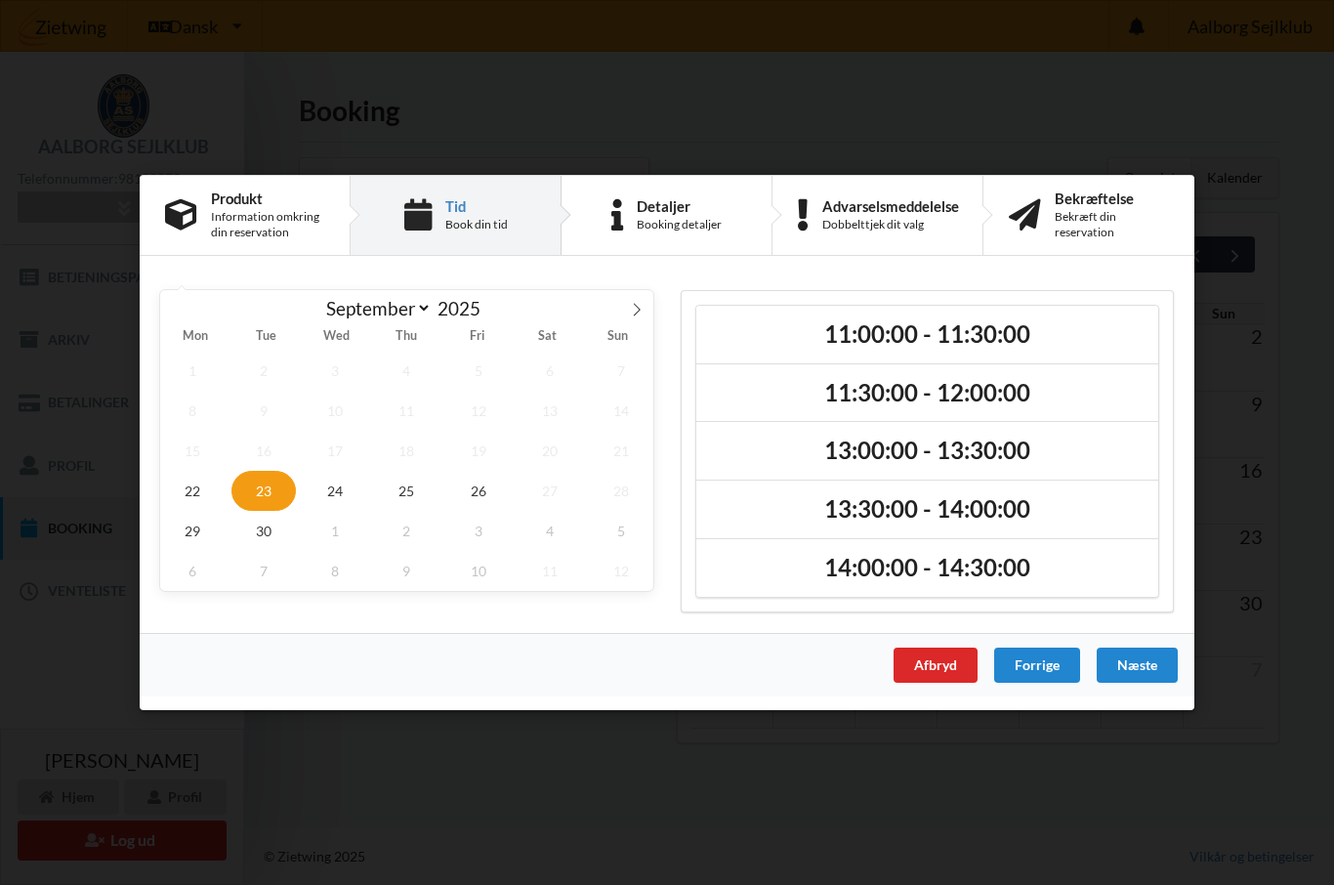
click at [898, 331] on h2 "11:00:00 - 11:30:00" at bounding box center [927, 334] width 435 height 30
click at [1139, 674] on div "Næste" at bounding box center [1137, 664] width 81 height 35
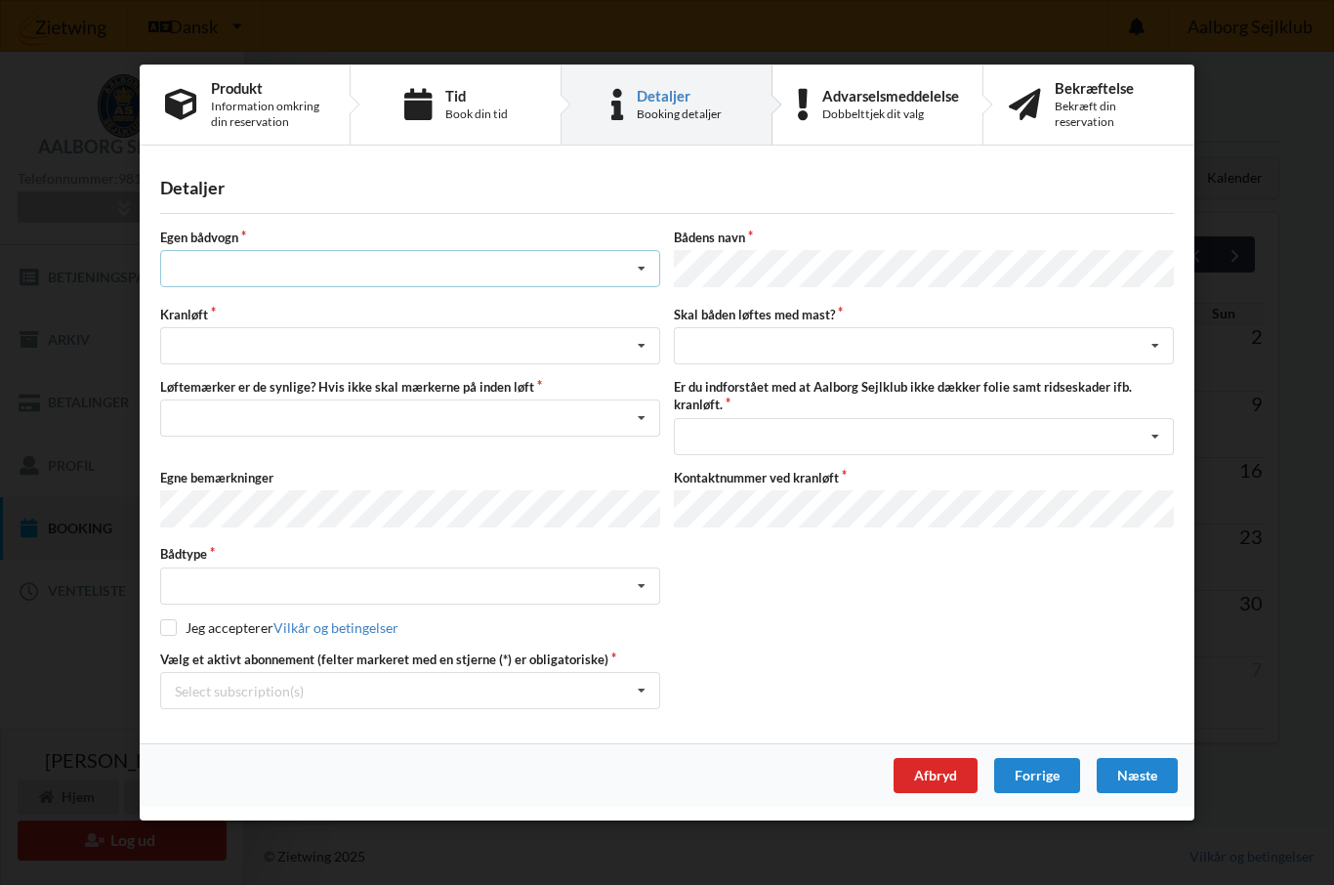
click at [638, 268] on icon at bounding box center [641, 269] width 29 height 36
click at [193, 386] on div "nej" at bounding box center [410, 376] width 498 height 36
click at [637, 347] on icon at bounding box center [641, 346] width 29 height 36
click at [225, 429] on div "Optagning" at bounding box center [410, 417] width 498 height 36
click at [634, 425] on icon at bounding box center [641, 418] width 29 height 36
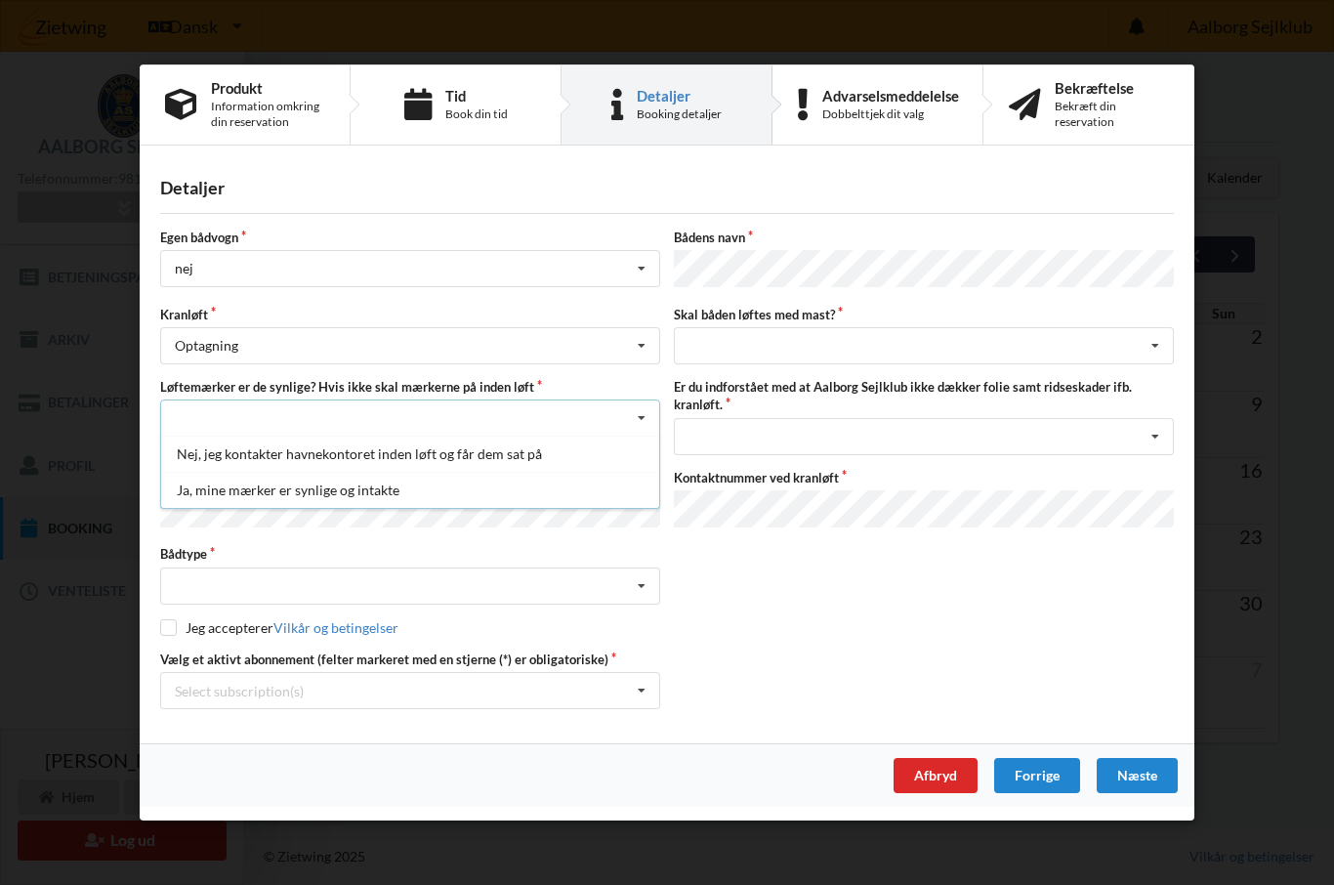
click at [384, 501] on div "Ja, mine mærker er synlige og intakte" at bounding box center [410, 490] width 498 height 36
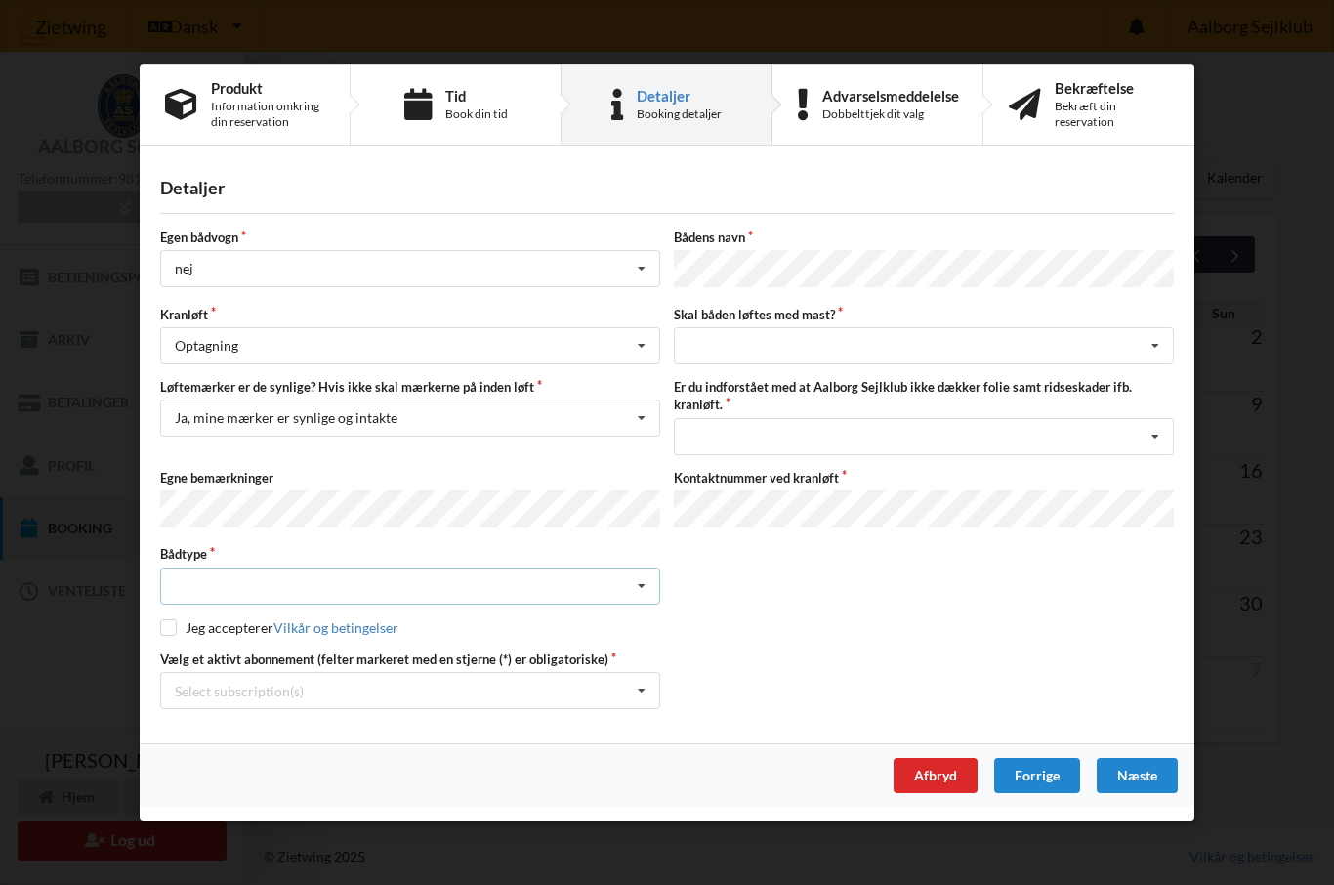
click at [646, 594] on icon at bounding box center [641, 585] width 29 height 36
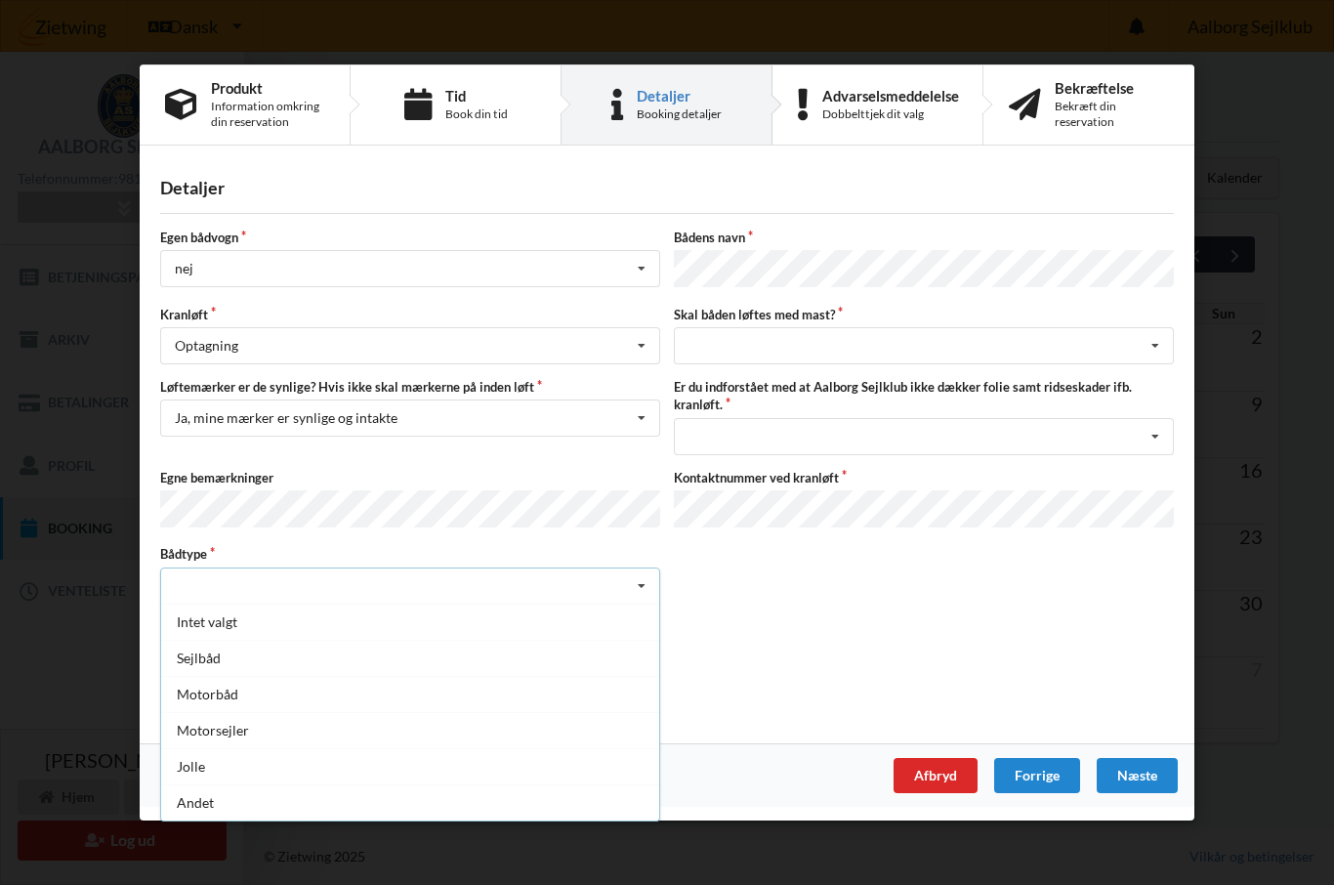
click at [210, 662] on div "Sejlbåd" at bounding box center [410, 657] width 498 height 36
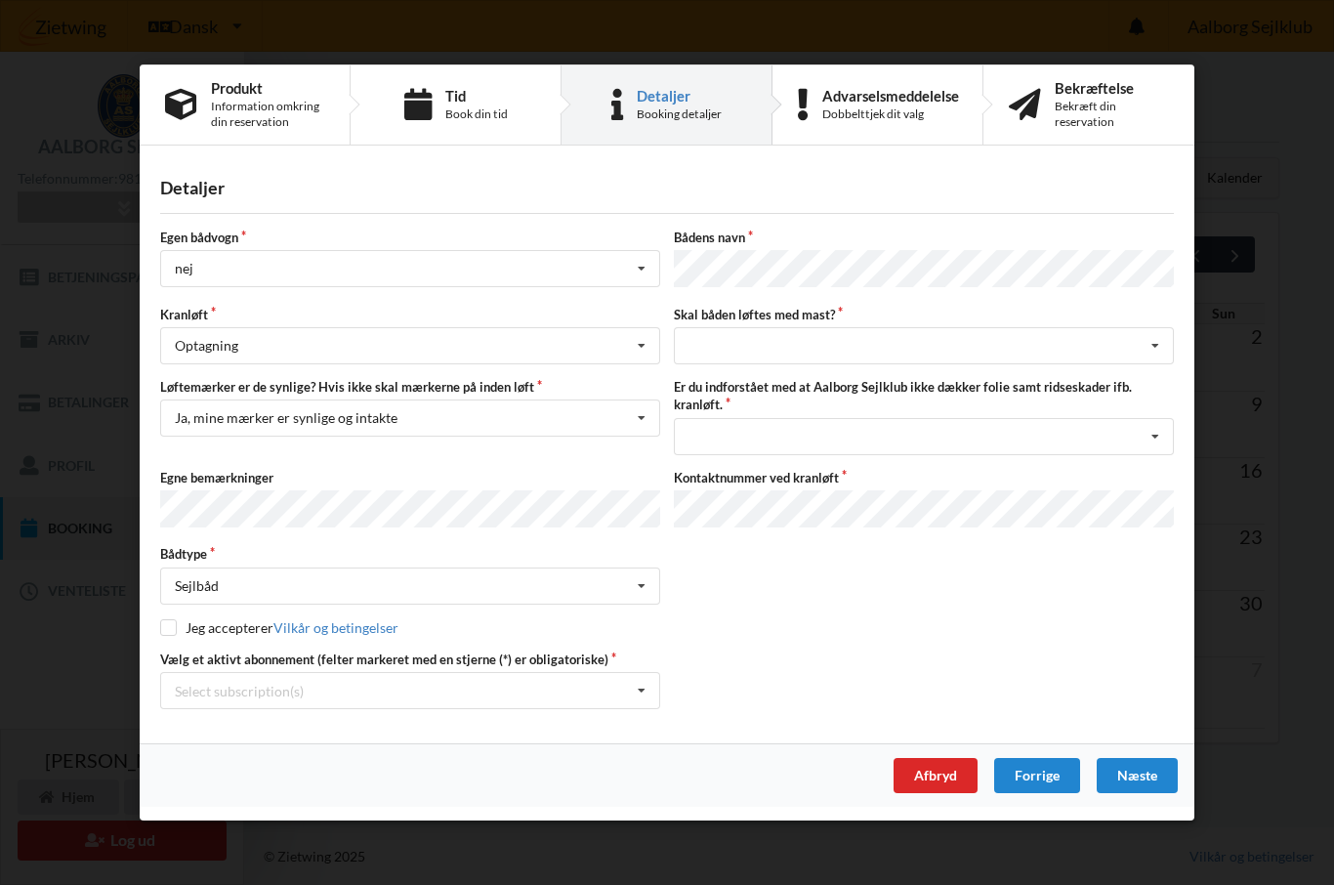
click at [171, 628] on input "checkbox" at bounding box center [168, 626] width 17 height 17
checkbox input "true"
click at [644, 694] on icon at bounding box center [641, 691] width 29 height 36
click at [247, 767] on div "Aktiv kontingent" at bounding box center [410, 762] width 498 height 36
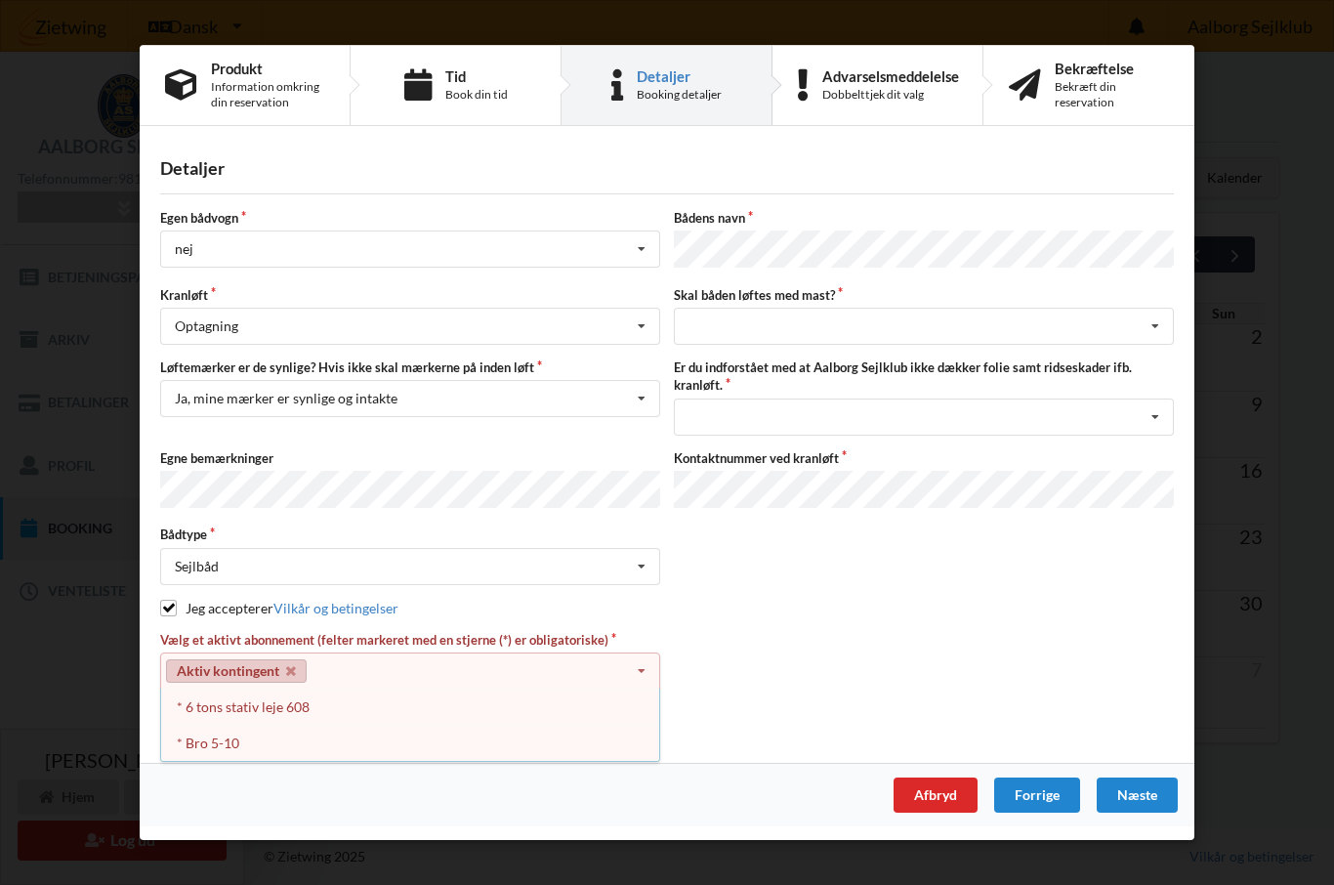
click at [220, 752] on div "* Bro 5-10" at bounding box center [410, 744] width 498 height 36
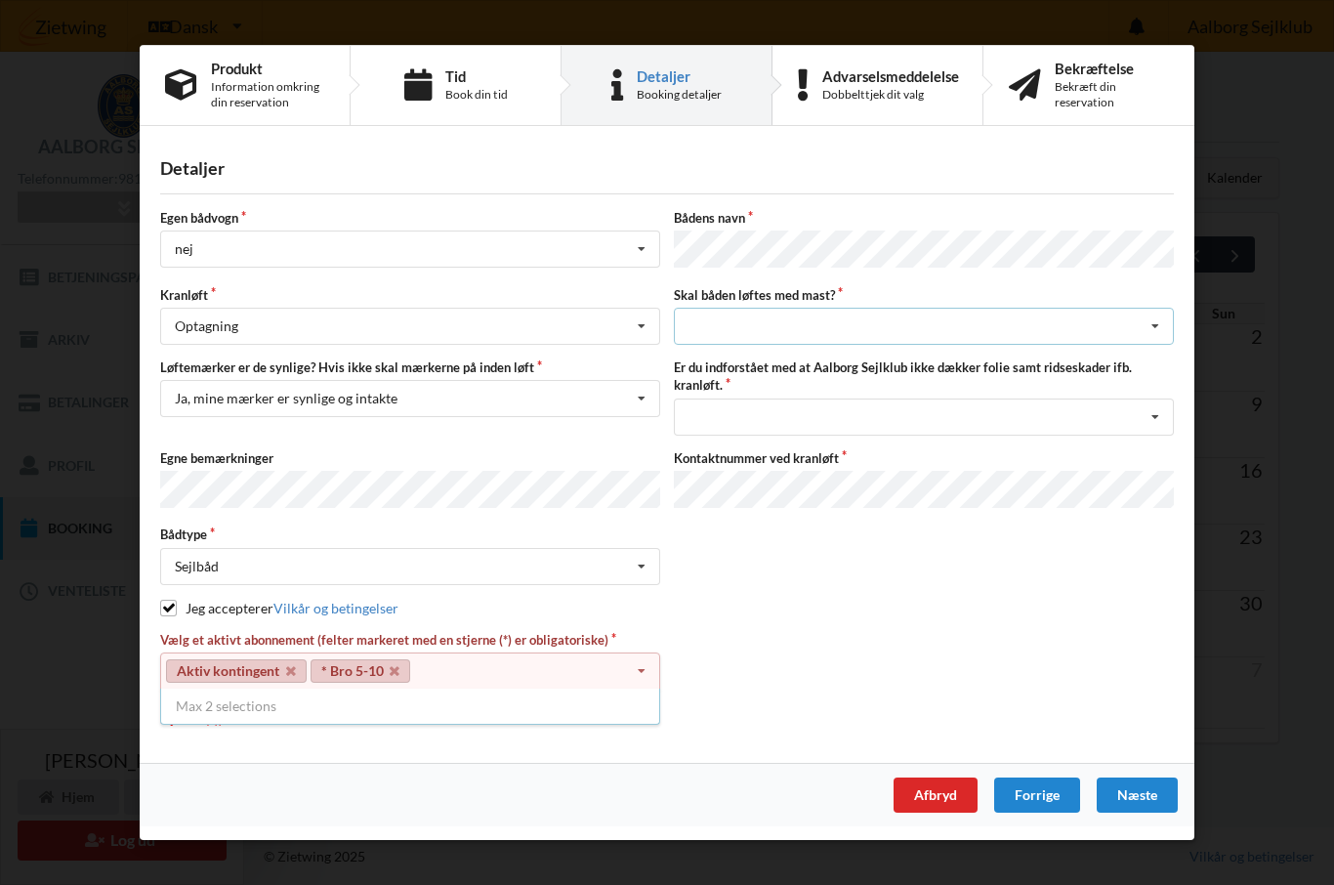
click at [1163, 325] on icon at bounding box center [1155, 327] width 29 height 36
click at [698, 402] on div "ja" at bounding box center [924, 398] width 498 height 36
click at [1154, 407] on icon at bounding box center [1155, 417] width 29 height 36
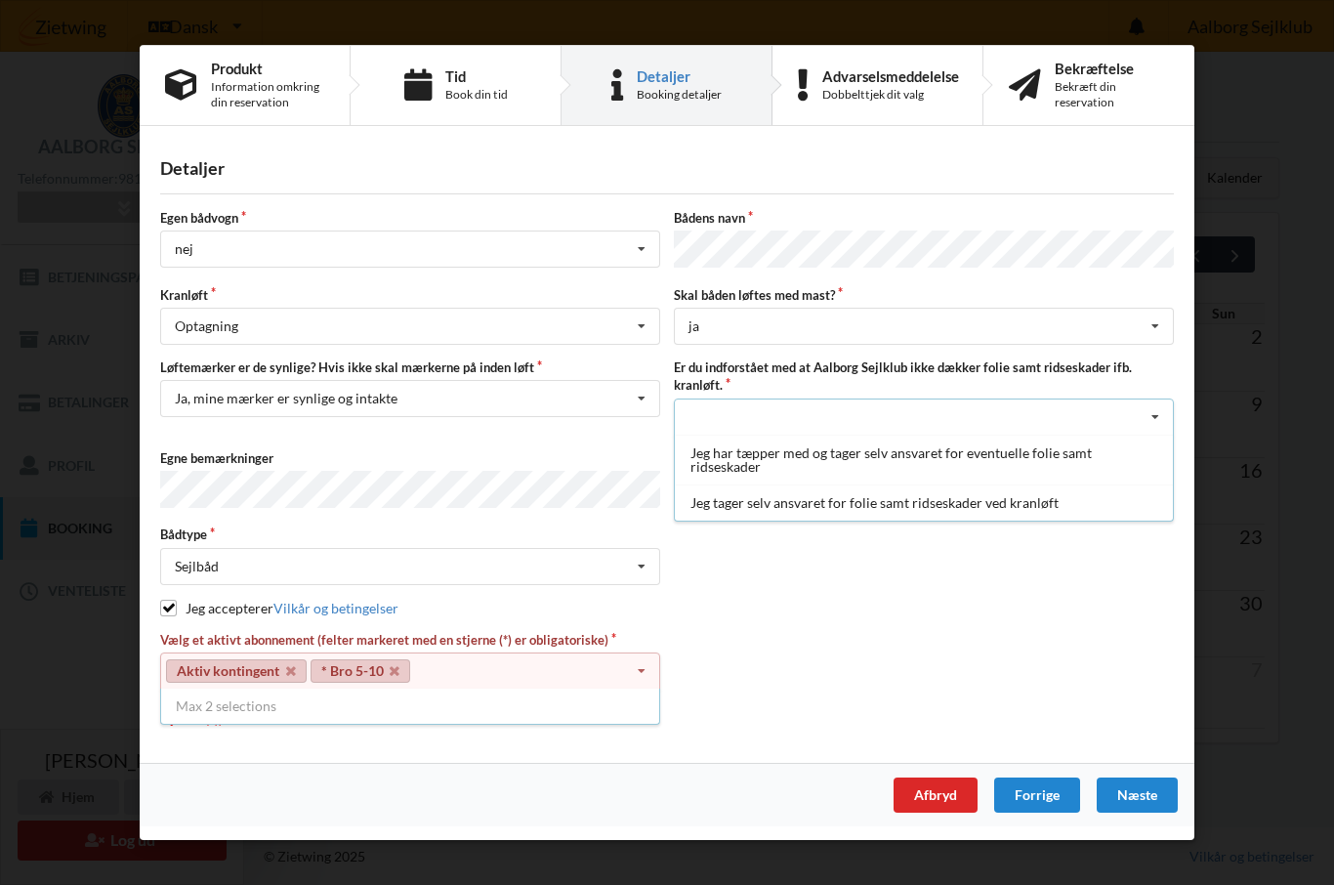
click at [958, 510] on div "Jeg tager selv ansvaret for folie samt ridseskader ved kranløft" at bounding box center [924, 502] width 498 height 36
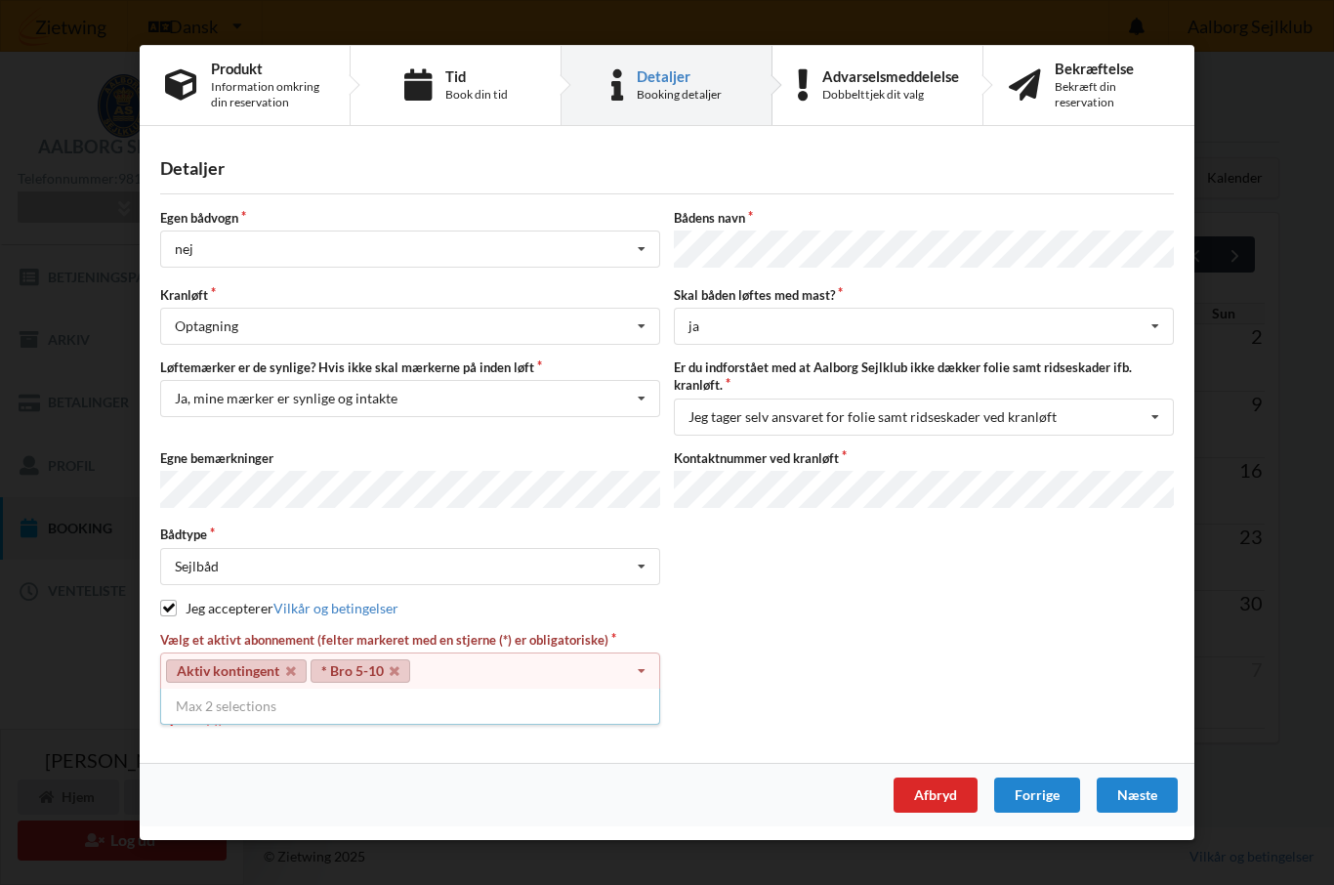
click at [1140, 787] on div "Næste" at bounding box center [1137, 794] width 81 height 35
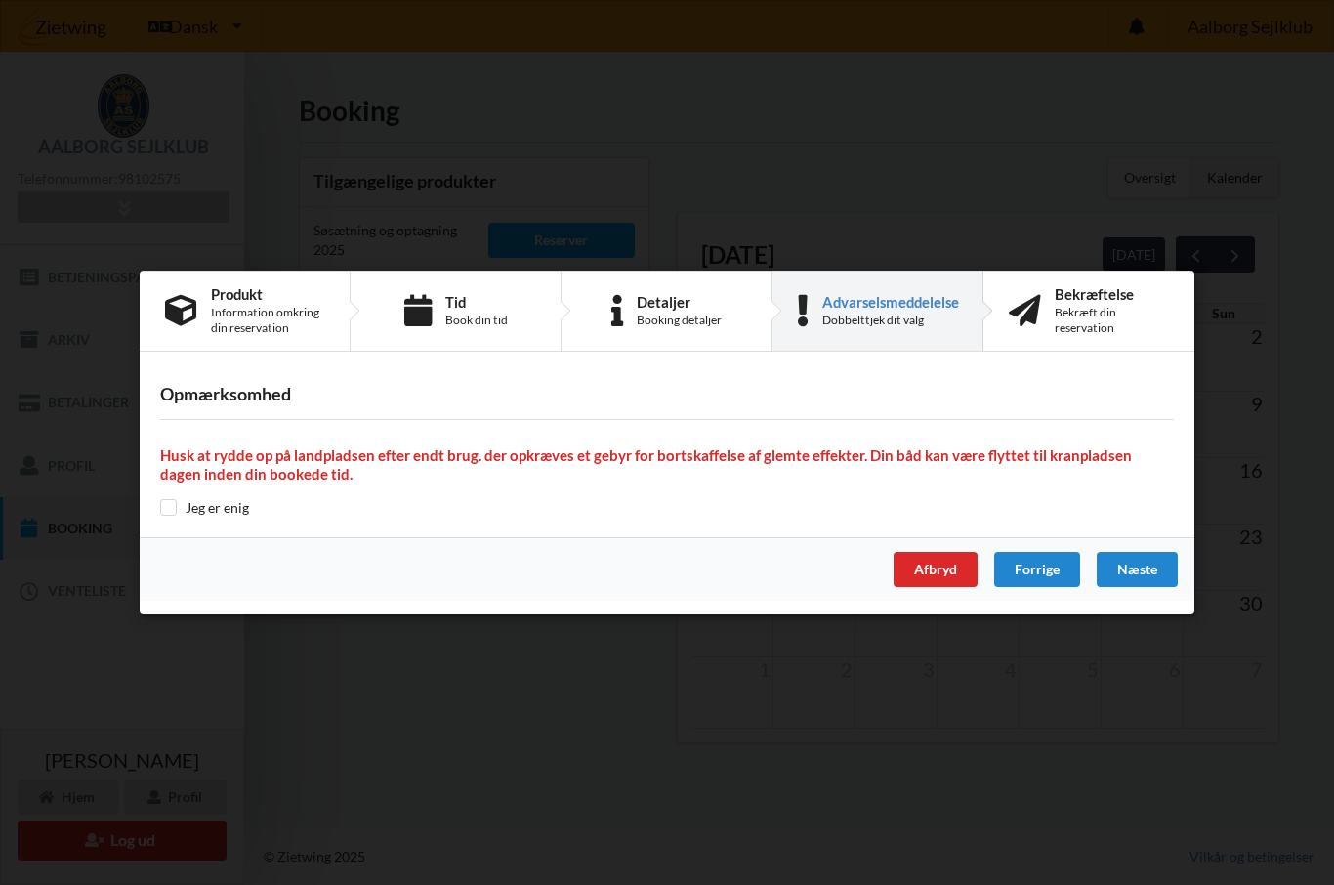
click at [170, 514] on input "checkbox" at bounding box center [168, 507] width 17 height 17
checkbox input "true"
click at [1143, 575] on div "Næste" at bounding box center [1137, 569] width 81 height 35
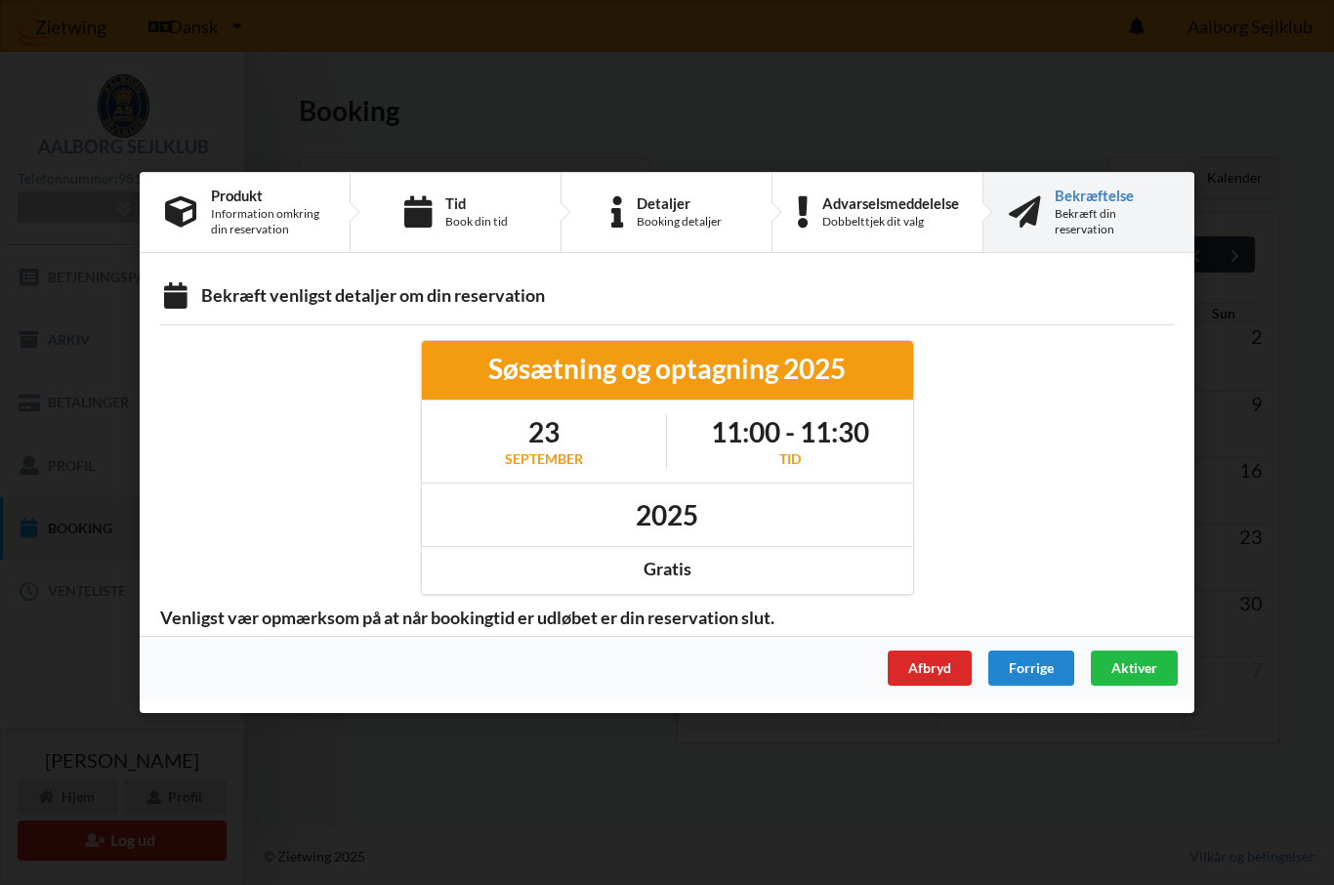
click at [1132, 677] on div "Aktiver" at bounding box center [1134, 667] width 87 height 35
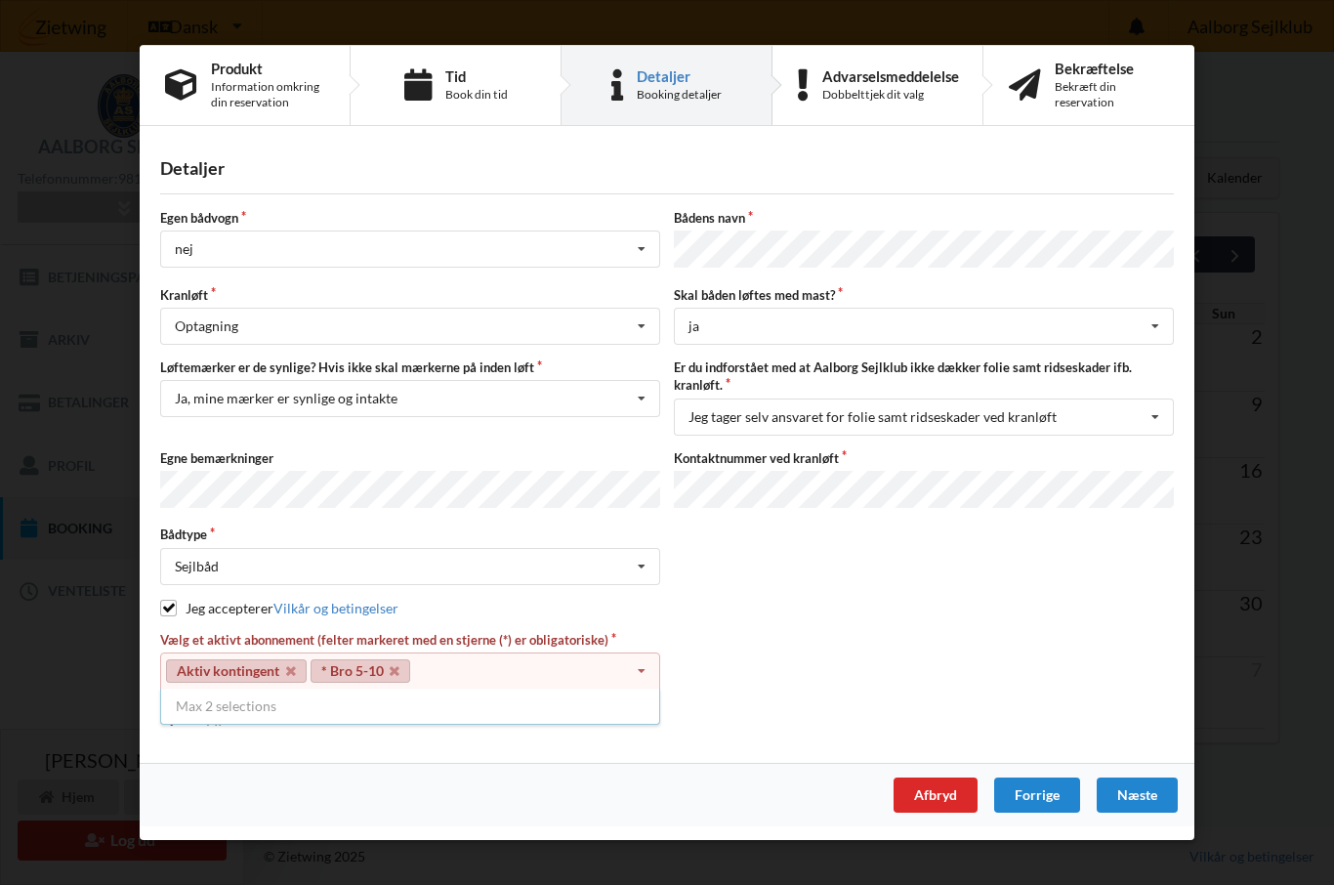
click at [634, 672] on icon at bounding box center [641, 672] width 29 height 36
click at [527, 712] on div "Vælg et aktivt abonnement (felter markeret med en stjerne (*) er obligatoriske)…" at bounding box center [410, 679] width 514 height 97
click at [512, 737] on div "Detaljer Egen bådvogn nej Intet valg ja nej Bådens navn Kranløft Optagning Søsæ…" at bounding box center [667, 451] width 1055 height 623
click at [263, 673] on link "Aktiv kontingent" at bounding box center [236, 670] width 141 height 23
click at [371, 685] on div "Aktiv kontingent * Bro 5-10 Select subscription(s) * 6 tons stativ leje 608 Akt…" at bounding box center [410, 671] width 500 height 37
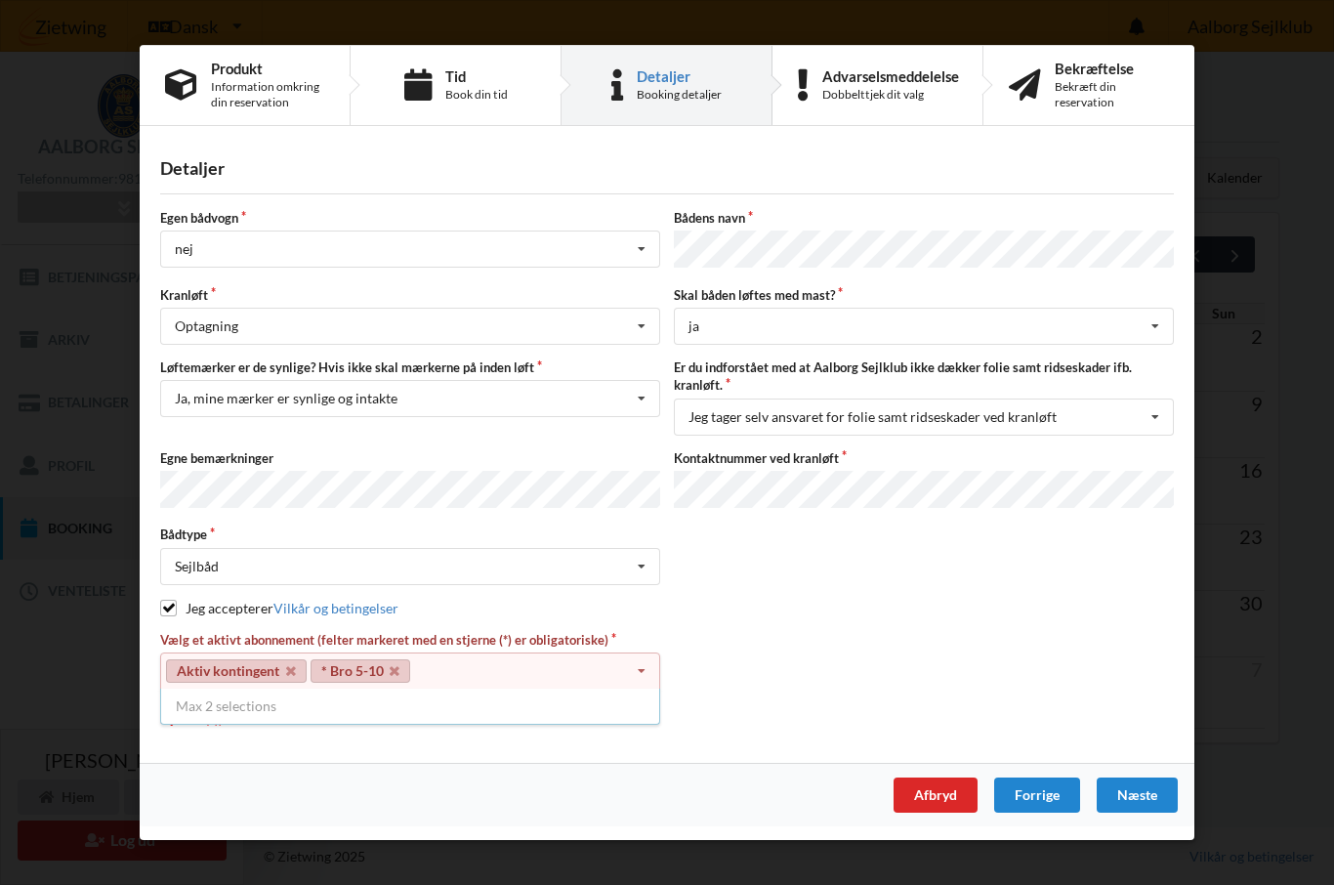
click at [257, 714] on div "Max 2 selections" at bounding box center [410, 706] width 500 height 35
click at [249, 82] on div "Produkt Information omkring din reservation" at bounding box center [267, 86] width 113 height 50
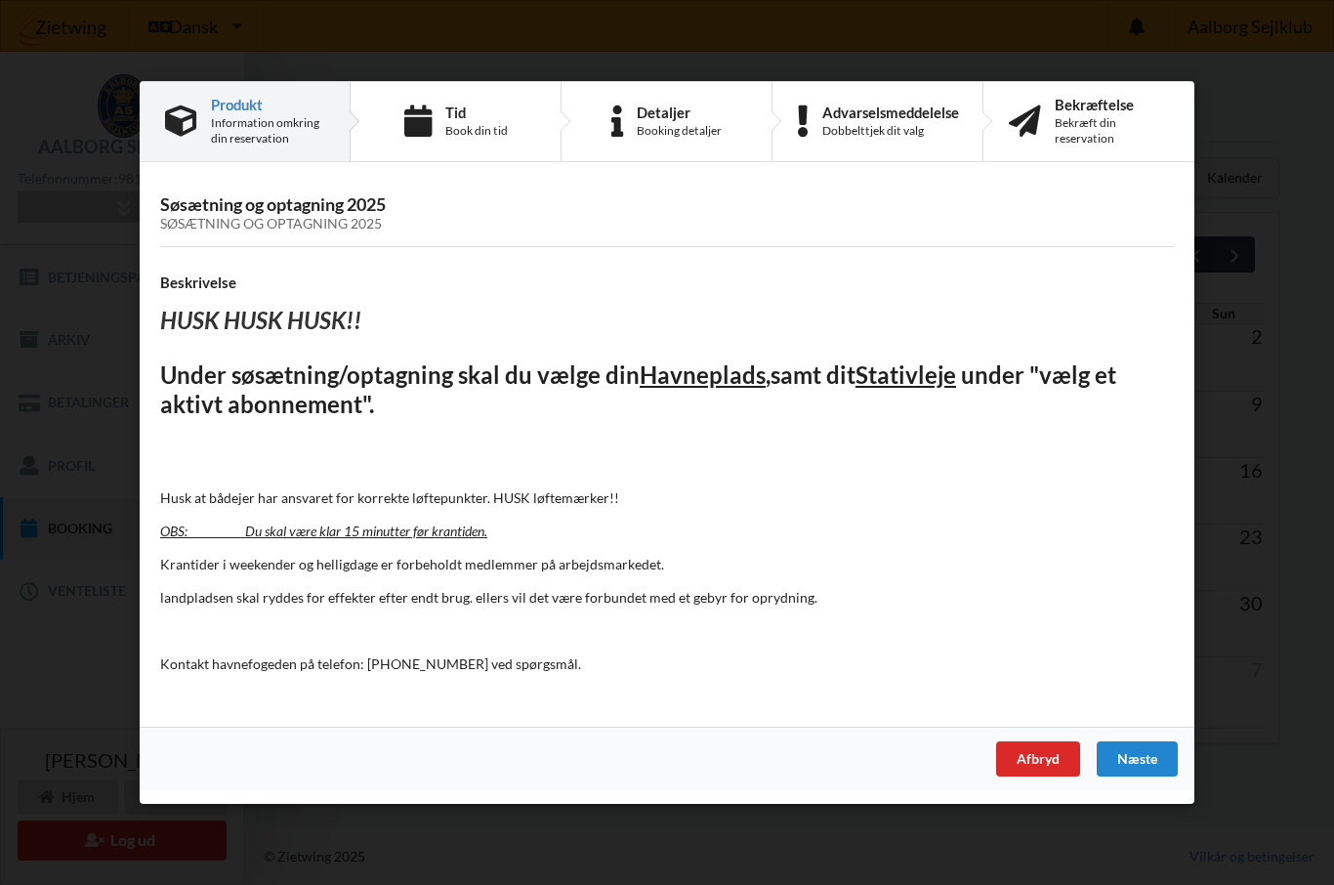
click at [242, 129] on div "Information omkring din reservation" at bounding box center [267, 130] width 113 height 31
click at [1146, 751] on div "Næste" at bounding box center [1137, 758] width 81 height 35
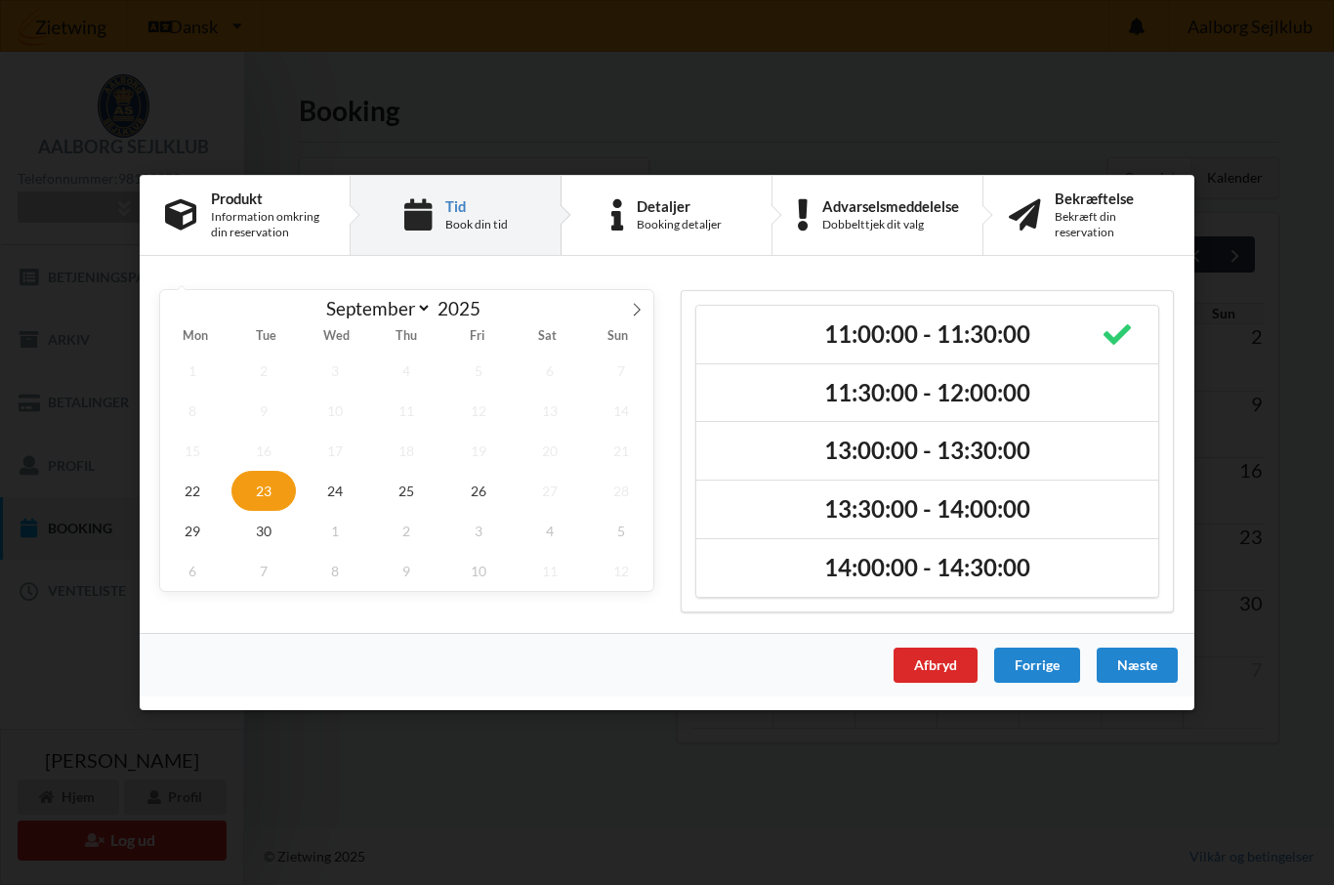
click at [1144, 669] on div "Næste" at bounding box center [1137, 664] width 81 height 35
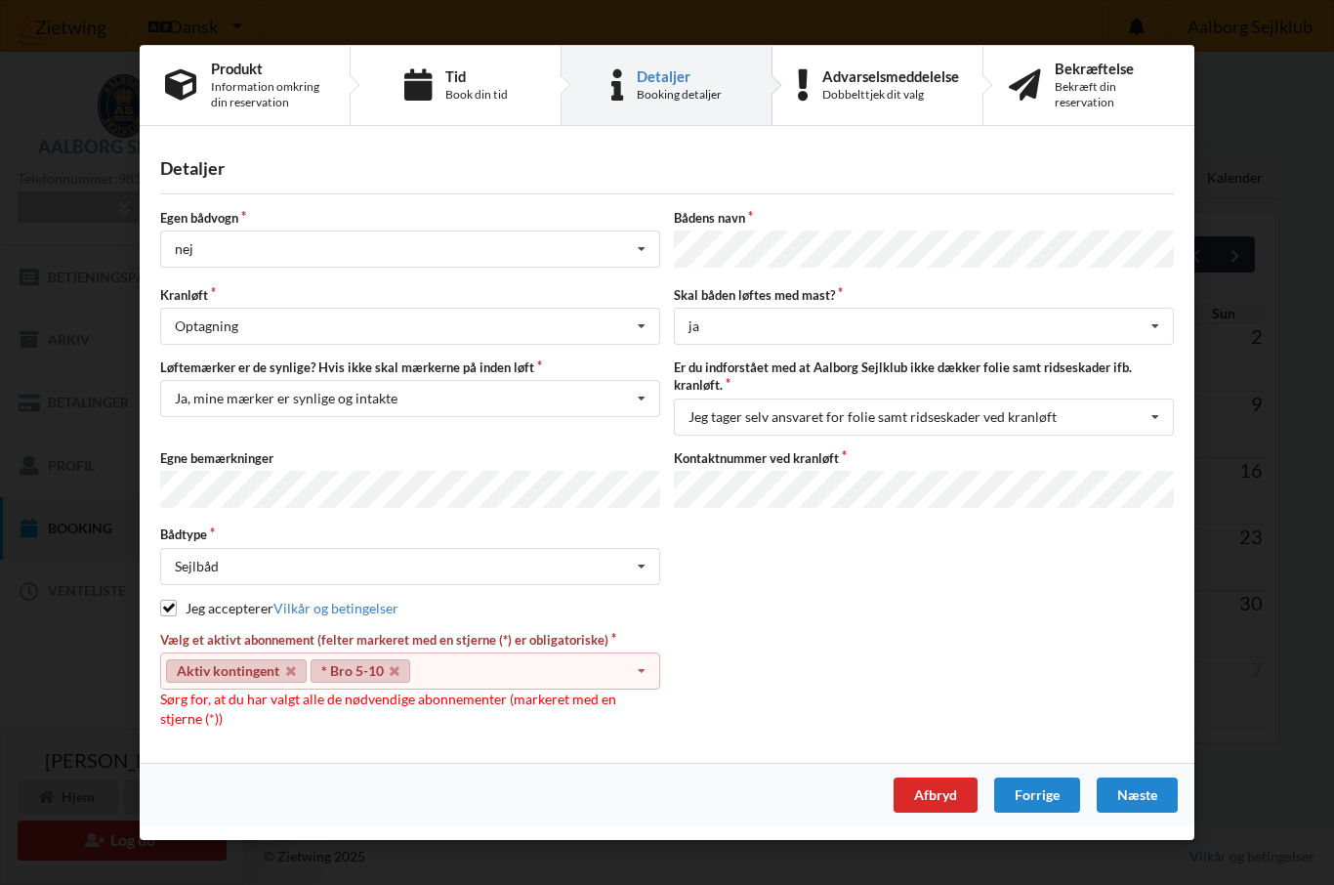
click at [642, 687] on div "Aktiv kontingent * Bro 5-10 Select subscription(s) * 6 tons stativ leje 608 Akt…" at bounding box center [410, 671] width 500 height 37
click at [646, 693] on div "Max 2 selections" at bounding box center [410, 706] width 500 height 35
click at [268, 709] on div "Vælg et aktivt abonnement (felter markeret med en stjerne (*) er obligatoriske)…" at bounding box center [410, 679] width 514 height 97
click at [279, 714] on div "Vælg et aktivt abonnement (felter markeret med en stjerne (*) er obligatoriske)…" at bounding box center [410, 679] width 514 height 97
click at [281, 710] on div "Vælg et aktivt abonnement (felter markeret med en stjerne (*) er obligatoriske)…" at bounding box center [410, 679] width 514 height 97
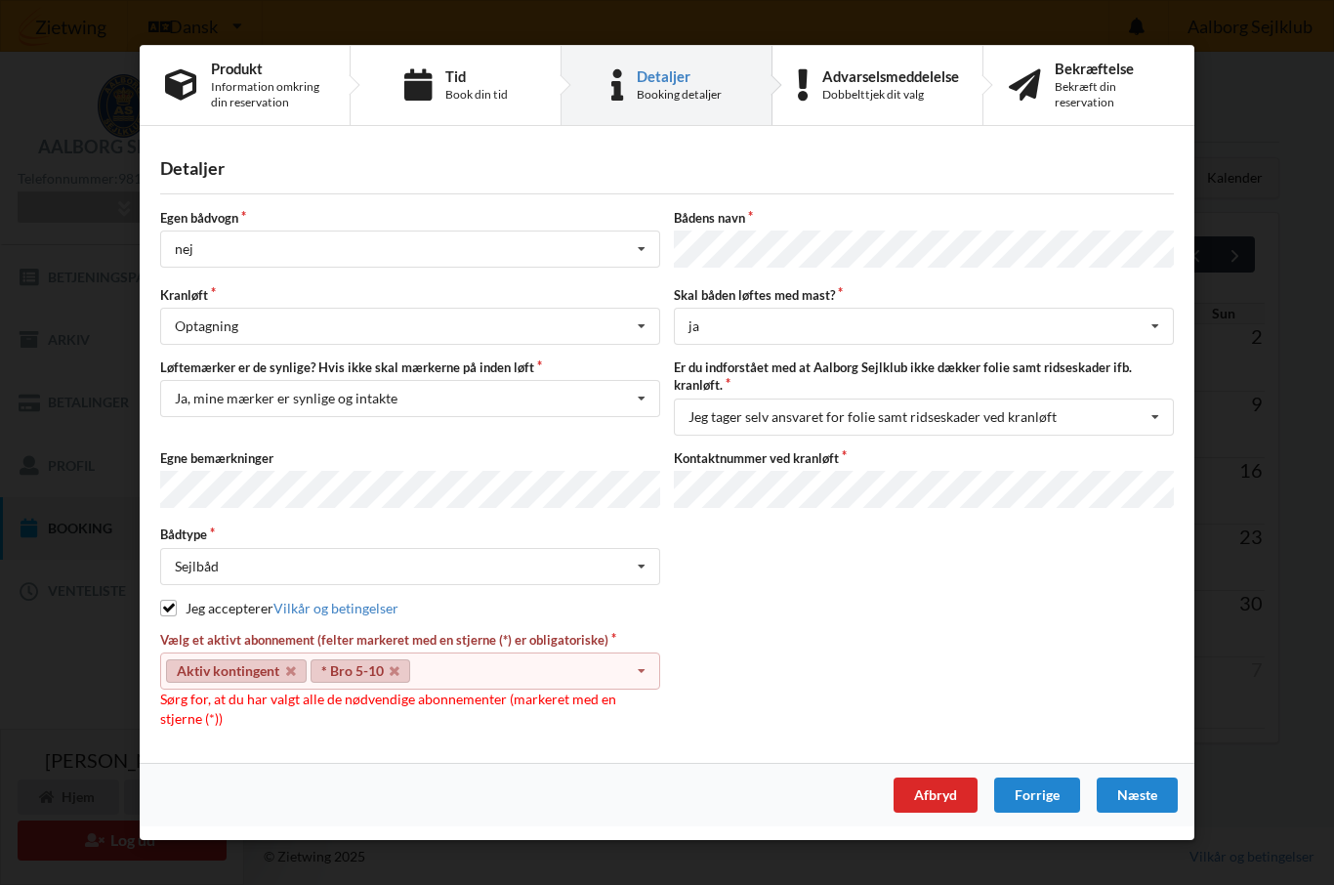
click at [269, 685] on div "Aktiv kontingent * Bro 5-10 Select subscription(s) * 6 tons stativ leje 608 Akt…" at bounding box center [410, 671] width 500 height 37
click at [568, 644] on label "Vælg et aktivt abonnement (felter markeret med en stjerne (*) er obligatoriske)" at bounding box center [410, 640] width 500 height 18
click at [518, 671] on div "Aktiv kontingent * Bro 5-10 Select subscription(s) * 6 tons stativ leje 608 Akt…" at bounding box center [410, 671] width 500 height 37
click at [215, 102] on div "Information omkring din reservation" at bounding box center [267, 94] width 113 height 31
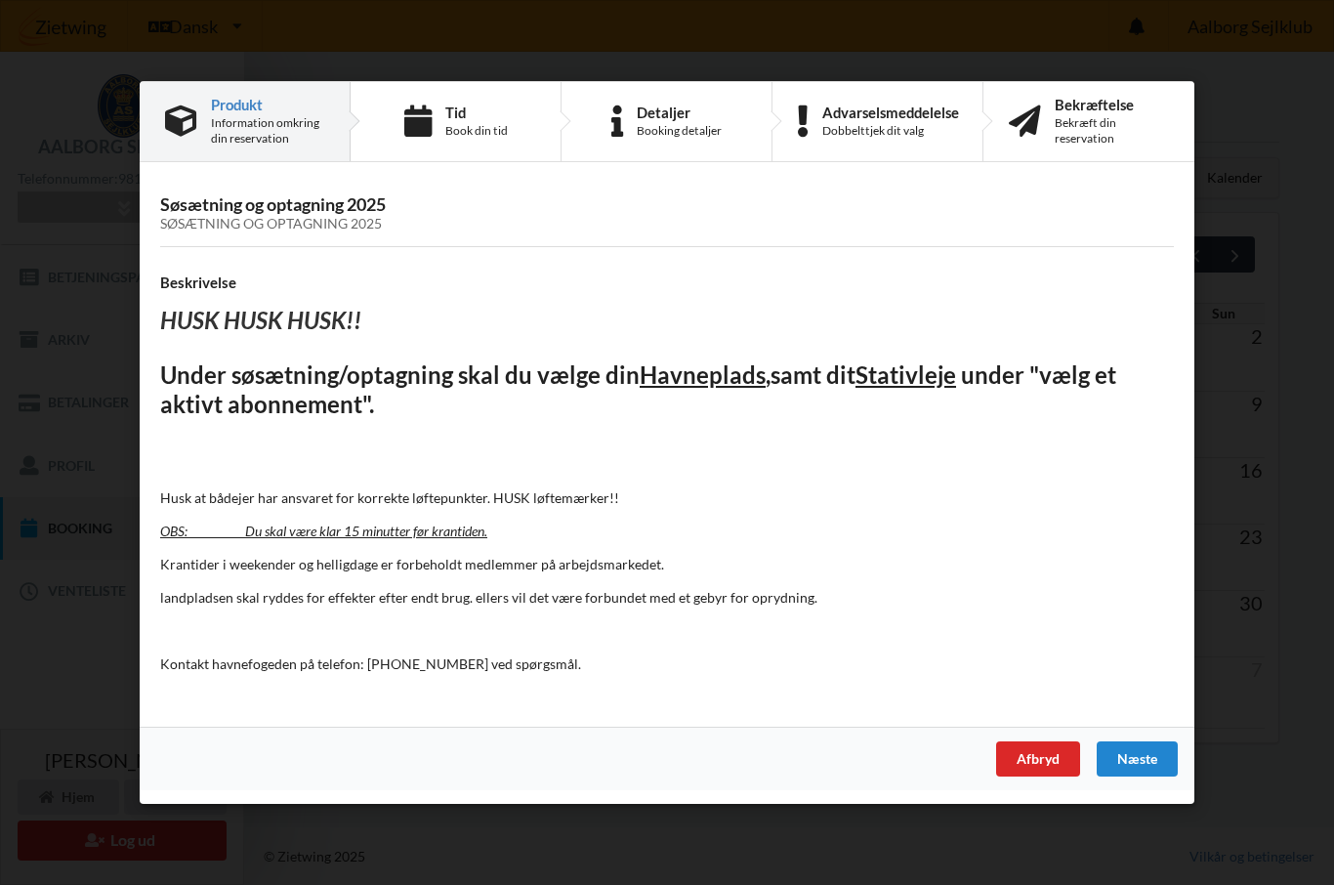
click at [216, 121] on div "Information omkring din reservation" at bounding box center [267, 130] width 113 height 31
click at [236, 141] on div "Information omkring din reservation" at bounding box center [267, 130] width 113 height 31
click at [1050, 747] on div "Afbryd" at bounding box center [1038, 758] width 84 height 35
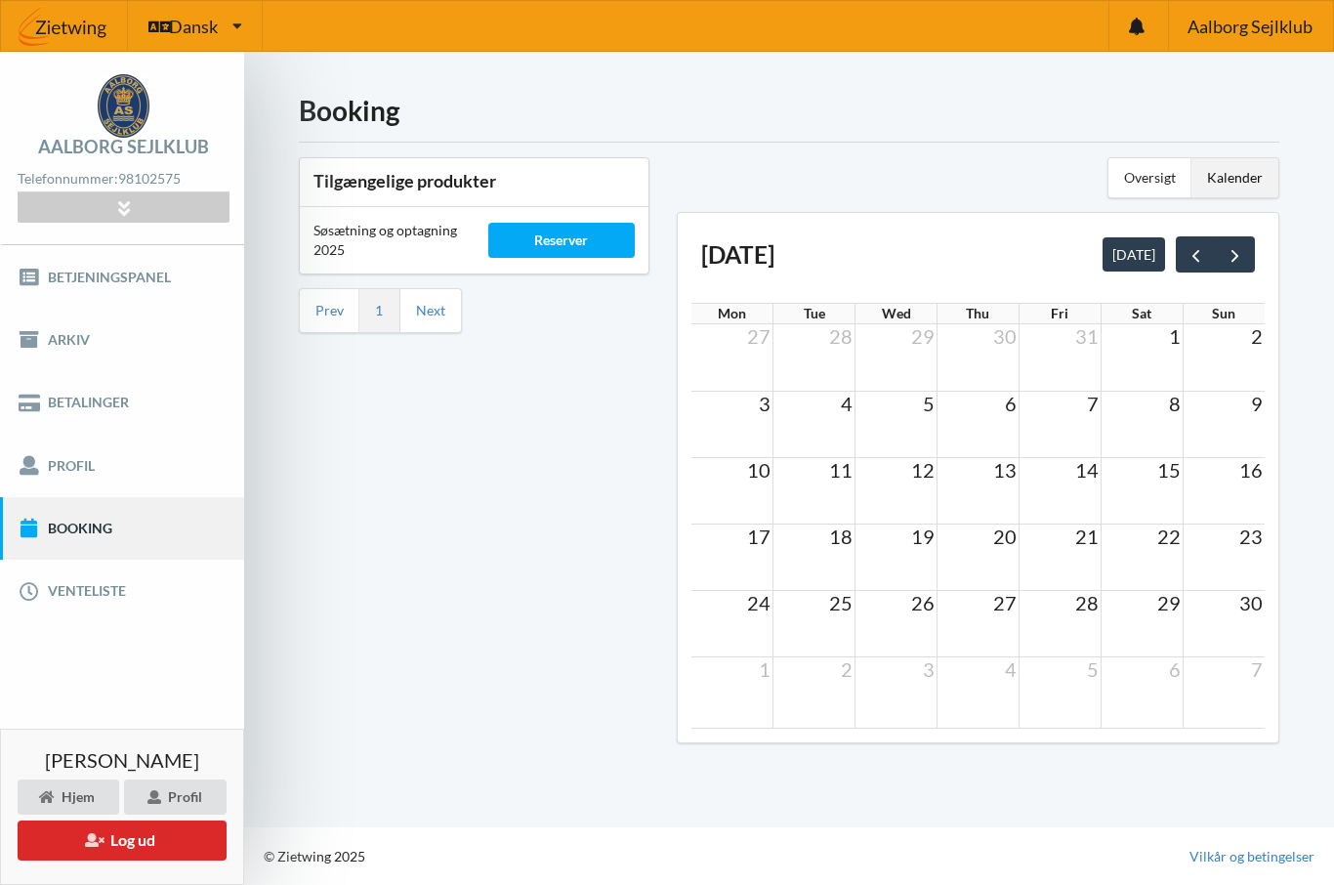
click at [1230, 179] on div "Kalender" at bounding box center [1234, 177] width 87 height 39
click at [1198, 263] on span "prev" at bounding box center [1196, 255] width 21 height 21
click at [1191, 260] on span "prev" at bounding box center [1196, 255] width 21 height 21
click at [820, 560] on td at bounding box center [814, 556] width 82 height 66
click at [828, 561] on td at bounding box center [814, 556] width 82 height 66
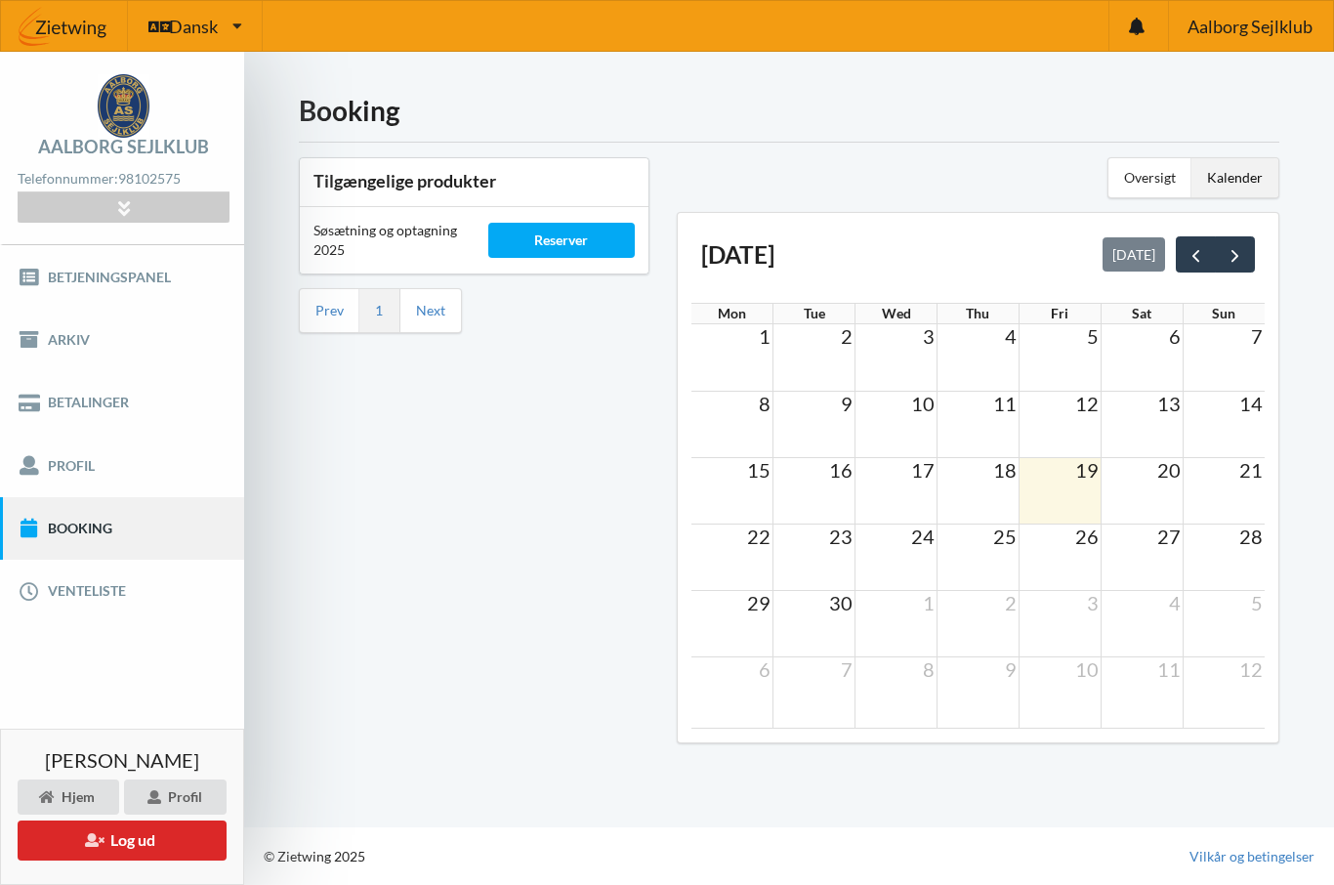
click at [836, 571] on td at bounding box center [814, 556] width 82 height 66
click at [573, 241] on div "Reserver" at bounding box center [561, 240] width 147 height 35
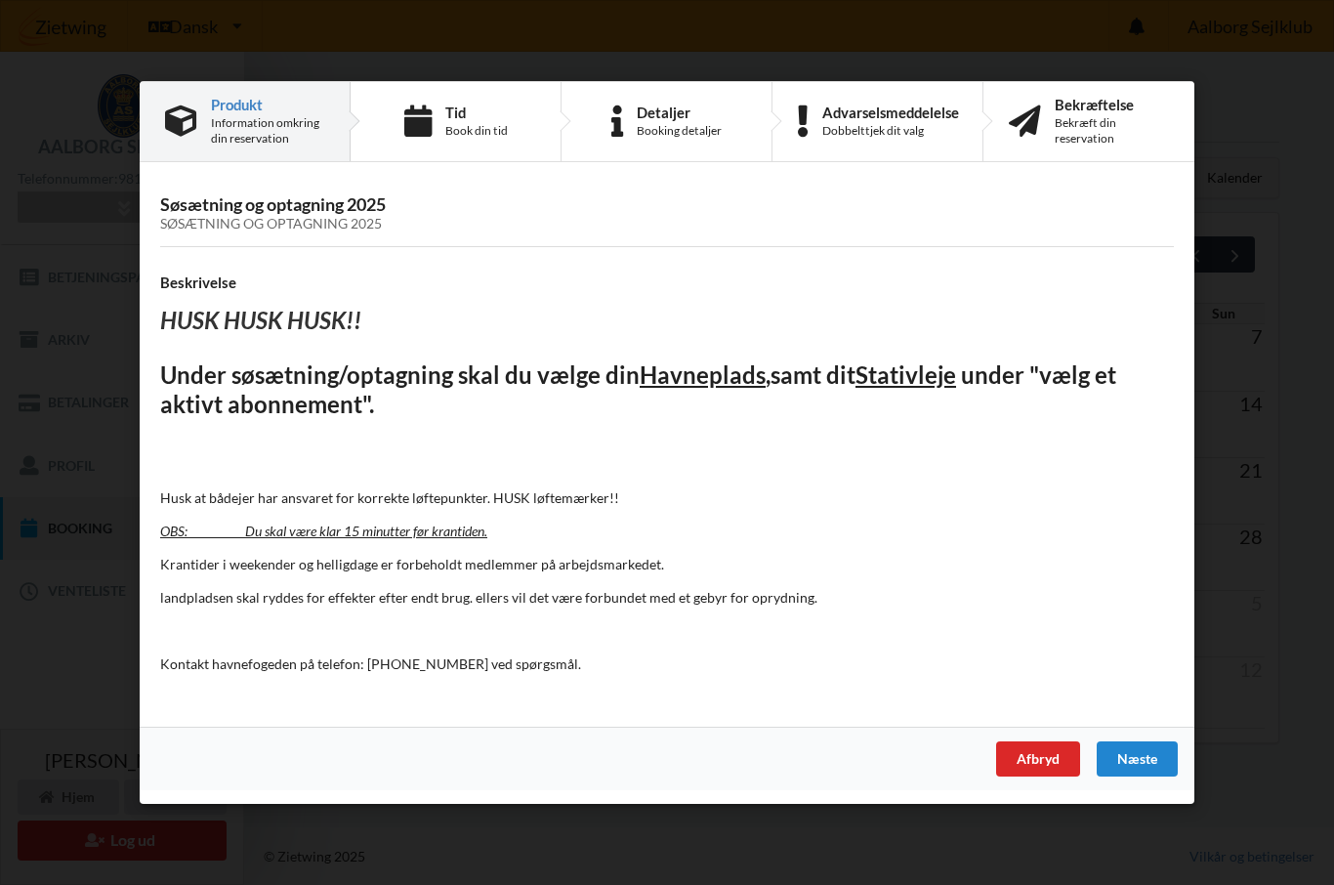
click at [1146, 763] on div "Næste" at bounding box center [1137, 758] width 81 height 35
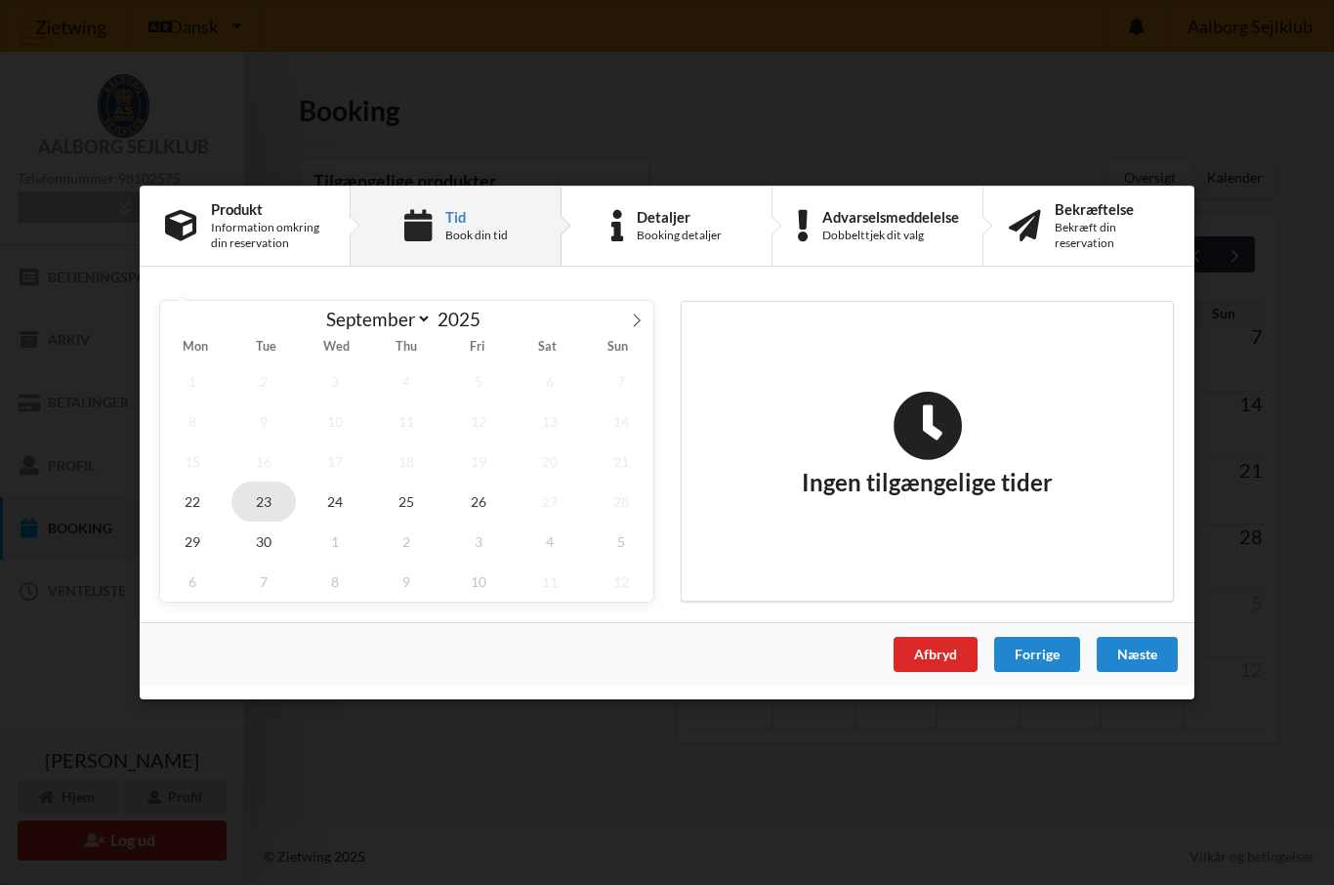
click at [254, 509] on span "23" at bounding box center [263, 501] width 64 height 40
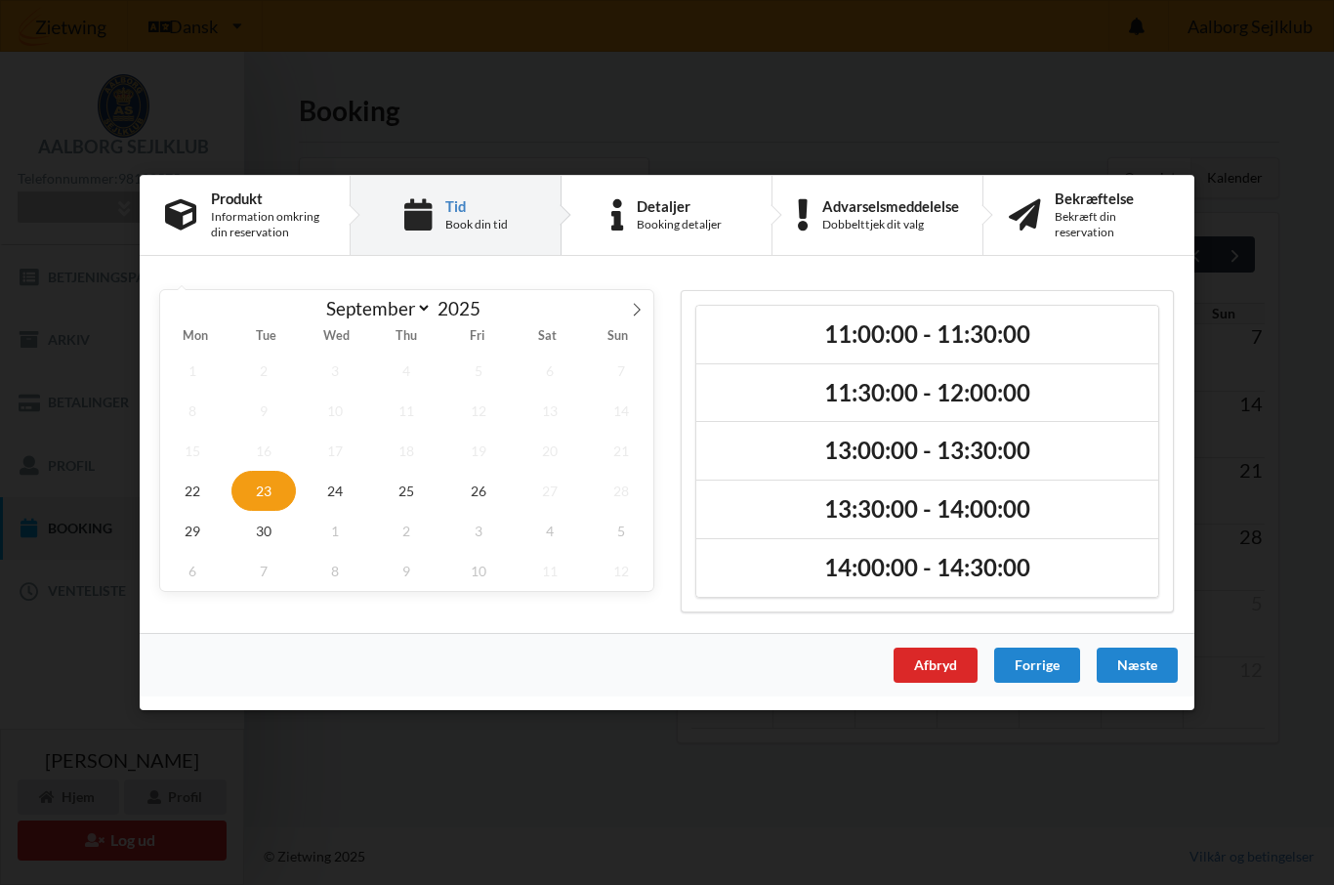
click at [959, 336] on h2 "11:00:00 - 11:30:00" at bounding box center [927, 334] width 435 height 30
click at [1141, 678] on div "Næste" at bounding box center [1137, 664] width 81 height 35
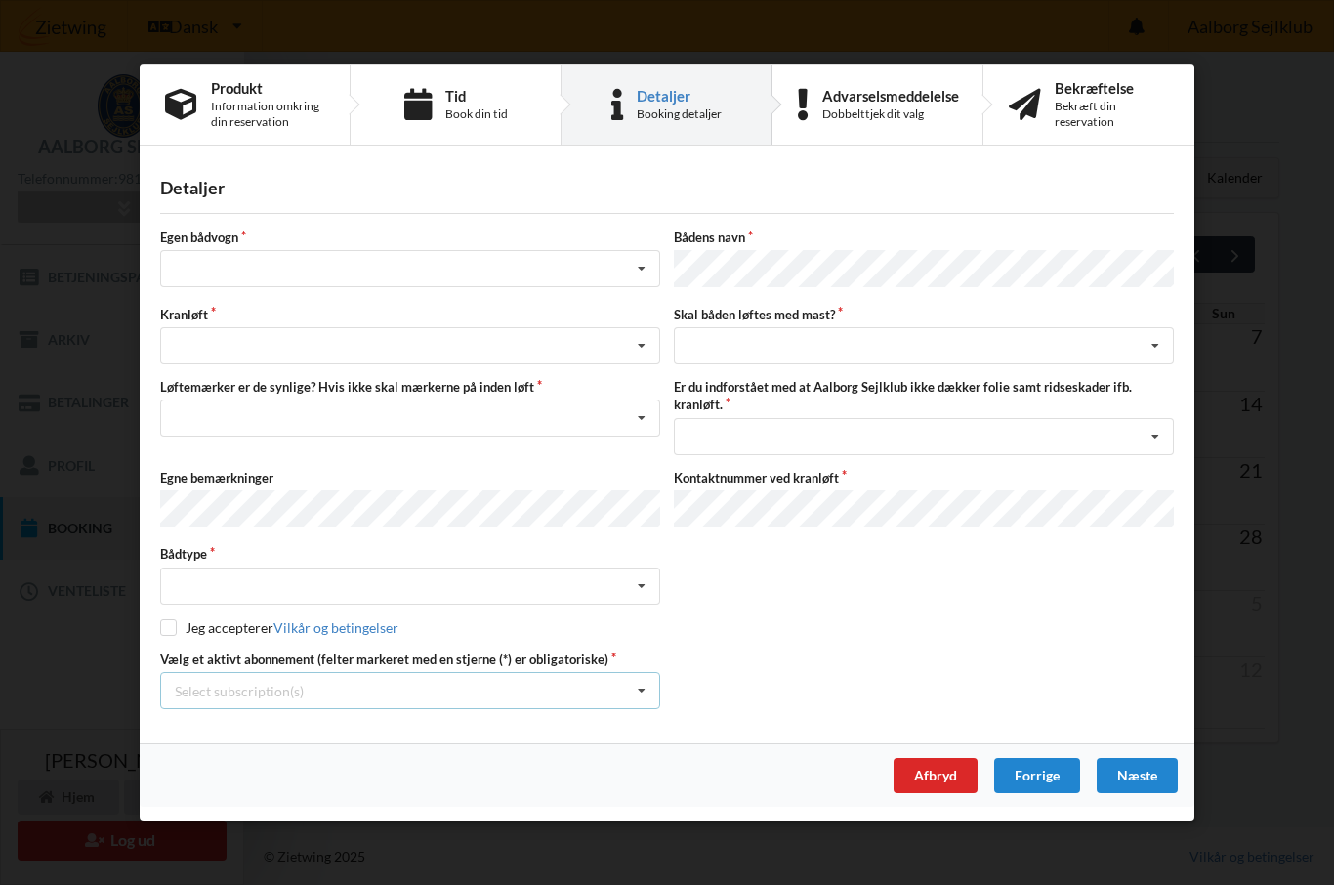
click at [644, 696] on icon at bounding box center [641, 691] width 29 height 36
click at [291, 733] on div "* 6 tons stativ leje 608" at bounding box center [410, 726] width 498 height 36
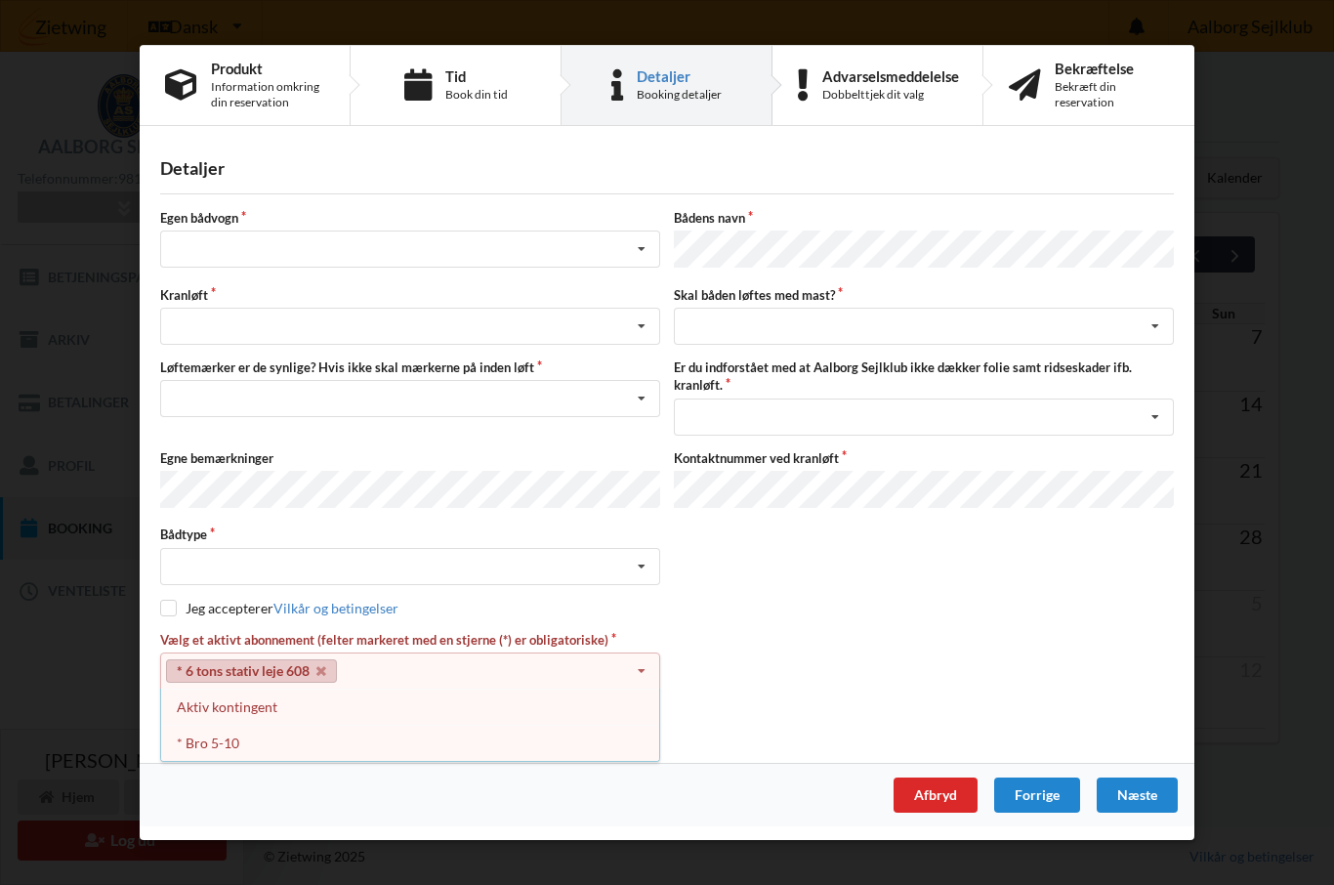
click at [225, 758] on div "* Bro 5-10" at bounding box center [410, 744] width 498 height 36
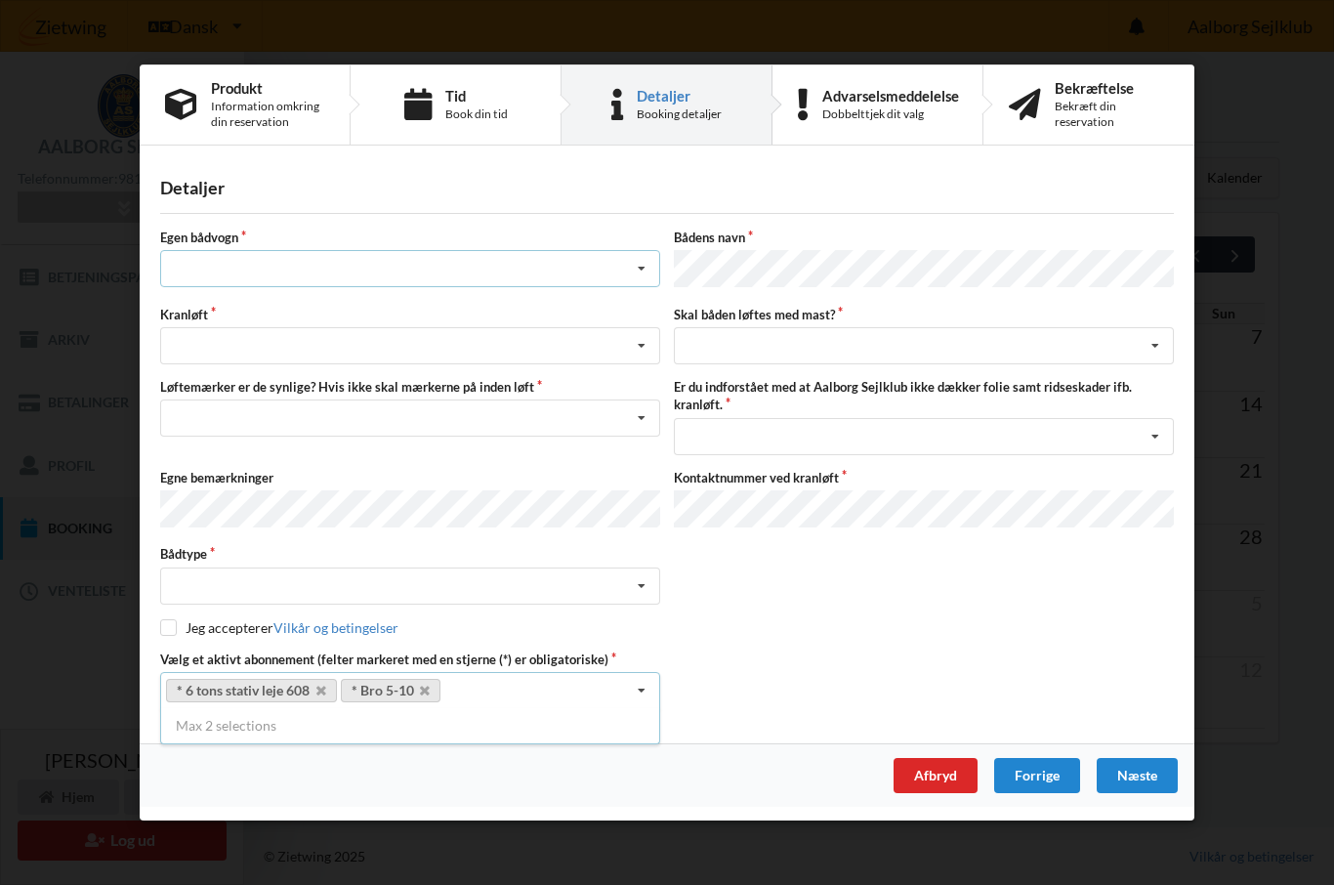
click at [644, 279] on icon at bounding box center [641, 269] width 29 height 36
click at [188, 388] on div "nej" at bounding box center [410, 376] width 498 height 36
click at [655, 355] on icon at bounding box center [641, 346] width 29 height 36
click at [224, 432] on div "Optagning" at bounding box center [410, 417] width 498 height 36
click at [645, 429] on icon at bounding box center [641, 418] width 29 height 36
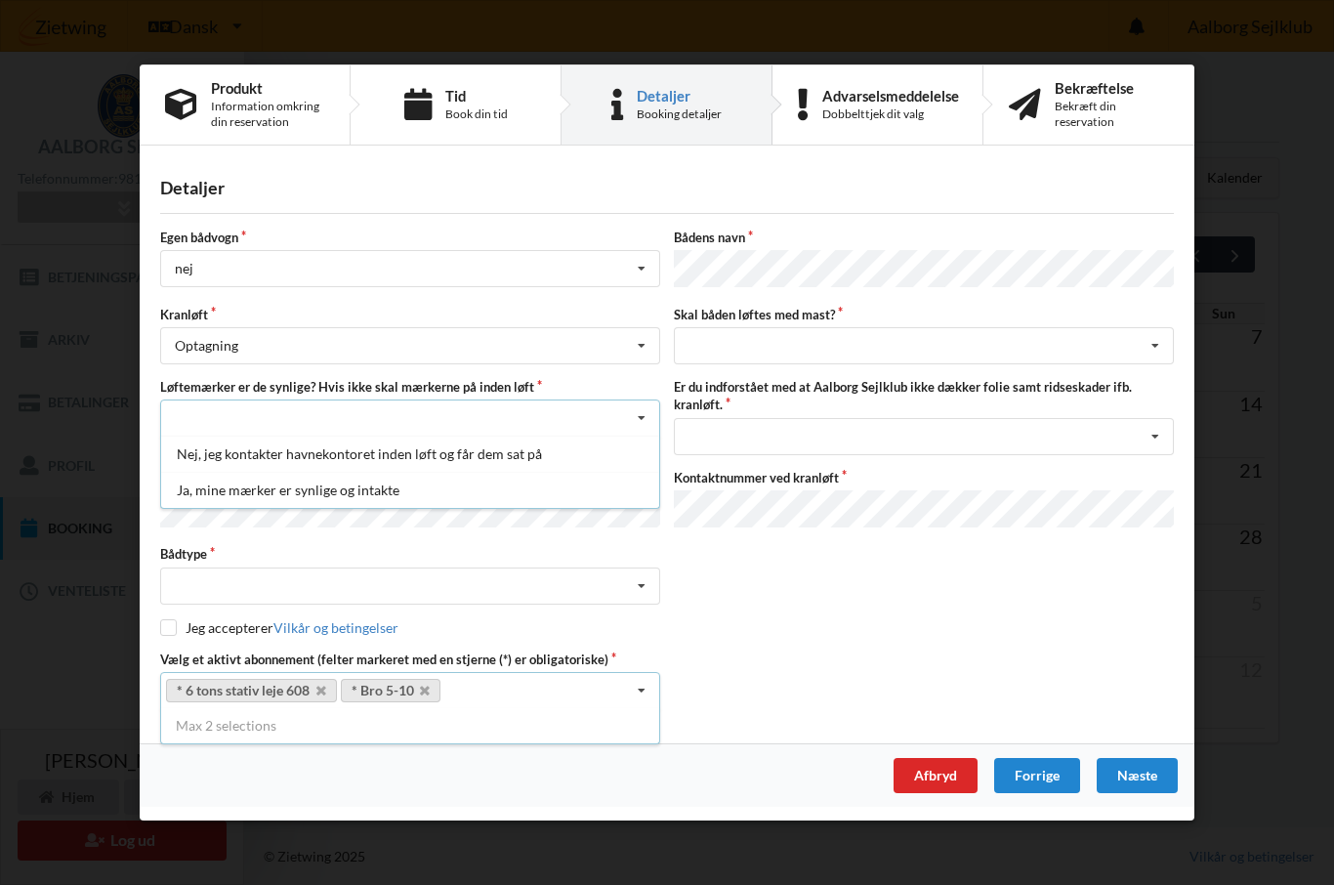
click at [387, 502] on div "Ja, mine mærker er synlige og intakte" at bounding box center [410, 490] width 498 height 36
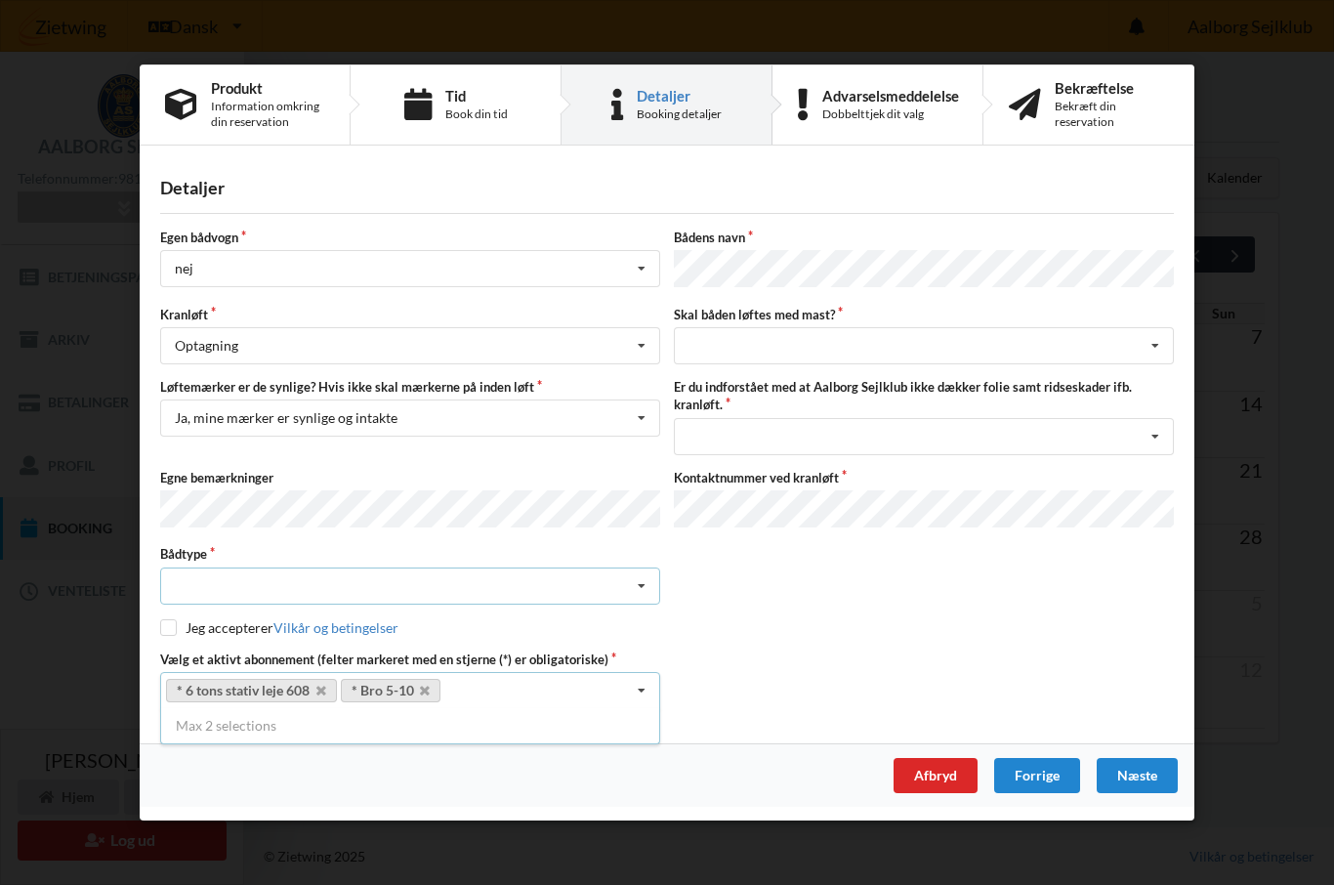
click at [651, 586] on icon at bounding box center [641, 585] width 29 height 36
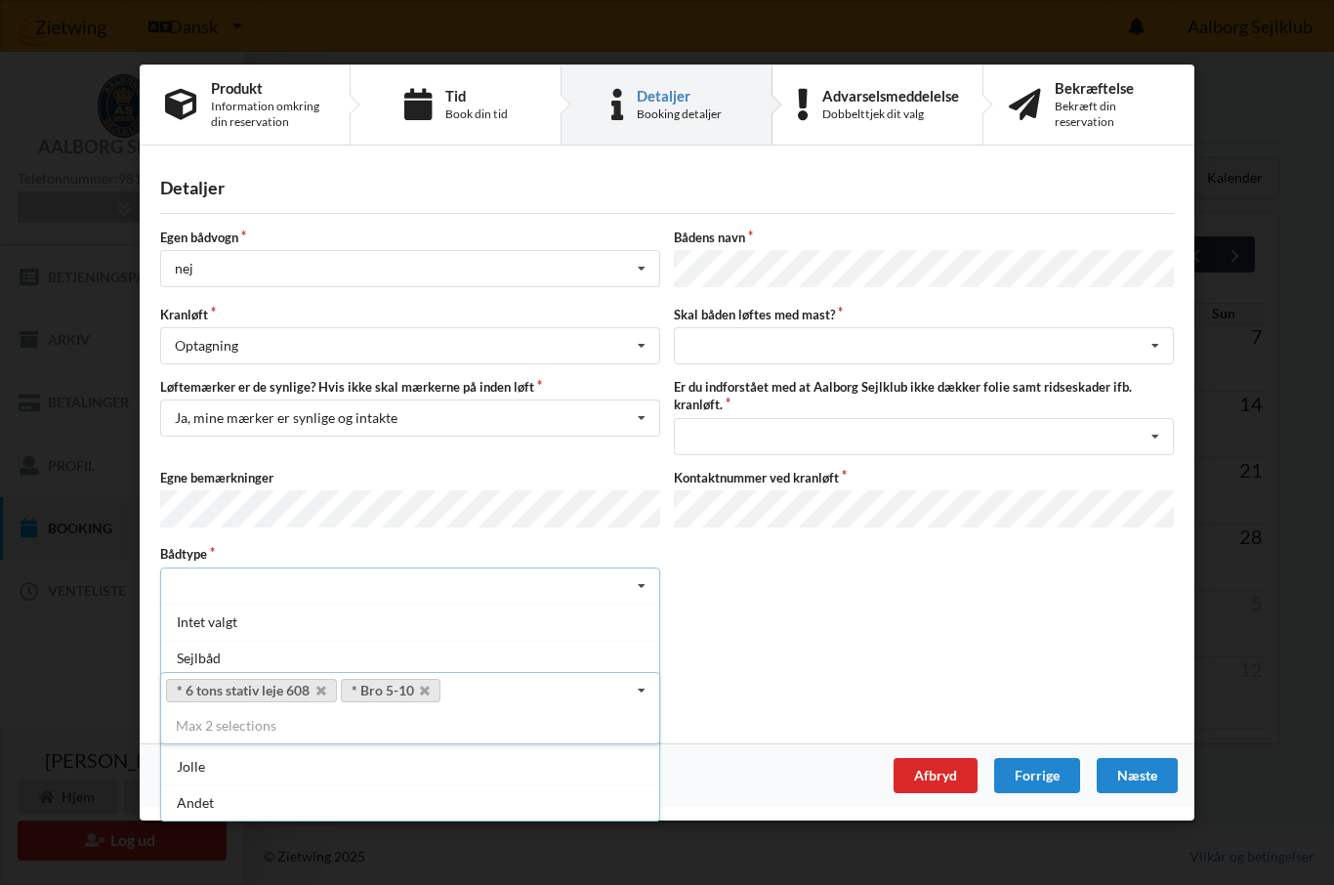
click at [208, 668] on div "Sejlbåd" at bounding box center [410, 657] width 498 height 36
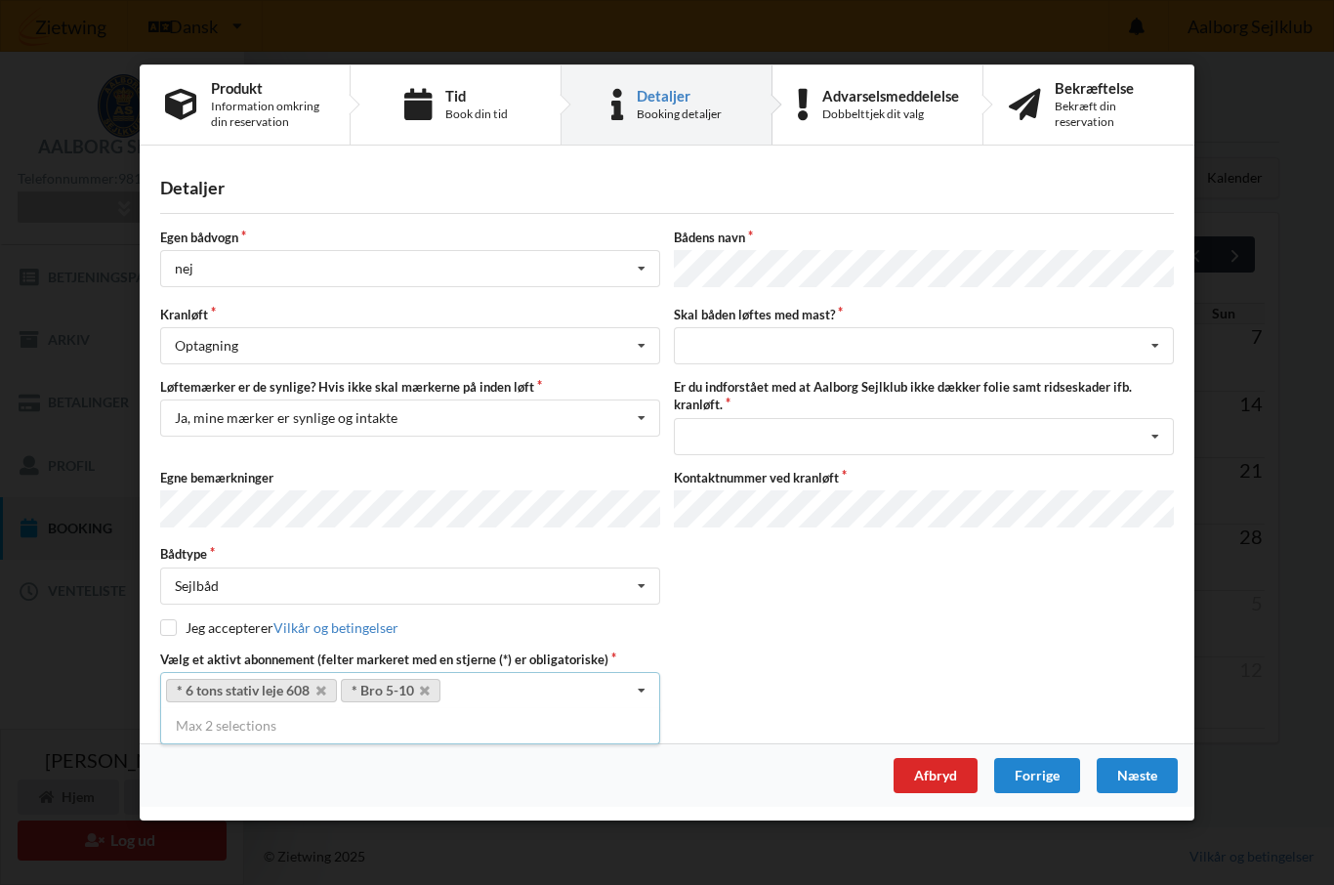
click at [172, 632] on input "checkbox" at bounding box center [168, 626] width 17 height 17
checkbox input "true"
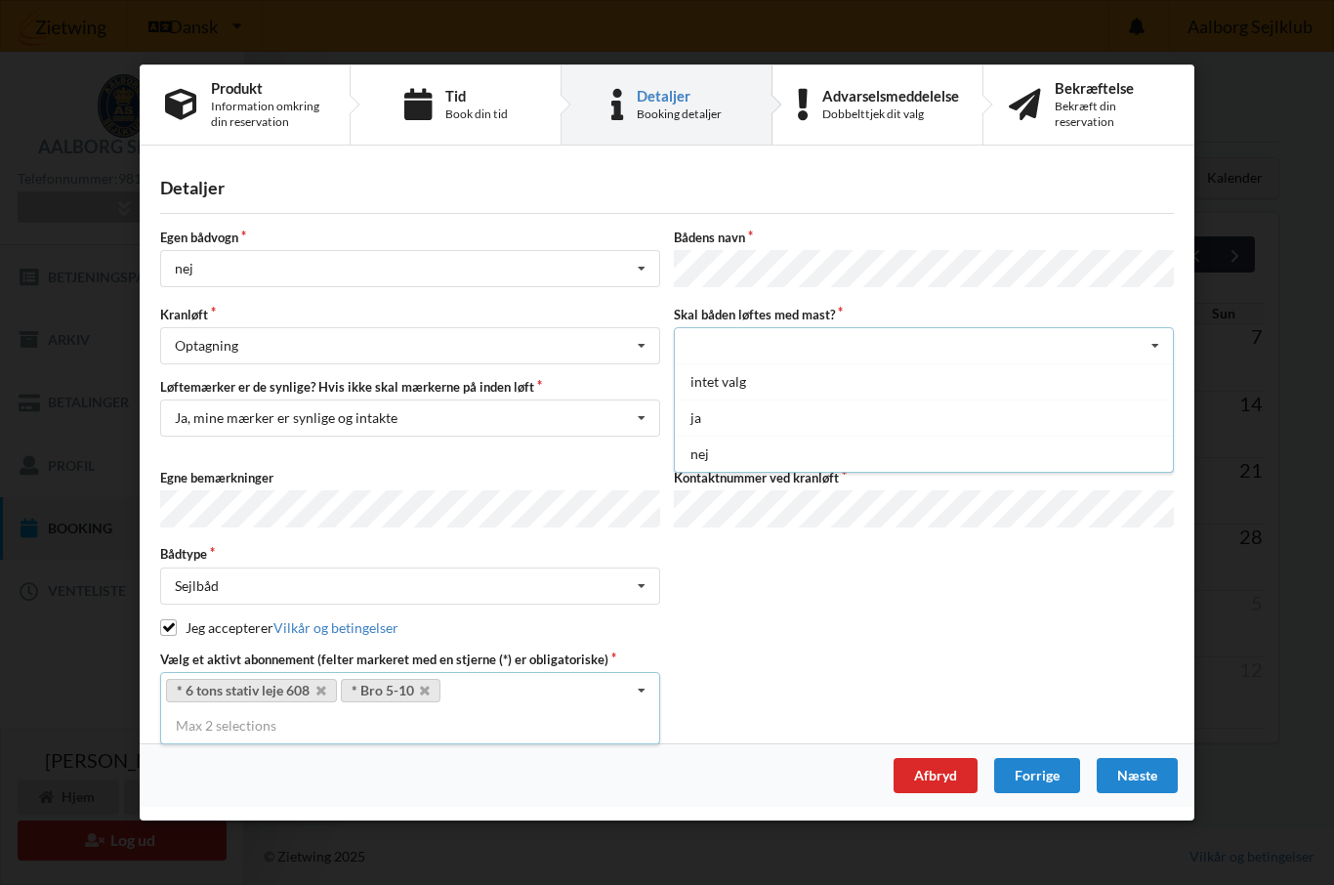
click at [692, 421] on div "ja" at bounding box center [924, 417] width 498 height 36
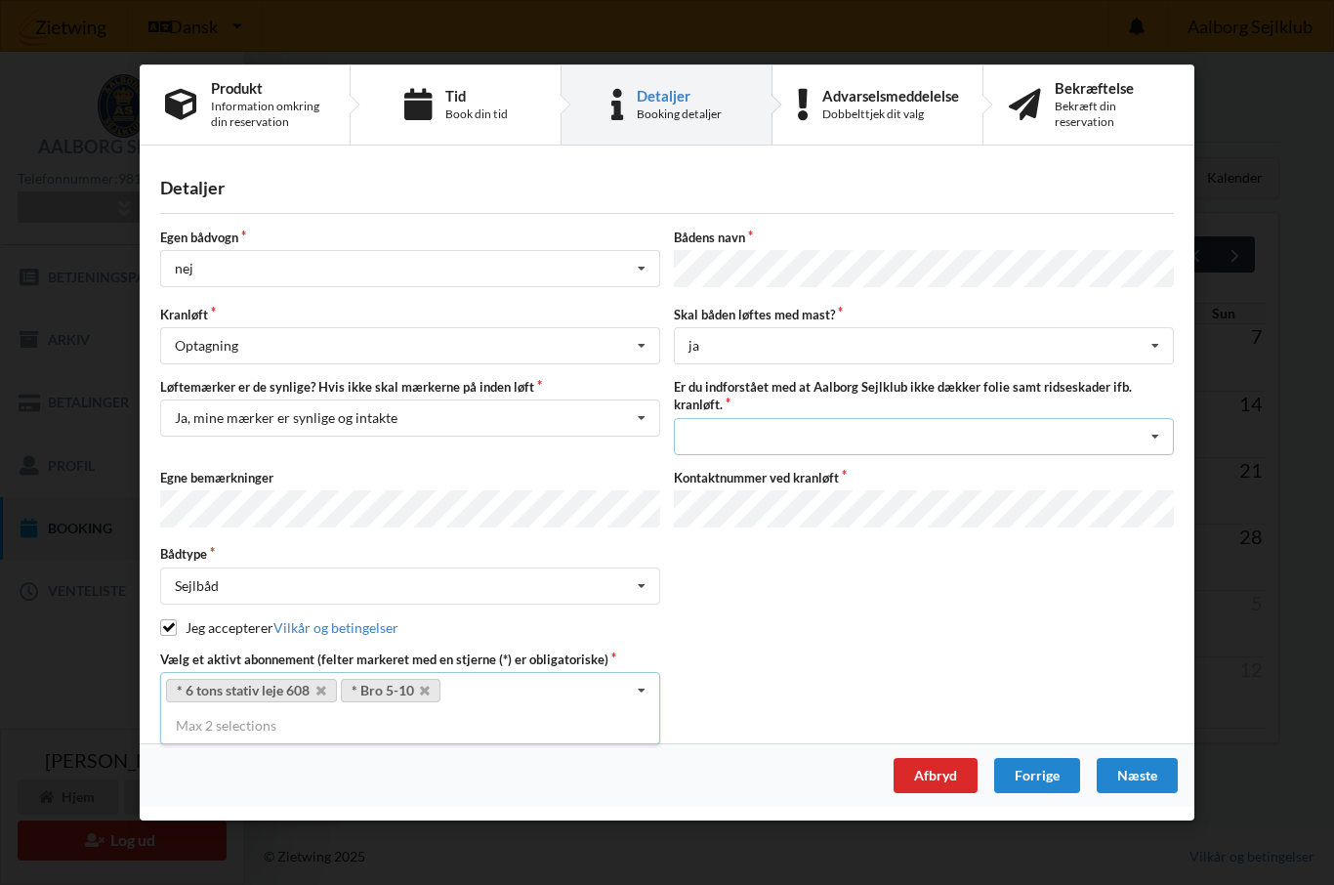
click at [1158, 433] on icon at bounding box center [1155, 436] width 29 height 36
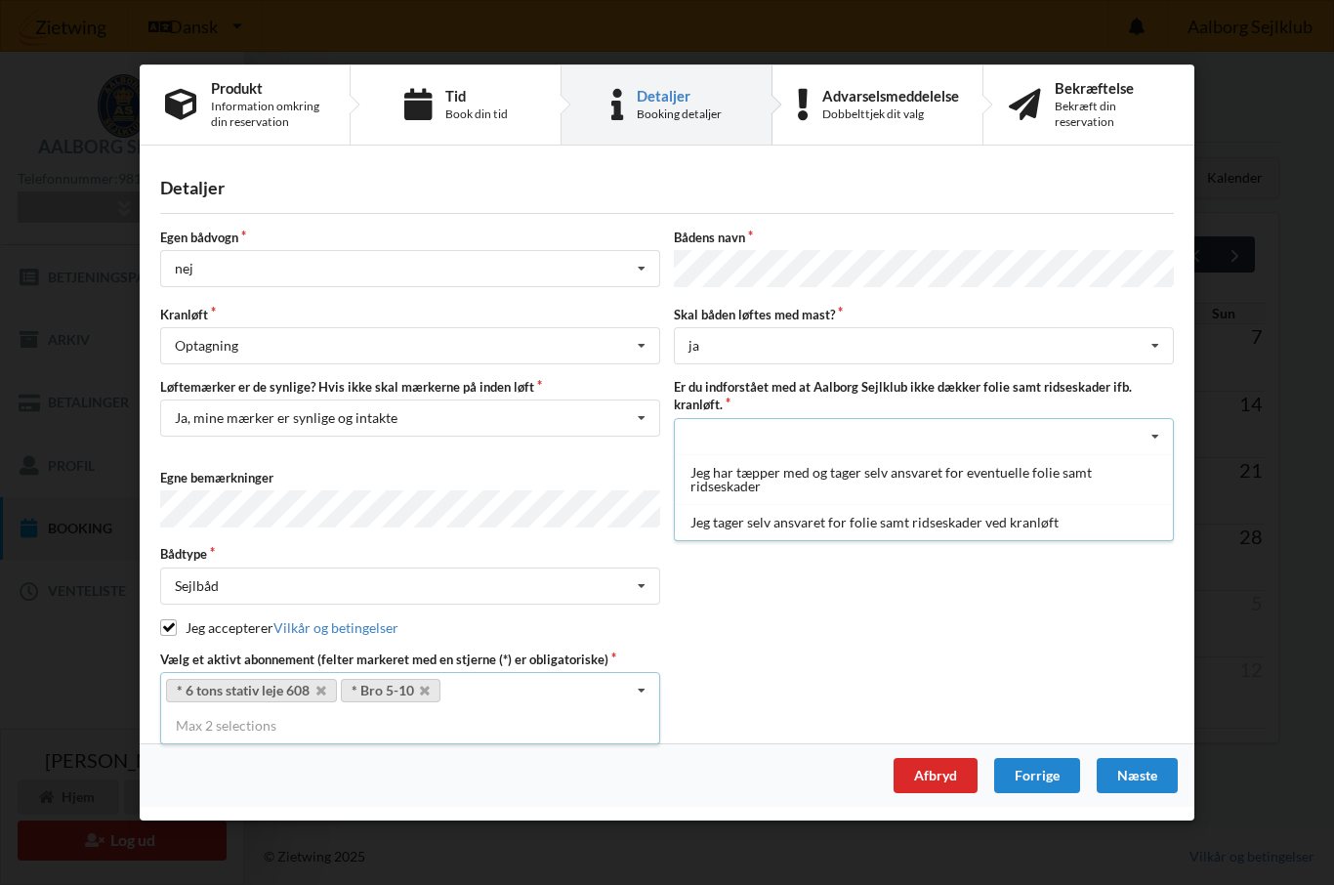
click at [975, 531] on div "Jeg tager selv ansvaret for folie samt ridseskader ved kranløft" at bounding box center [924, 521] width 498 height 36
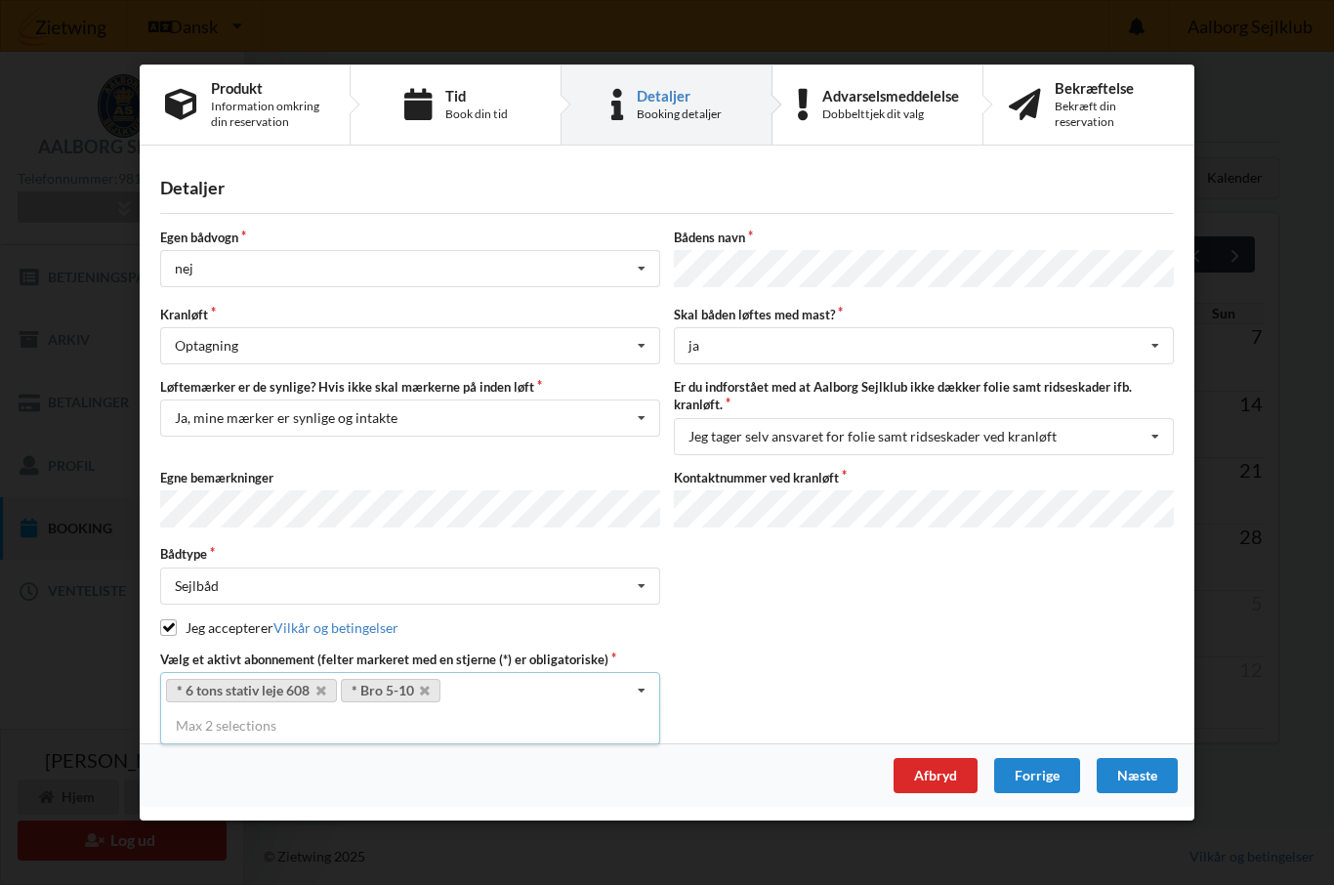
click at [1141, 775] on div "Næste" at bounding box center [1137, 775] width 81 height 35
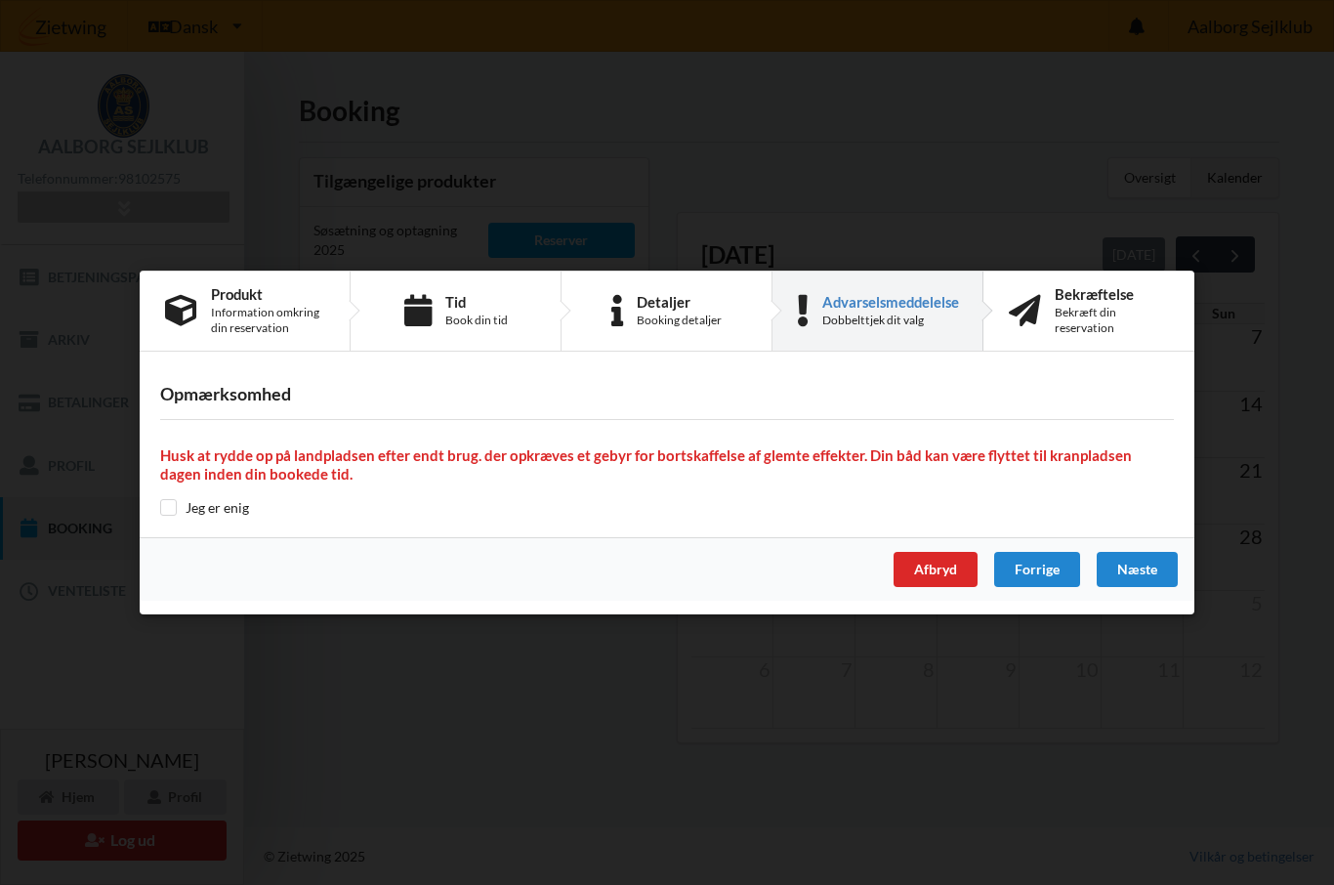
click at [168, 523] on div "Opmærksomhed Husk at rydde op på landpladsen efter endt brug. der opkræves et g…" at bounding box center [667, 451] width 1055 height 173
click at [162, 512] on input "checkbox" at bounding box center [168, 507] width 17 height 17
checkbox input "true"
click at [1135, 566] on div "Næste" at bounding box center [1137, 569] width 81 height 35
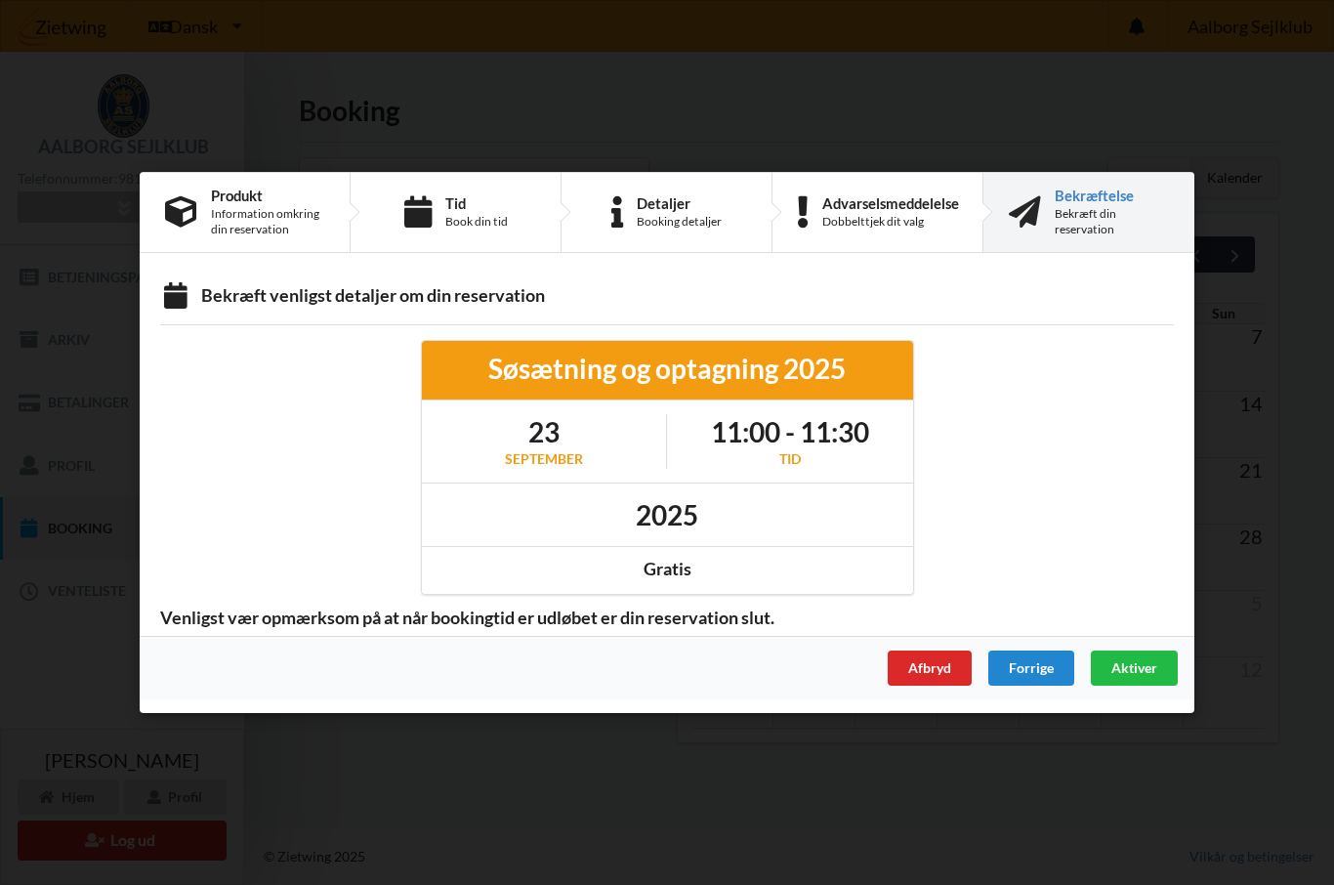
click at [1134, 672] on span "Aktiver" at bounding box center [1134, 667] width 46 height 17
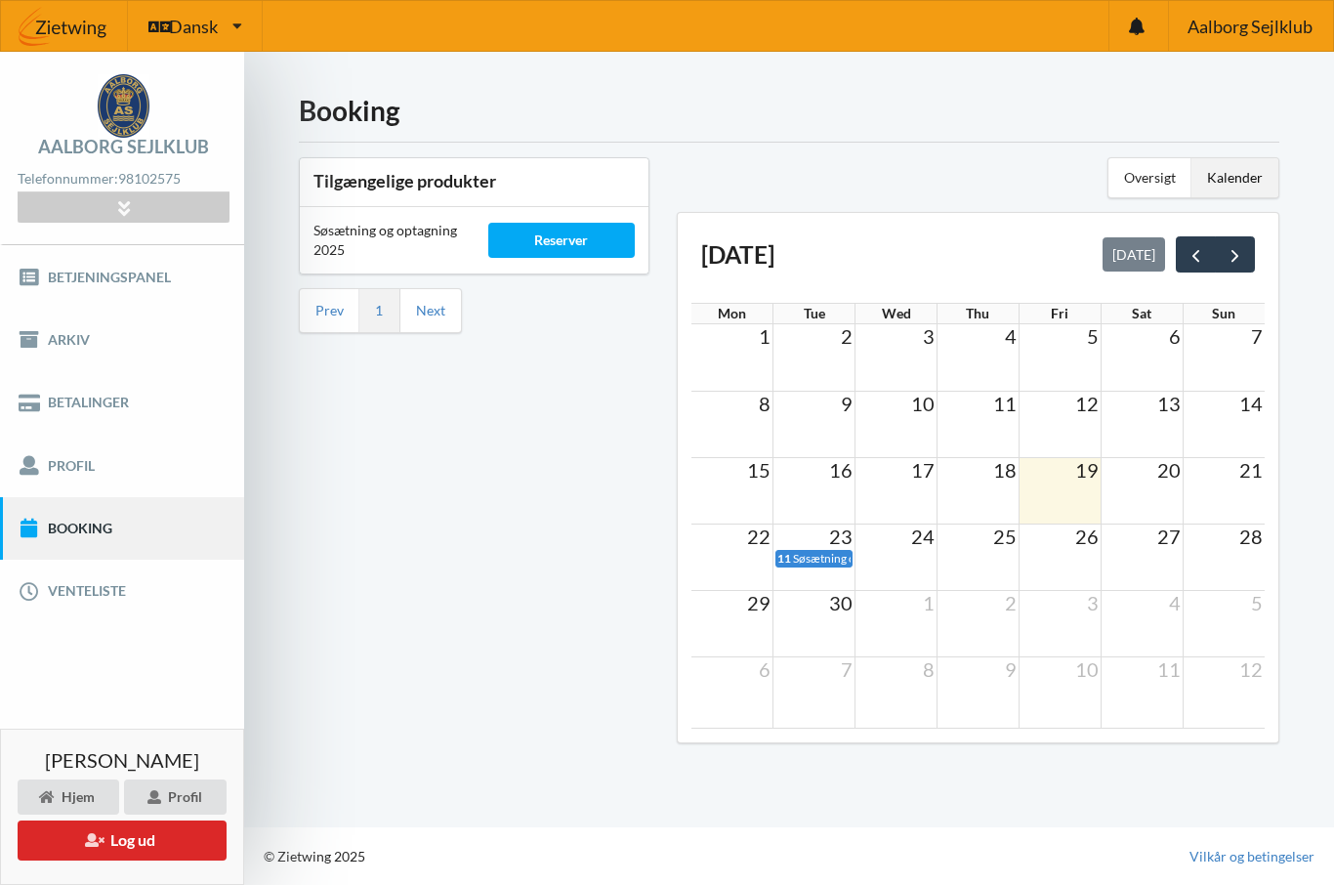
click at [165, 841] on button "Log ud" at bounding box center [122, 840] width 209 height 40
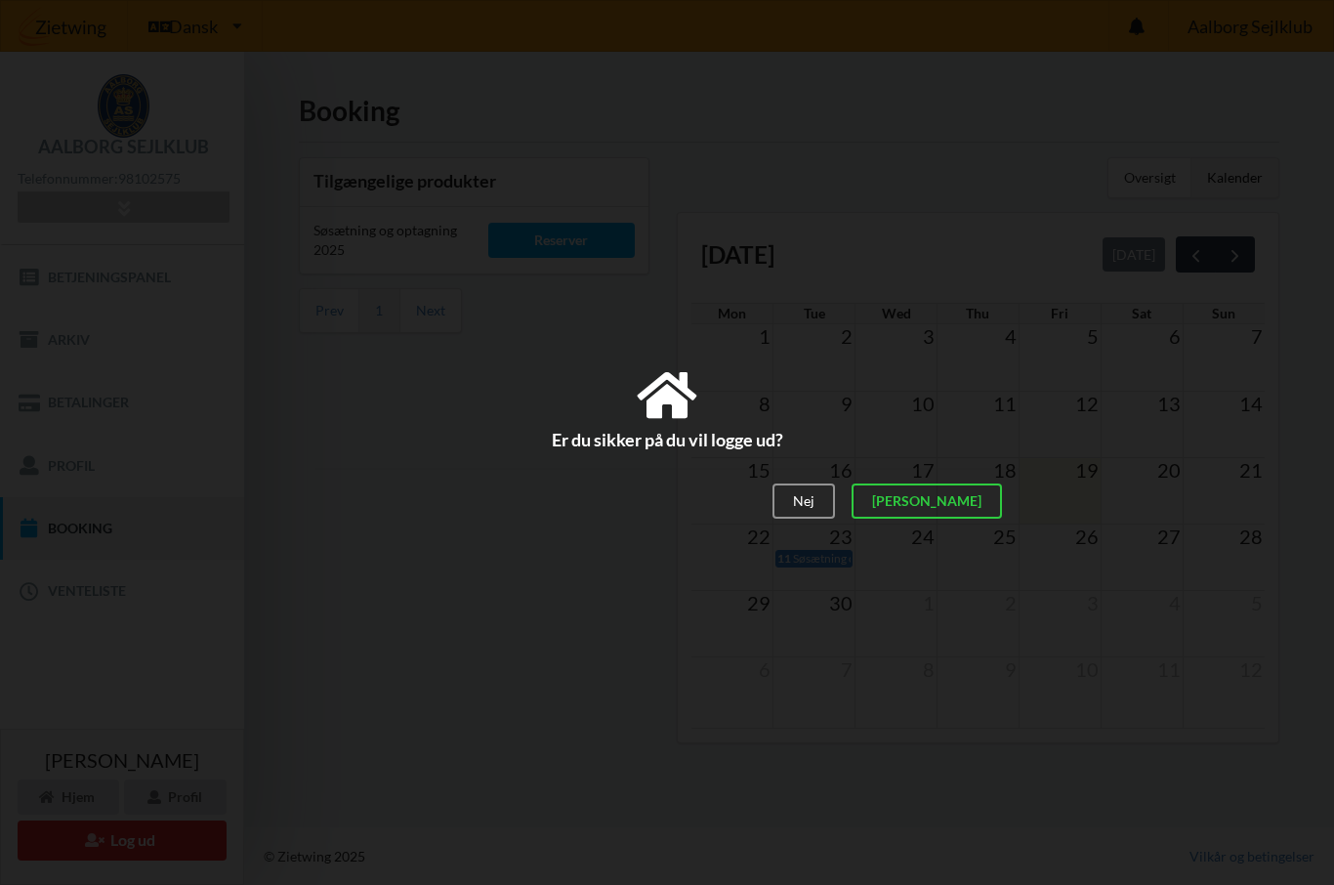
click at [971, 514] on div "[PERSON_NAME]" at bounding box center [927, 501] width 150 height 35
